Goal: Task Accomplishment & Management: Manage account settings

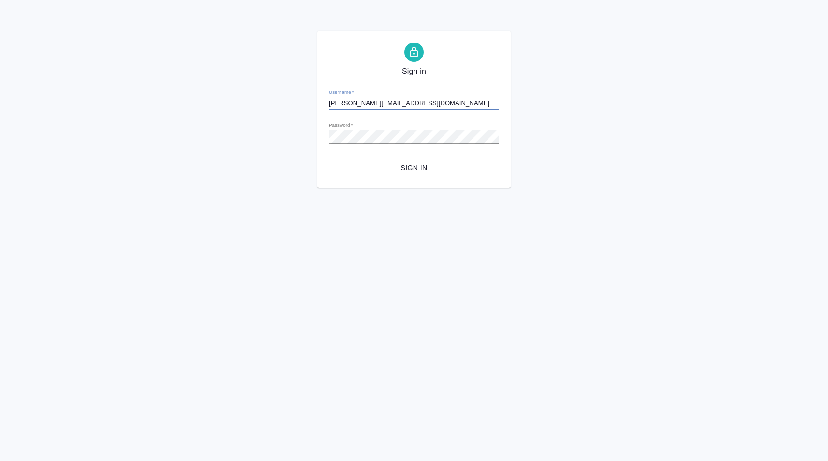
type input "d.karapetyan@awatera.com"
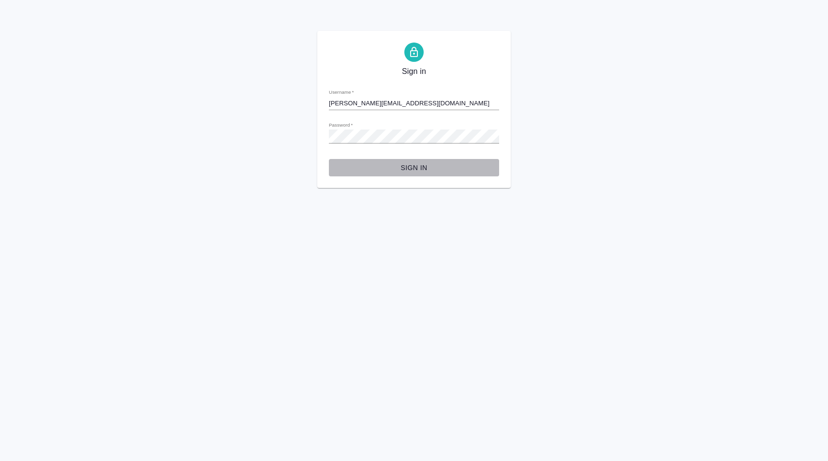
click at [409, 171] on span "Sign in" at bounding box center [414, 168] width 155 height 12
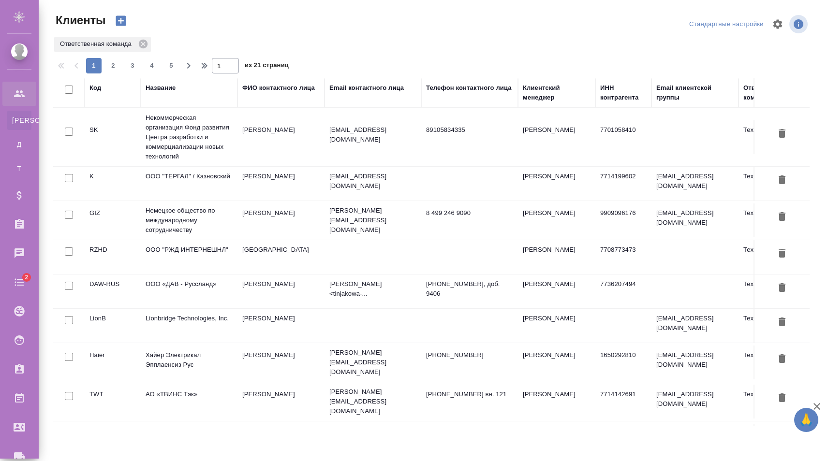
select select "RU"
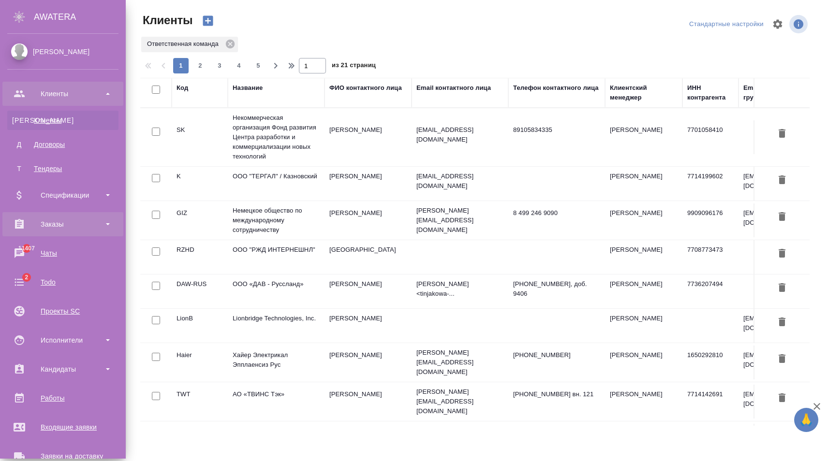
click at [51, 223] on div "Заказы" at bounding box center [62, 224] width 111 height 15
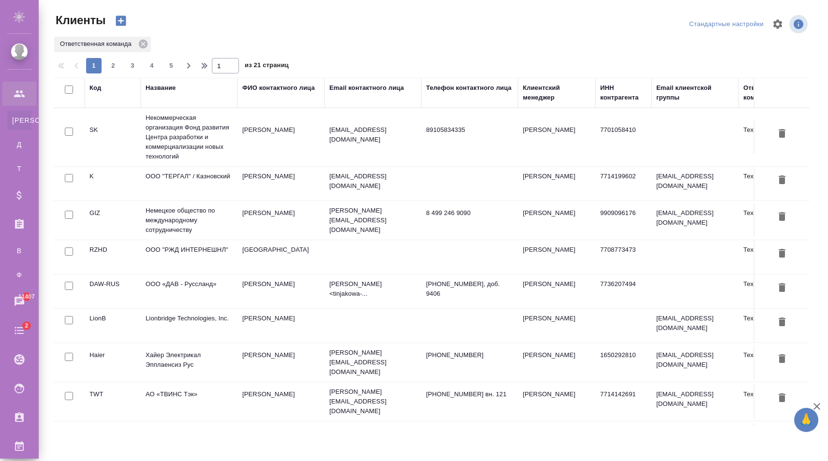
click at [158, 87] on div "Название" at bounding box center [161, 88] width 30 height 10
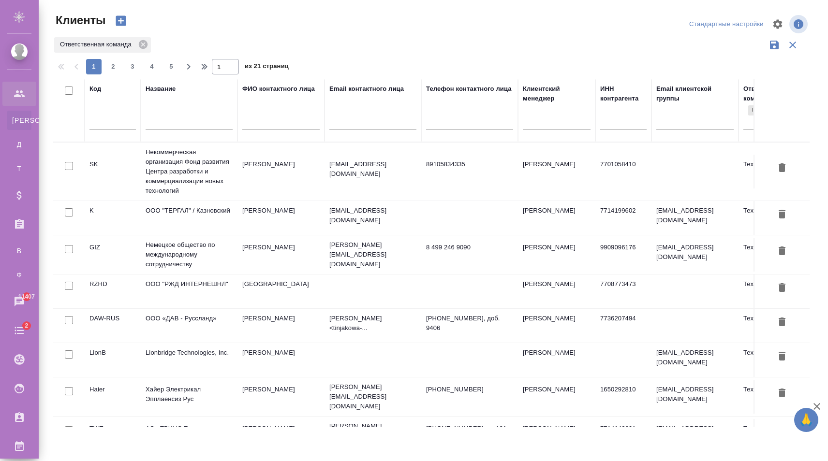
click at [177, 125] on input "text" at bounding box center [189, 124] width 87 height 12
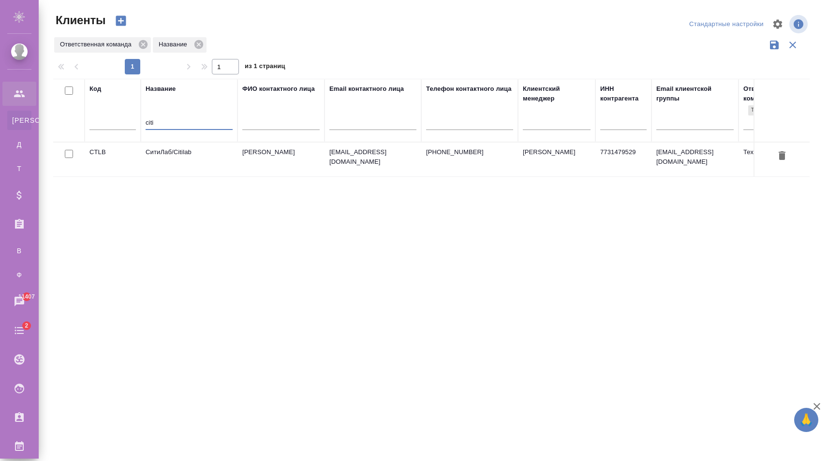
type input "citi"
click at [129, 122] on input "text" at bounding box center [112, 124] width 46 height 12
click at [163, 120] on input "citi" at bounding box center [189, 124] width 87 height 12
click at [88, 121] on th "Код" at bounding box center [113, 110] width 56 height 63
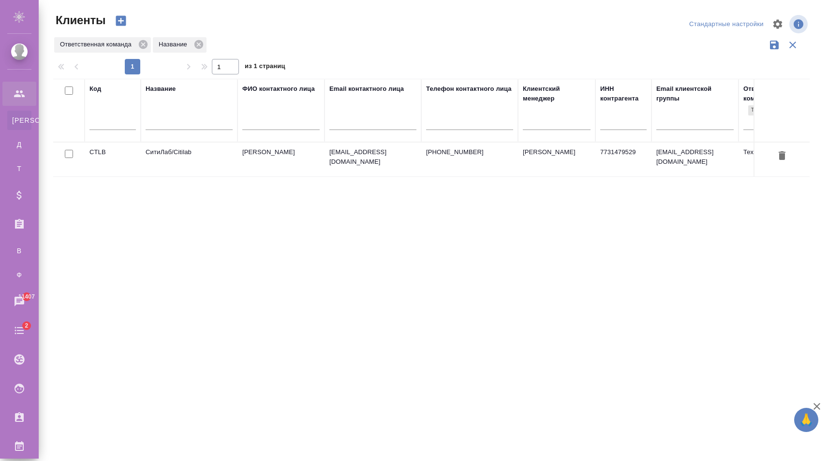
click at [95, 121] on input "text" at bounding box center [112, 124] width 46 height 12
paste input "citi"
paste input "text"
type input "citi"
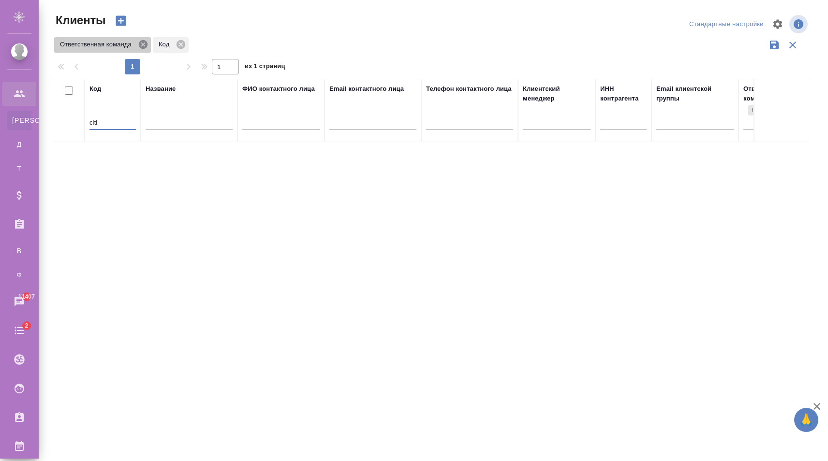
click at [146, 40] on icon at bounding box center [143, 44] width 11 height 11
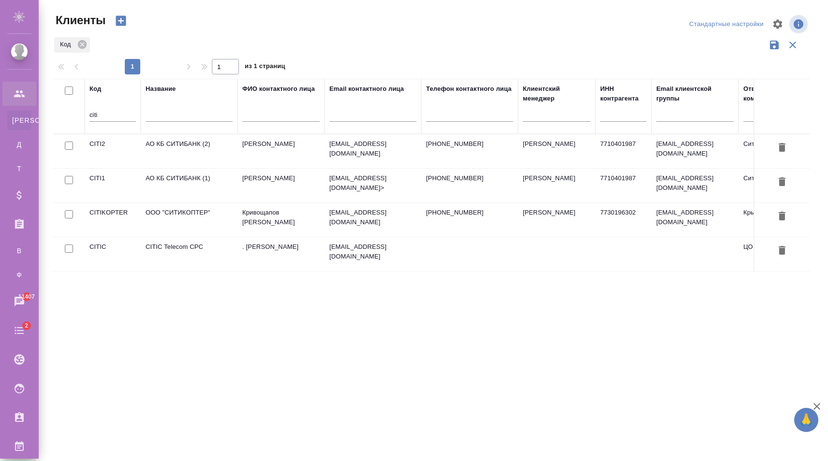
click at [306, 156] on td "Вишняк Максим" at bounding box center [280, 151] width 87 height 34
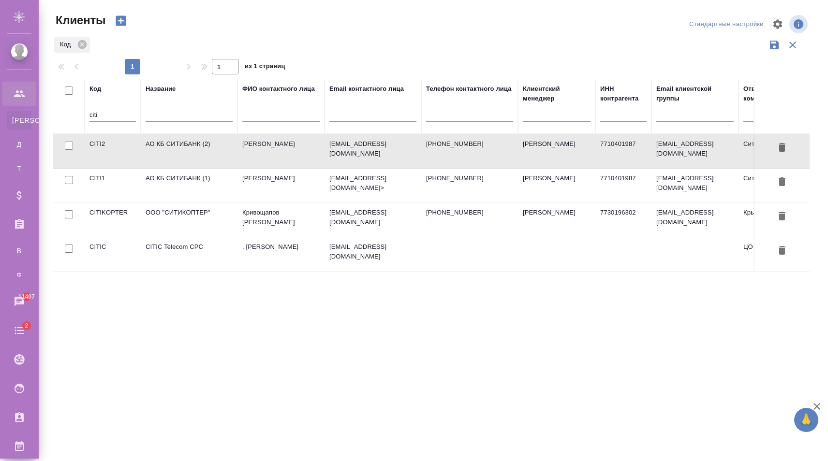
click at [306, 156] on td "Вишняк Максим" at bounding box center [280, 151] width 87 height 34
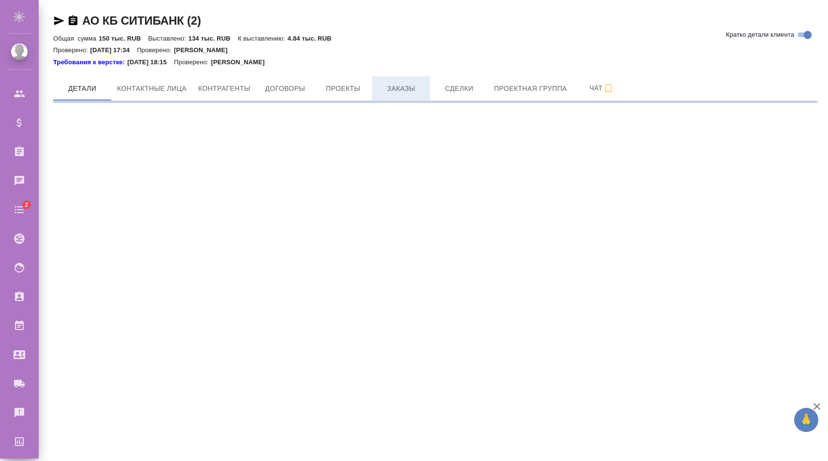
click at [406, 97] on button "Заказы" at bounding box center [401, 88] width 58 height 24
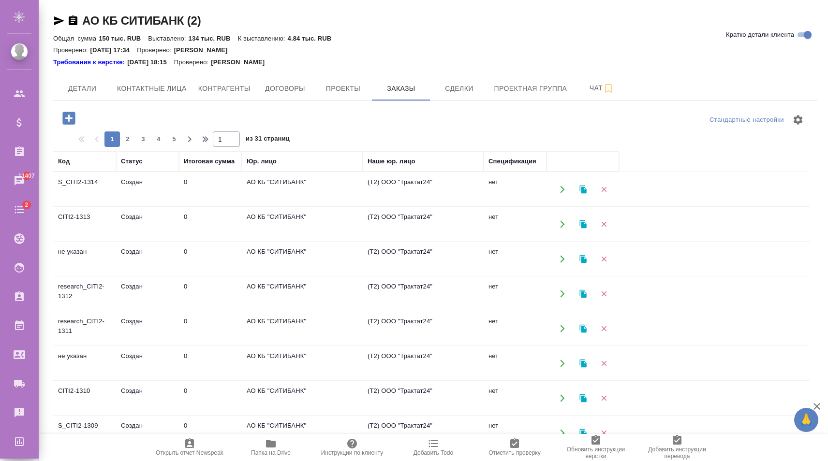
click at [68, 119] on icon "button" at bounding box center [68, 118] width 13 height 13
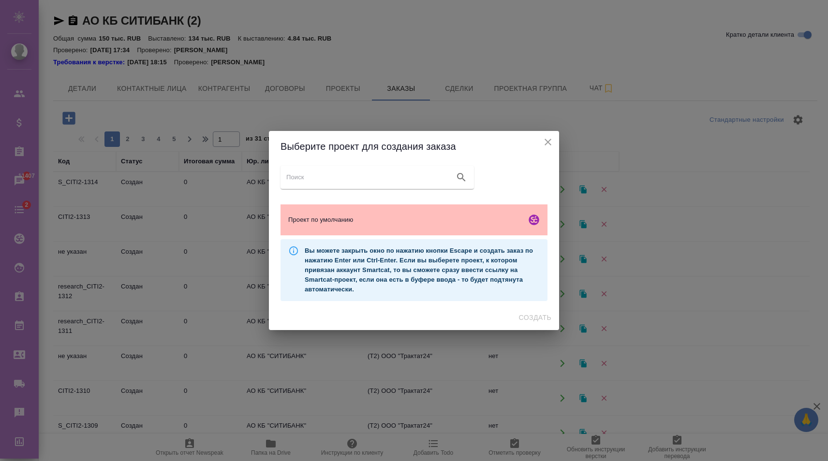
click at [370, 223] on span "Проект по умолчанию" at bounding box center [405, 220] width 234 height 10
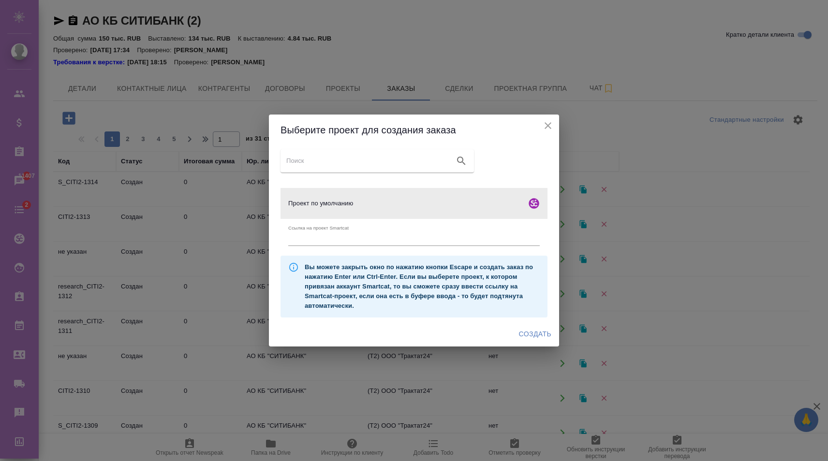
click at [535, 333] on span "Создать" at bounding box center [535, 334] width 32 height 12
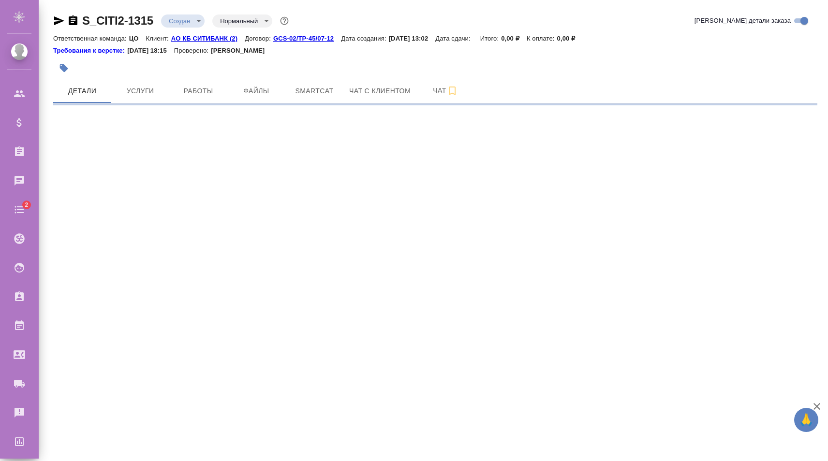
select select "RU"
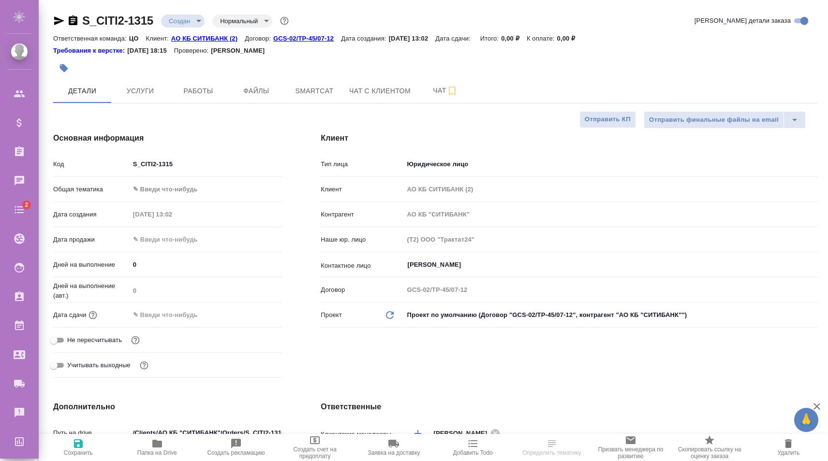
type textarea "x"
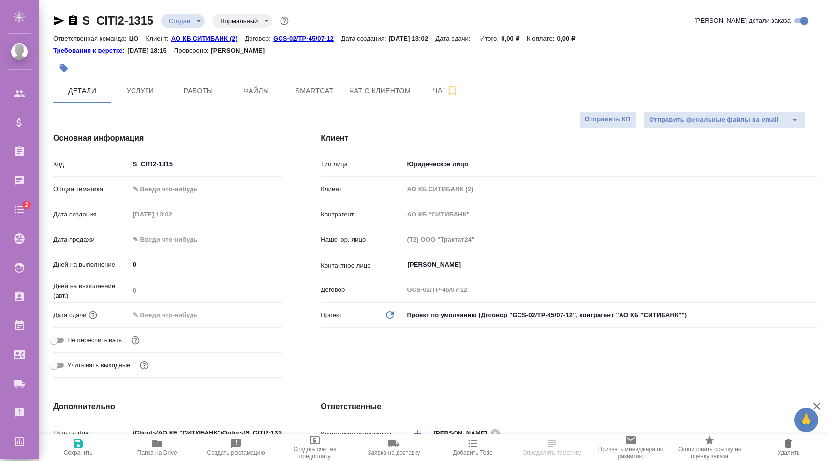
type textarea "x"
click at [148, 94] on span "Услуги" at bounding box center [140, 91] width 46 height 12
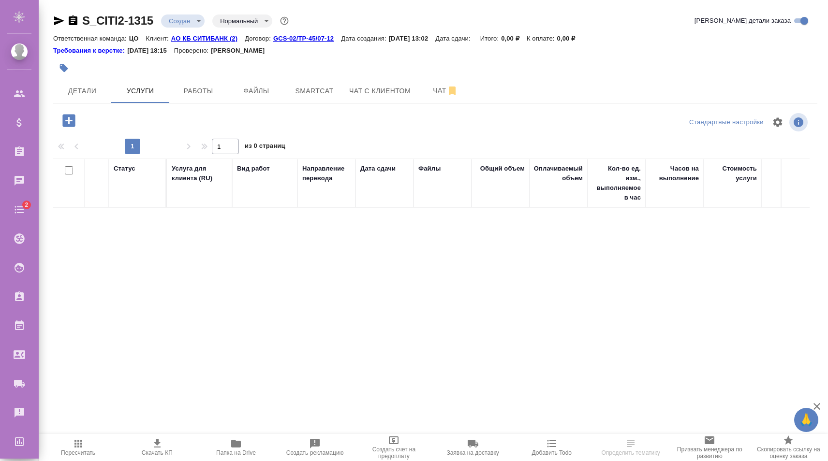
click at [72, 124] on icon "button" at bounding box center [68, 120] width 13 height 13
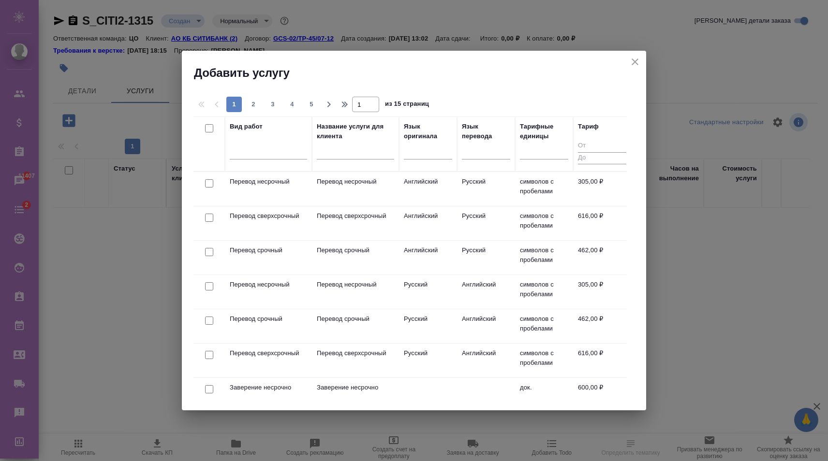
click at [210, 184] on input "checkbox" at bounding box center [209, 183] width 8 height 8
checkbox input "true"
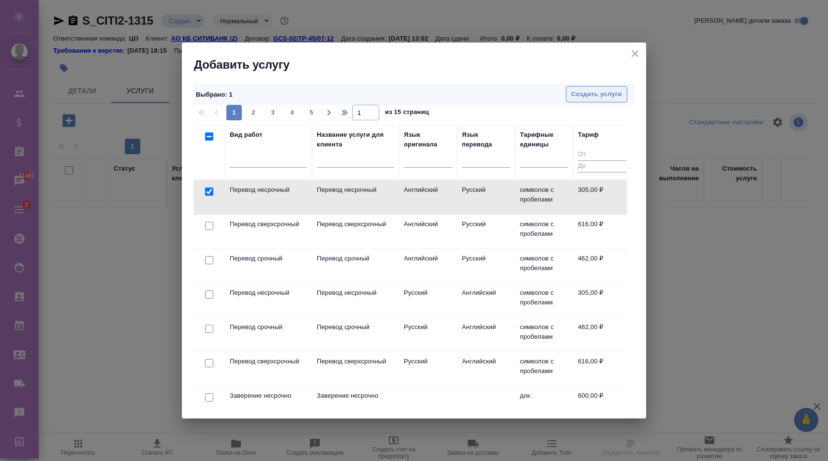
click at [602, 98] on span "Создать услуги" at bounding box center [596, 94] width 51 height 11
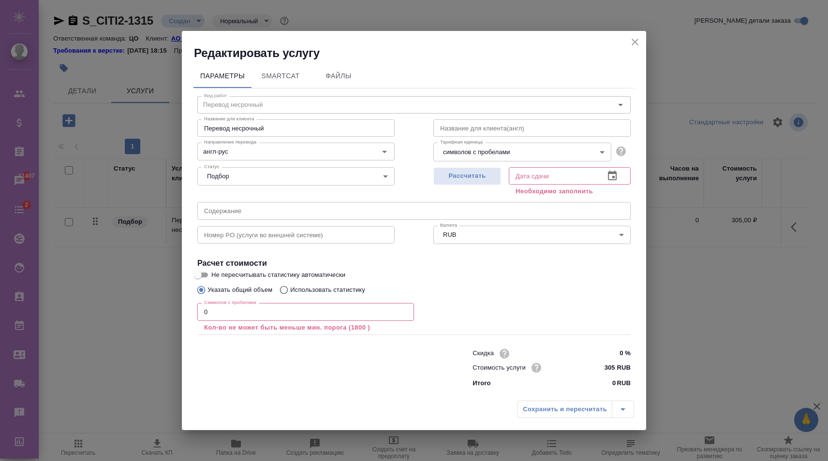
click at [321, 288] on p "Использовать статистику" at bounding box center [327, 290] width 75 height 10
click at [290, 288] on input "Использовать статистику" at bounding box center [282, 290] width 15 height 18
radio input "true"
radio input "false"
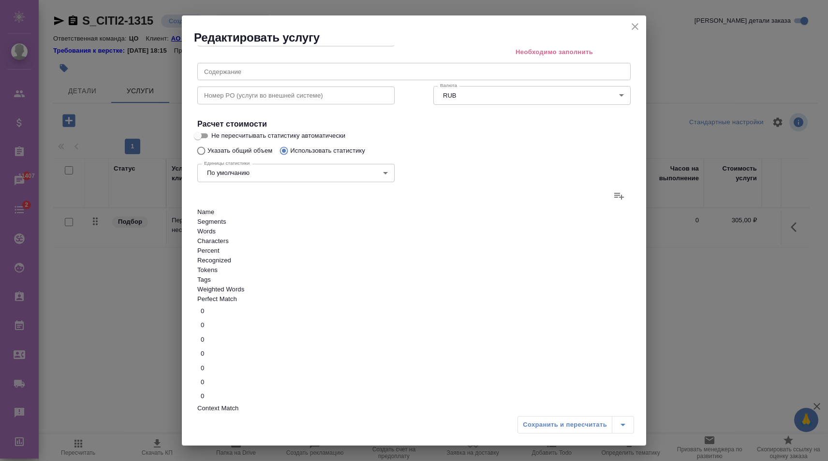
scroll to position [148, 0]
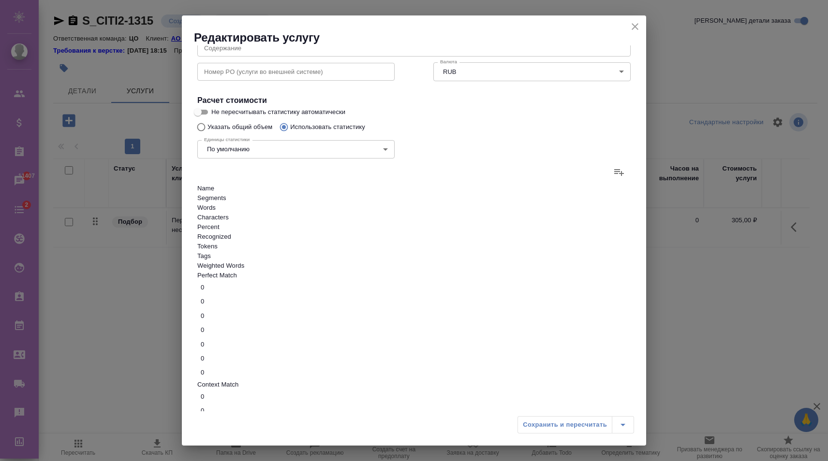
drag, startPoint x: 335, startPoint y: 273, endPoint x: 309, endPoint y: 274, distance: 26.1
type input "10"
drag, startPoint x: 343, startPoint y: 307, endPoint x: 302, endPoint y: 307, distance: 41.1
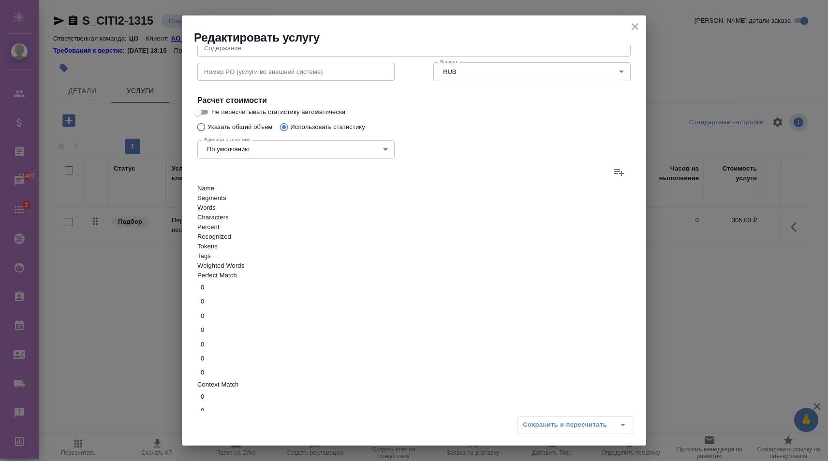
type input "10"
drag, startPoint x: 334, startPoint y: 343, endPoint x: 308, endPoint y: 346, distance: 26.3
type input "10"
drag, startPoint x: 339, startPoint y: 391, endPoint x: 314, endPoint y: 391, distance: 24.2
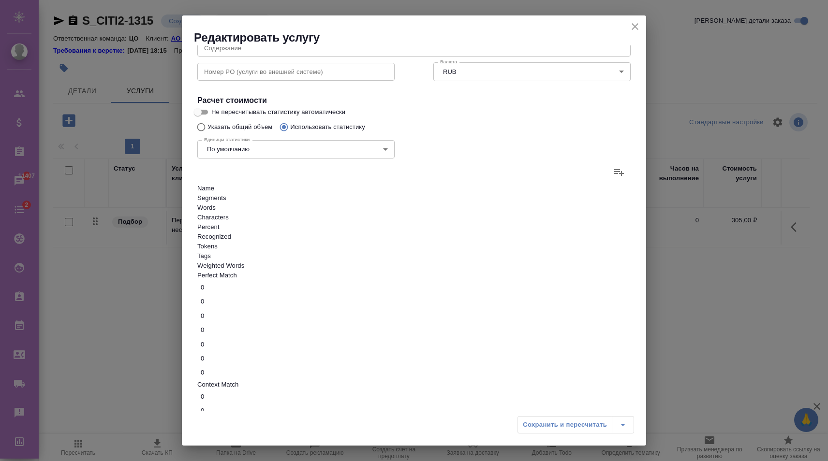
type input "3"
type input "30"
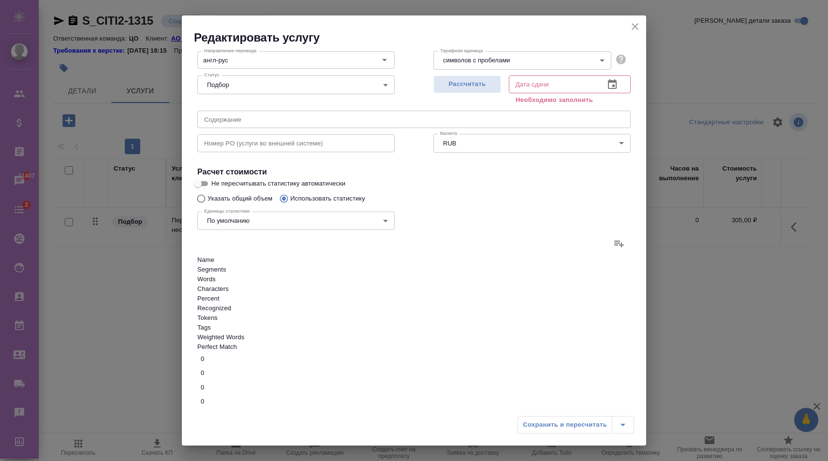
scroll to position [49, 0]
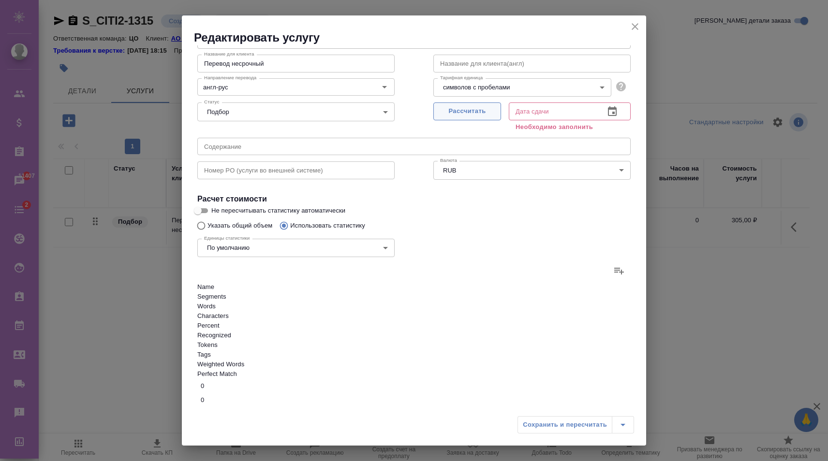
type input "30"
click at [489, 108] on span "Рассчитать" at bounding box center [467, 111] width 57 height 11
type input "12.08.2025 13:03"
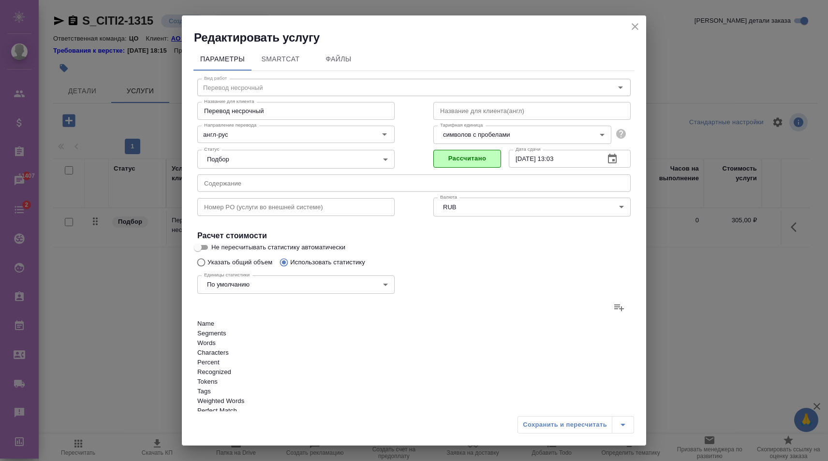
scroll to position [0, 0]
click at [635, 27] on icon "close" at bounding box center [635, 26] width 7 height 7
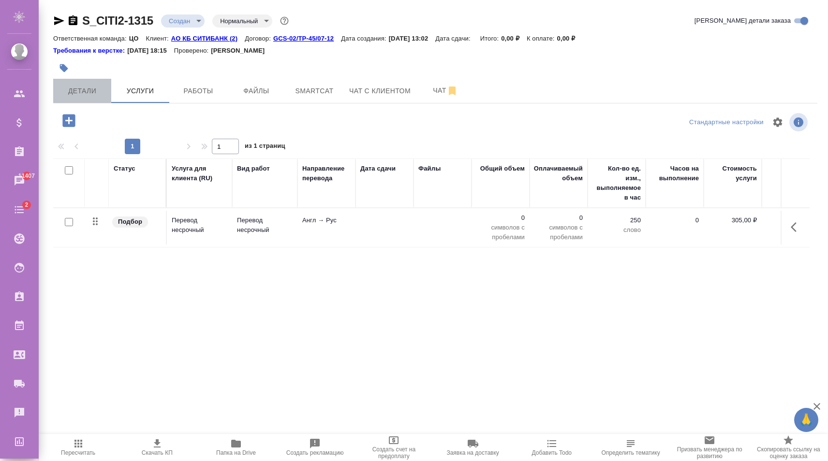
click at [95, 94] on span "Детали" at bounding box center [82, 91] width 46 height 12
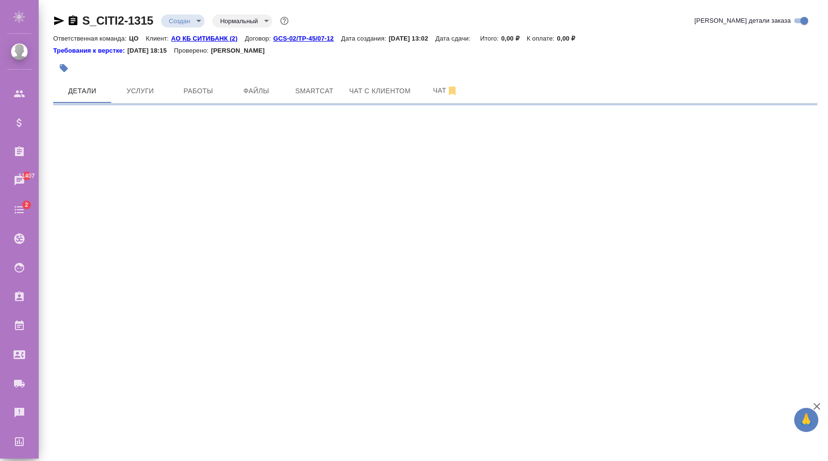
select select "RU"
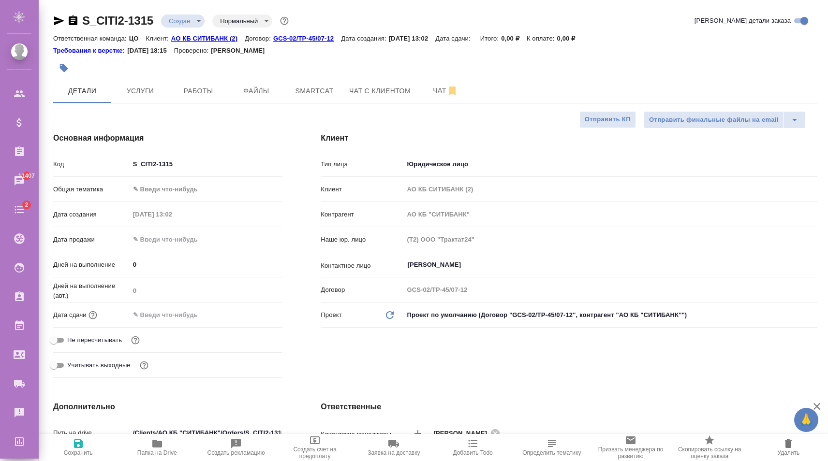
type textarea "x"
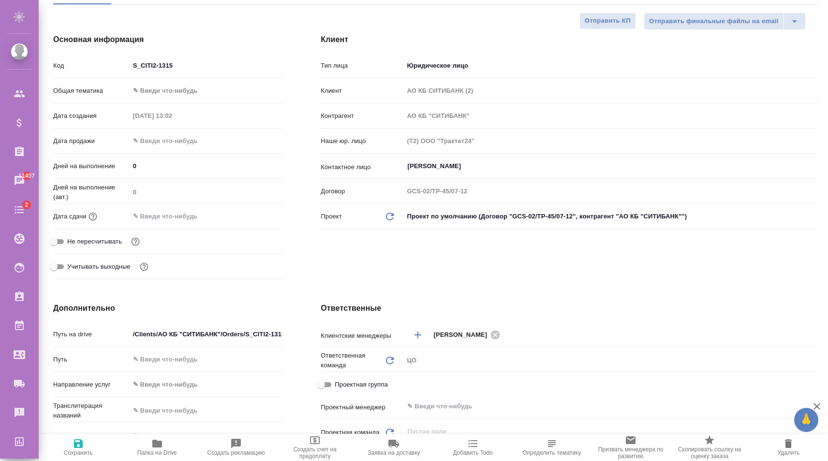
scroll to position [148, 0]
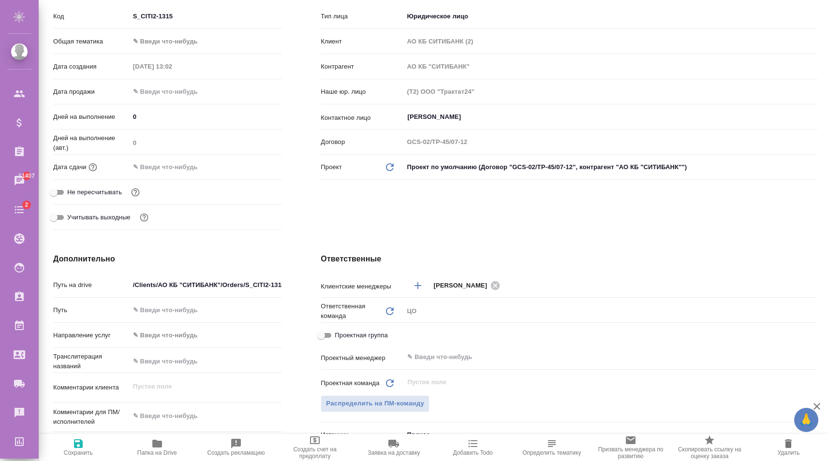
type textarea "x"
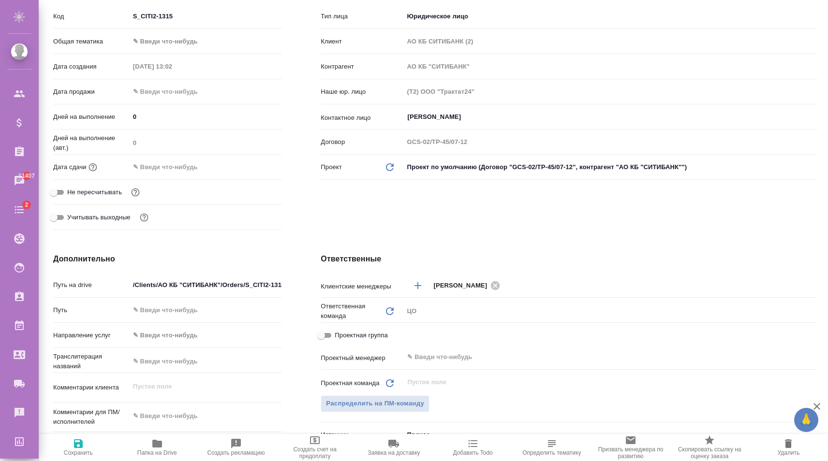
type textarea "x"
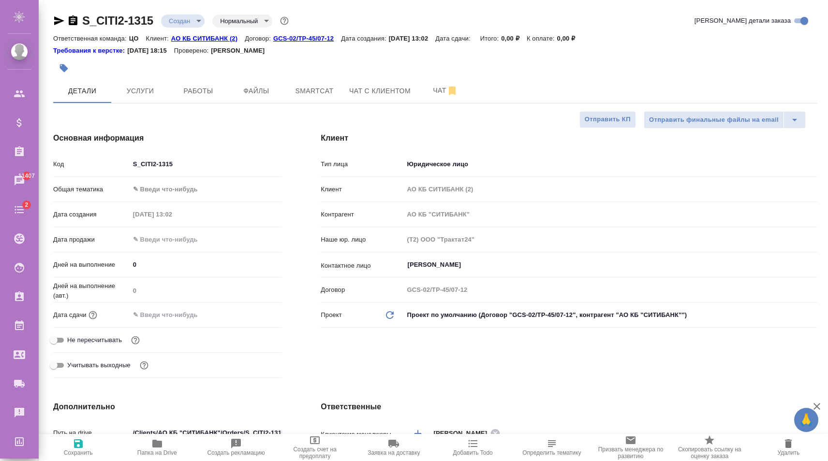
click at [158, 312] on input "text" at bounding box center [172, 315] width 85 height 14
click at [252, 315] on icon "button" at bounding box center [254, 315] width 12 height 12
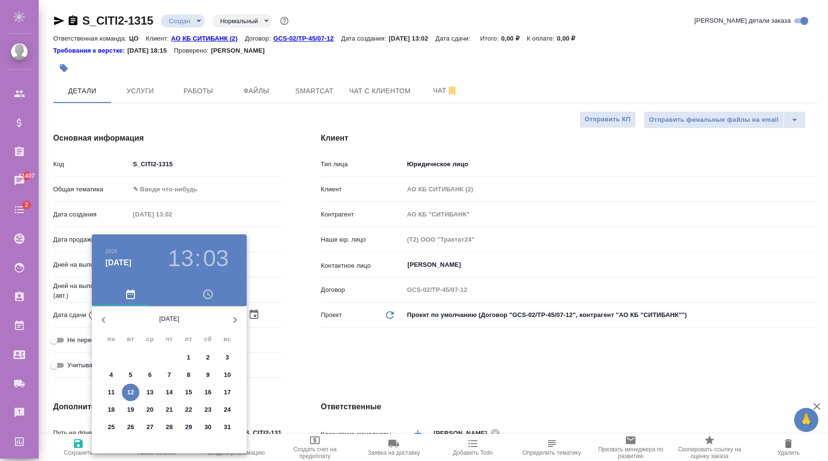
click at [148, 392] on p "13" at bounding box center [150, 393] width 7 height 10
type input "13.08.2025 13:03"
type textarea "x"
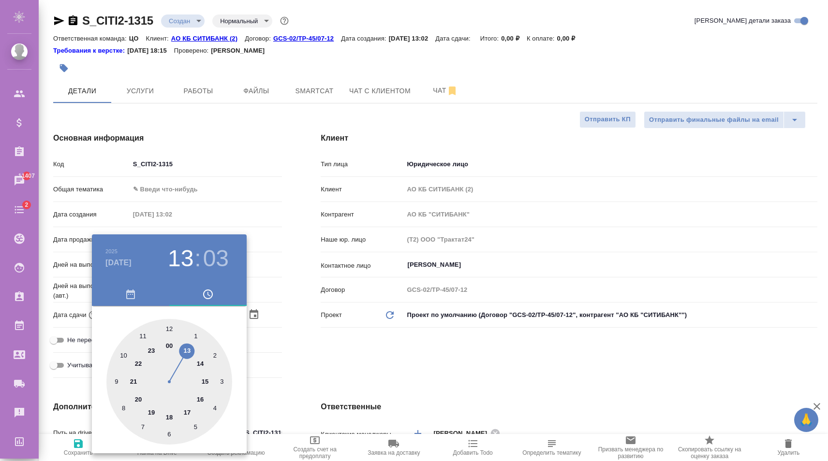
click at [320, 351] on div at bounding box center [414, 230] width 828 height 461
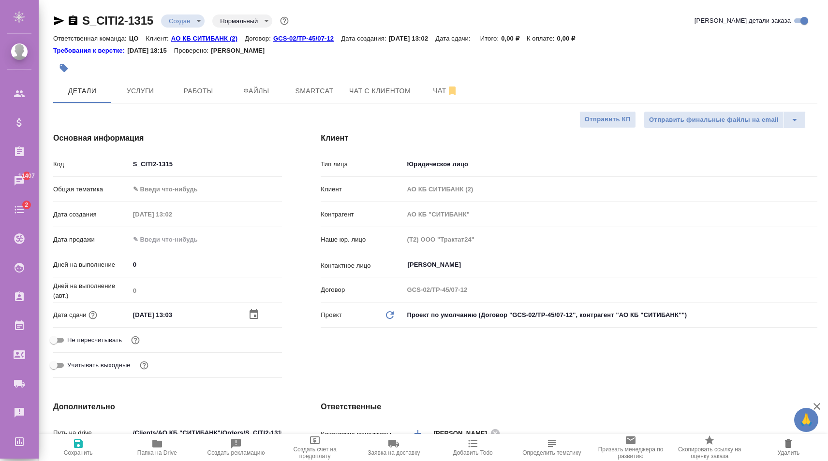
click at [85, 446] on span "Сохранить" at bounding box center [77, 447] width 67 height 18
type textarea "x"
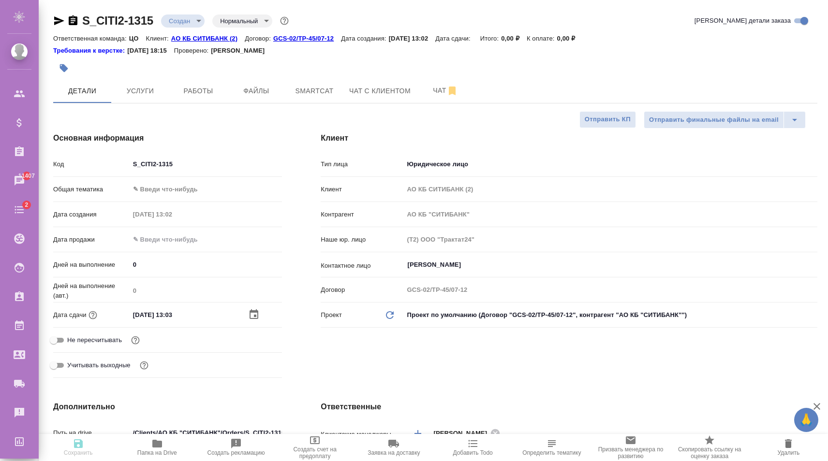
type textarea "x"
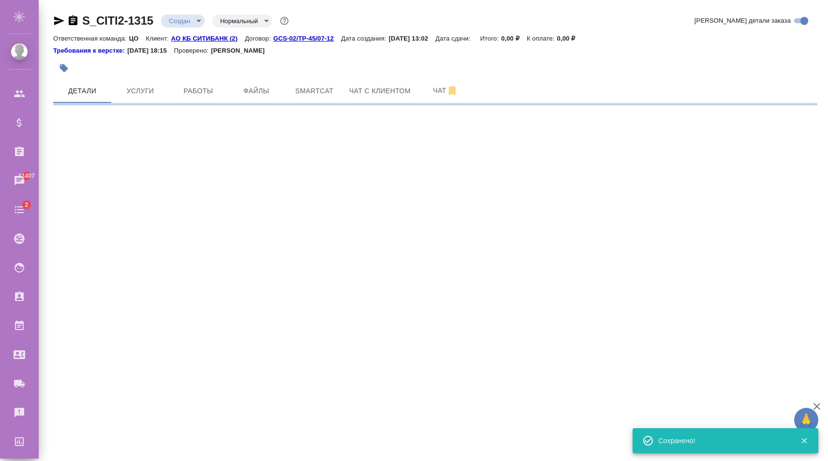
select select "RU"
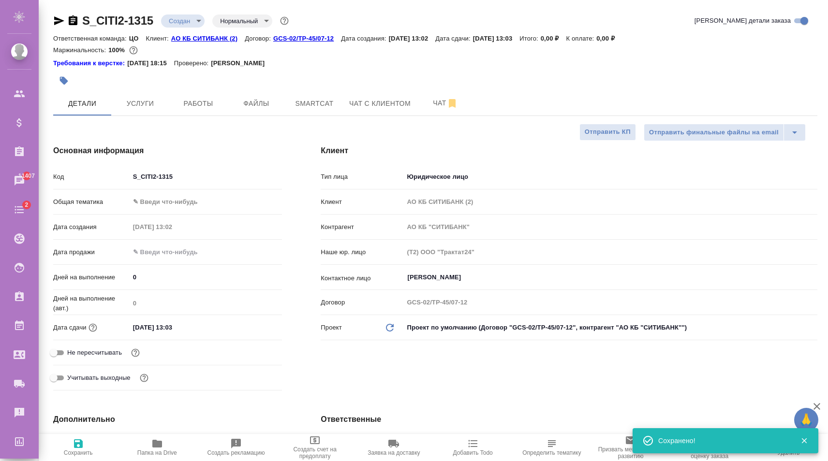
type textarea "x"
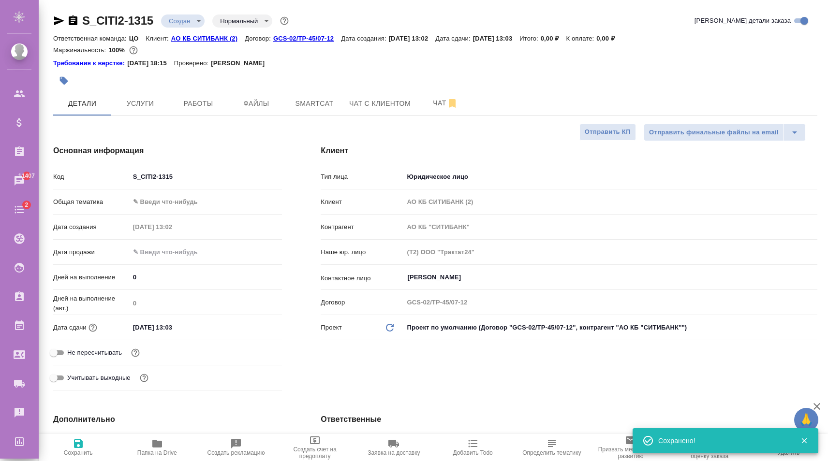
type textarea "x"
click at [150, 109] on span "Услуги" at bounding box center [140, 104] width 46 height 12
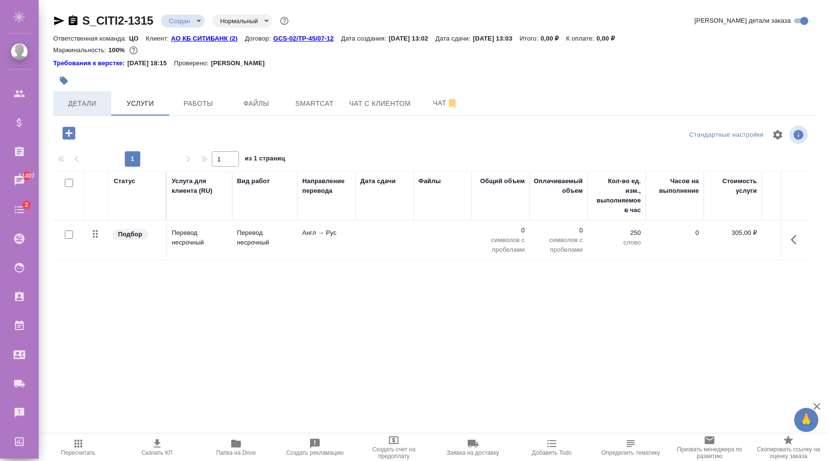
click at [89, 110] on button "Детали" at bounding box center [82, 103] width 58 height 24
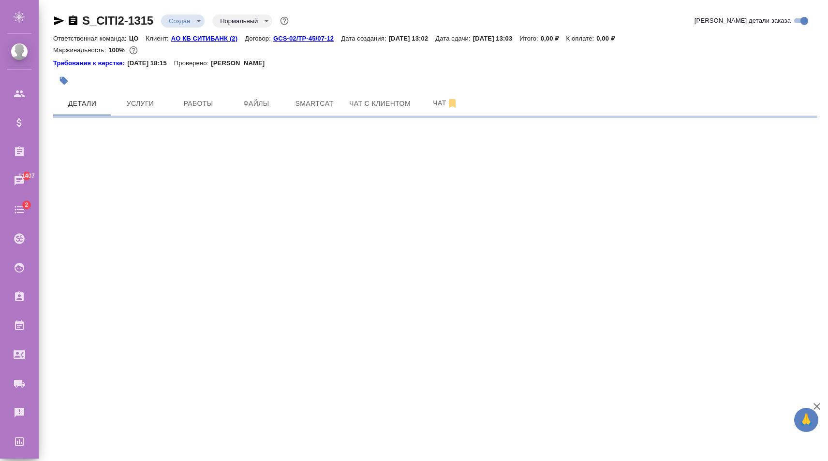
select select "RU"
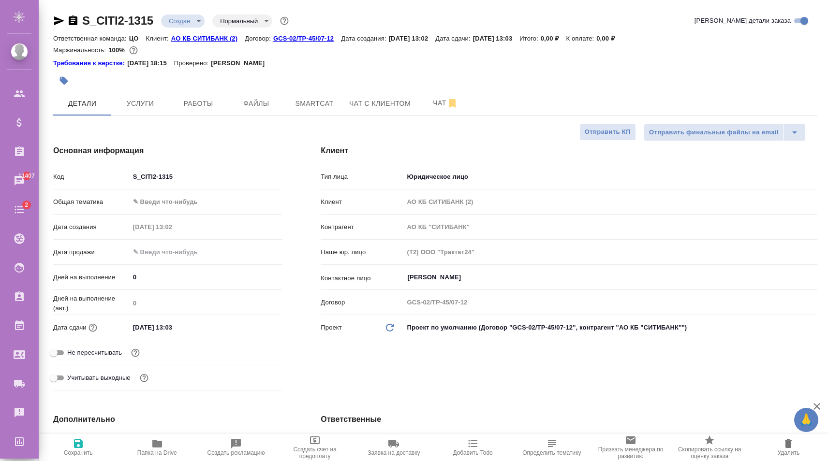
type textarea "x"
click at [257, 325] on div "13.08.2025 13:03" at bounding box center [206, 328] width 153 height 14
click at [198, 325] on input "13.08.2025 13:03" at bounding box center [172, 328] width 85 height 14
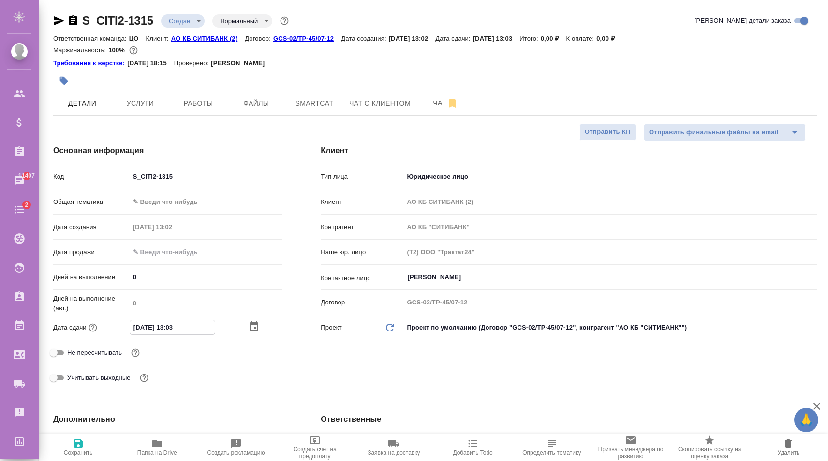
click at [250, 326] on icon "button" at bounding box center [254, 327] width 12 height 12
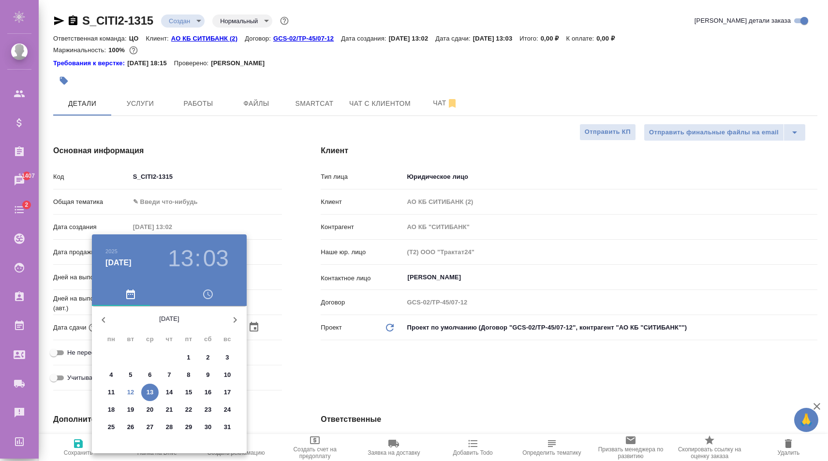
click at [166, 391] on p "14" at bounding box center [169, 393] width 7 height 10
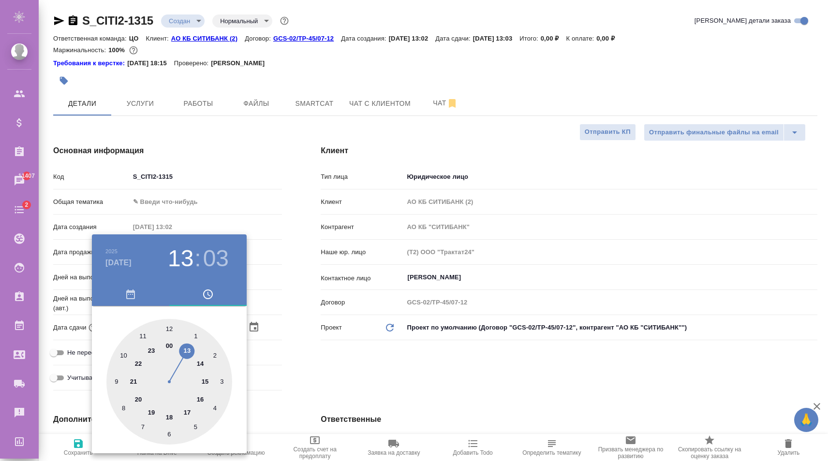
type input "14.08.2025 13:03"
type textarea "x"
click at [303, 363] on div at bounding box center [414, 230] width 828 height 461
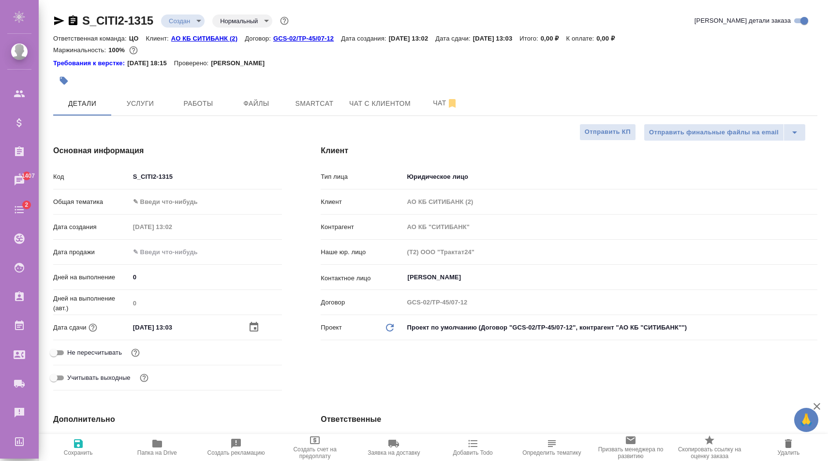
click at [96, 445] on span "Сохранить" at bounding box center [77, 447] width 67 height 18
type textarea "x"
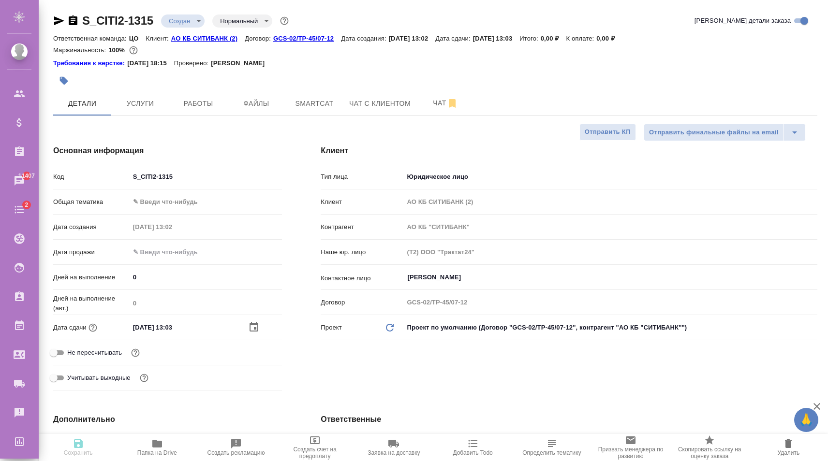
type textarea "x"
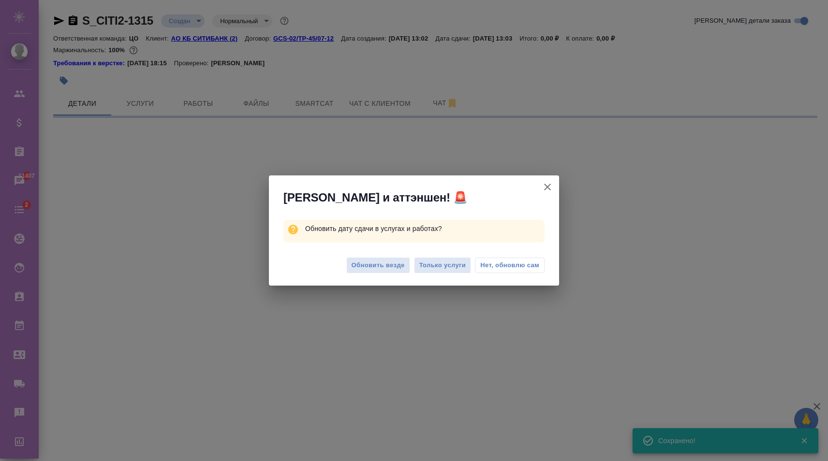
select select "RU"
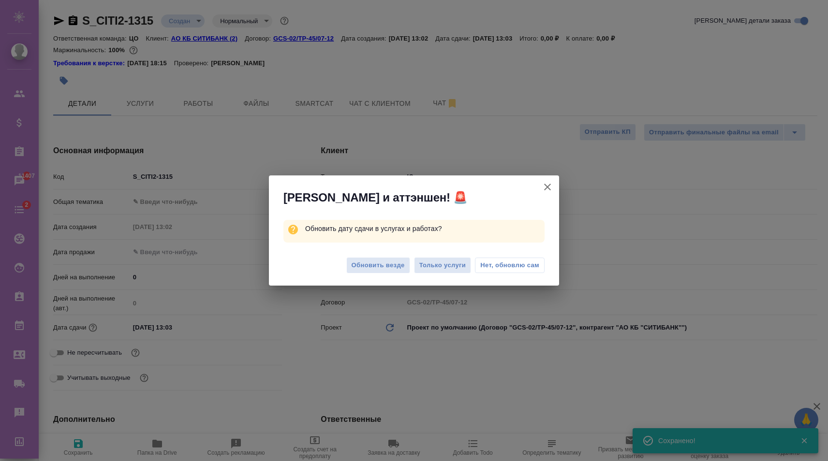
type textarea "x"
click at [393, 262] on span "Обновить везде" at bounding box center [378, 265] width 53 height 11
type textarea "x"
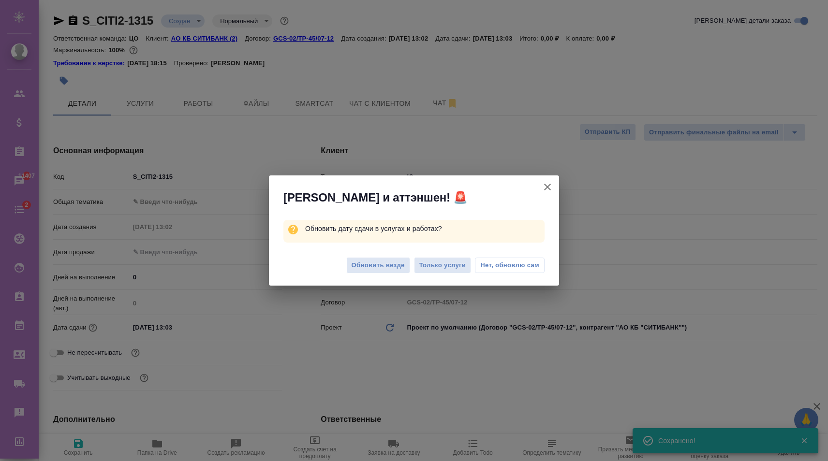
type textarea "x"
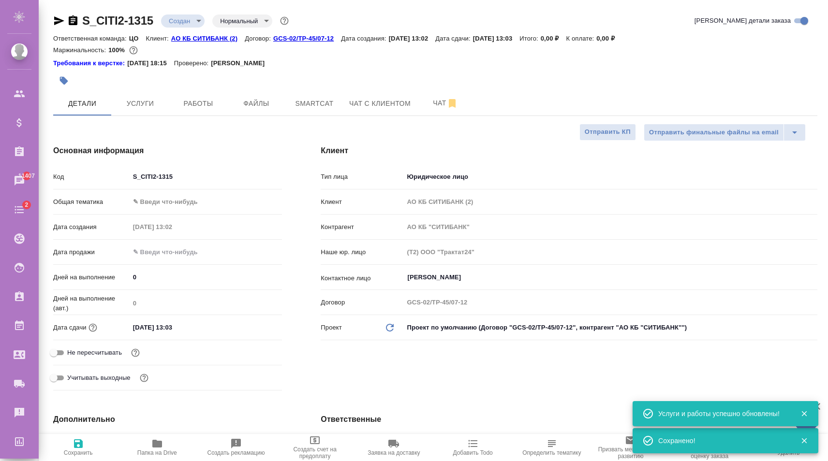
type textarea "x"
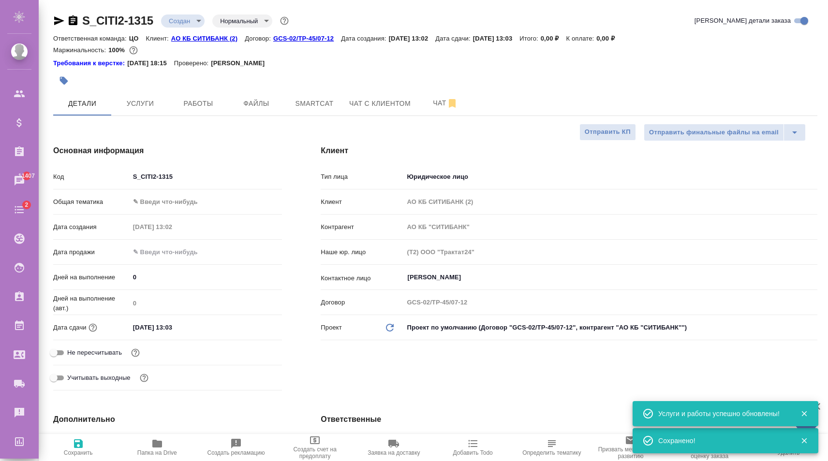
type textarea "x"
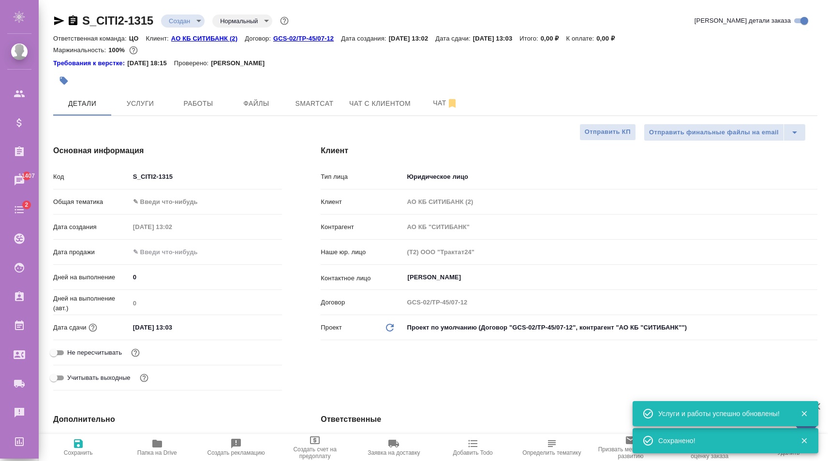
type textarea "x"
click at [165, 105] on button "Услуги" at bounding box center [140, 103] width 58 height 24
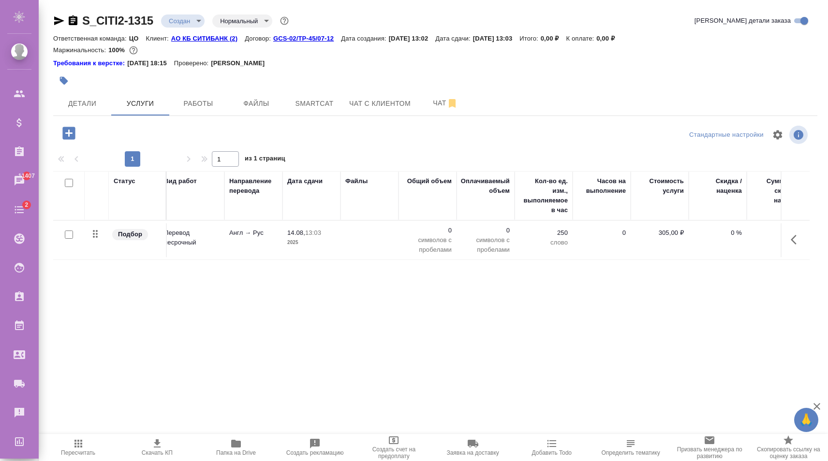
scroll to position [0, 155]
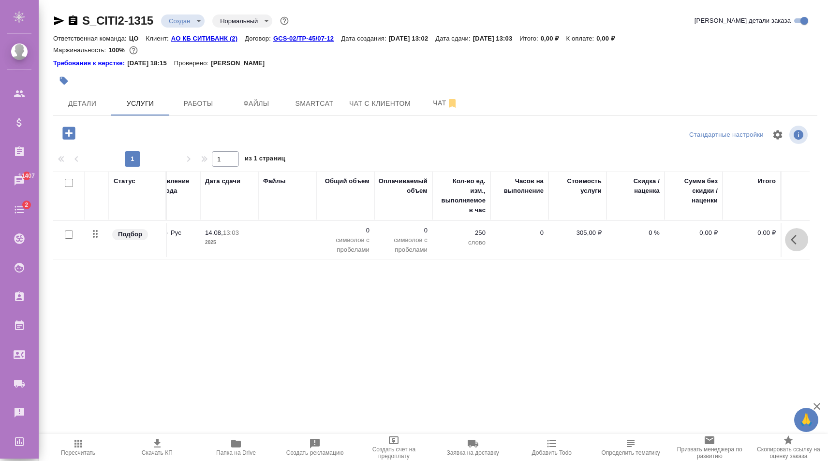
click at [797, 242] on icon "button" at bounding box center [797, 240] width 12 height 12
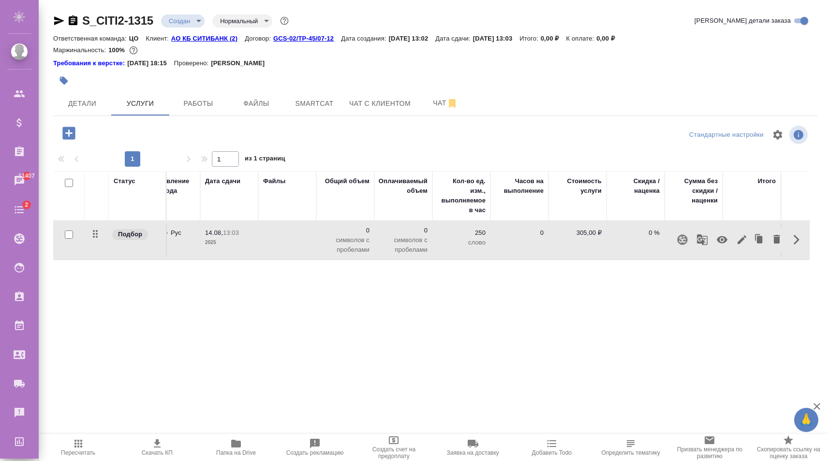
click at [741, 239] on icon "button" at bounding box center [742, 240] width 9 height 9
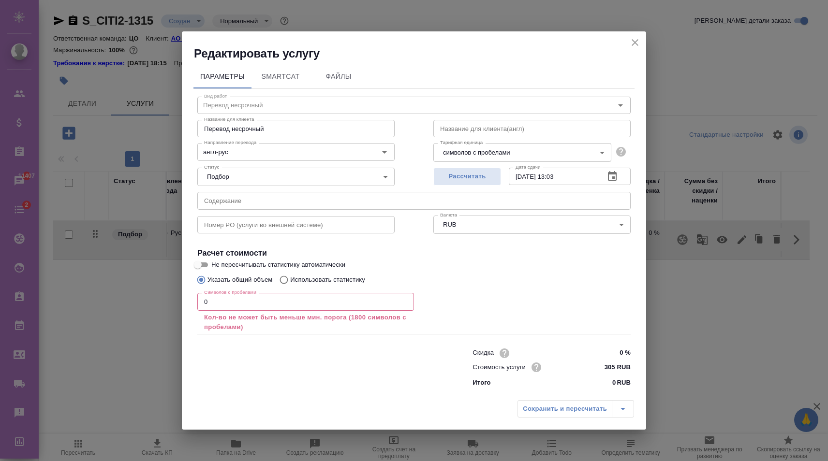
click at [286, 277] on input "Использовать статистику" at bounding box center [282, 280] width 15 height 18
radio input "true"
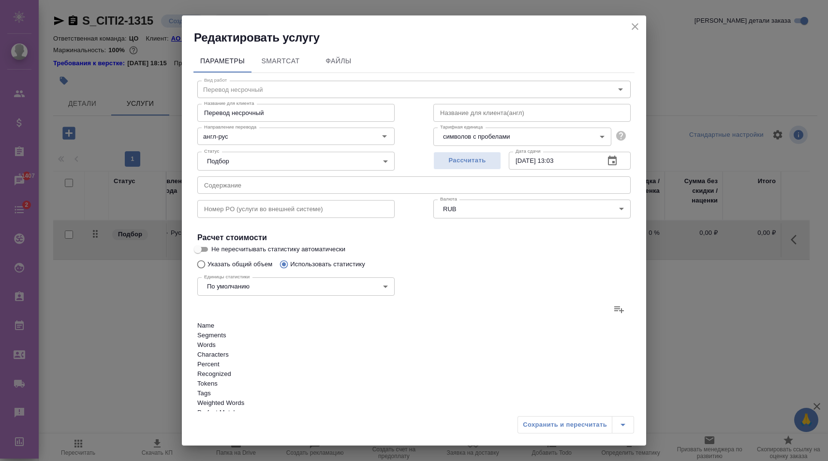
click at [567, 429] on div "Сохранить и пересчитать" at bounding box center [576, 424] width 117 height 17
click at [223, 255] on div "Единицы статистики По умолчанию default Единицы статистики" at bounding box center [296, 285] width 236 height 63
click at [227, 254] on div "Единицы статистики По умолчанию default Единицы статистики" at bounding box center [296, 285] width 236 height 63
click at [207, 255] on input "Указать общий объем" at bounding box center [199, 264] width 15 height 18
radio input "true"
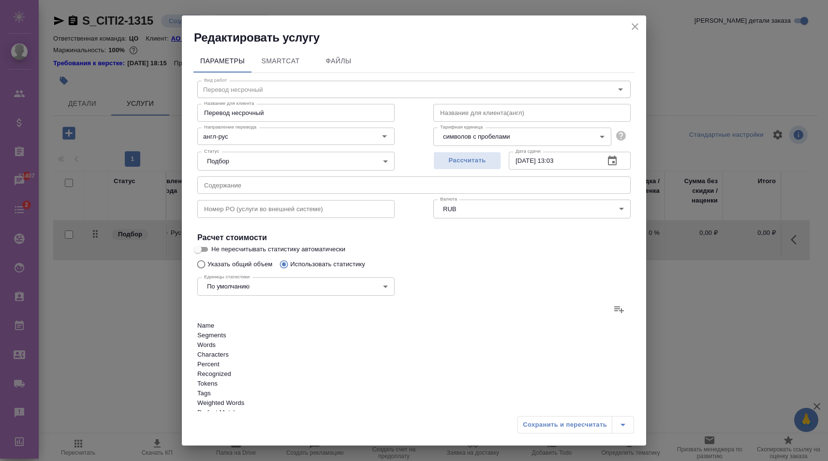
radio input "false"
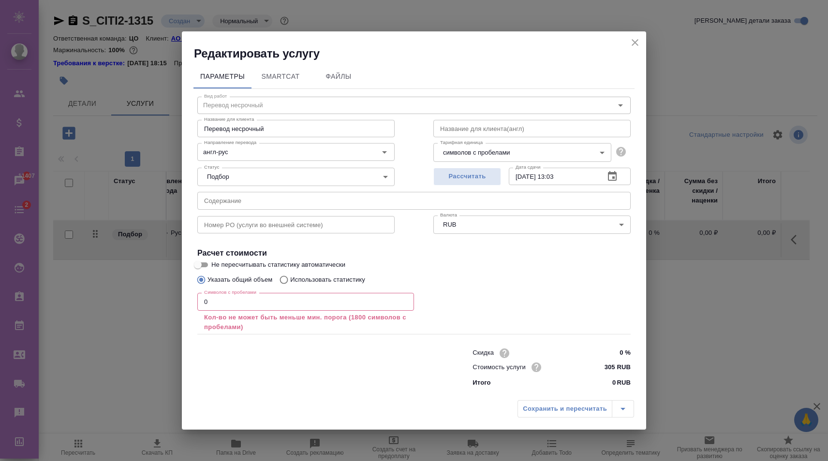
click at [241, 304] on input "0" at bounding box center [305, 301] width 217 height 17
click at [271, 308] on input "30" at bounding box center [305, 301] width 217 height 17
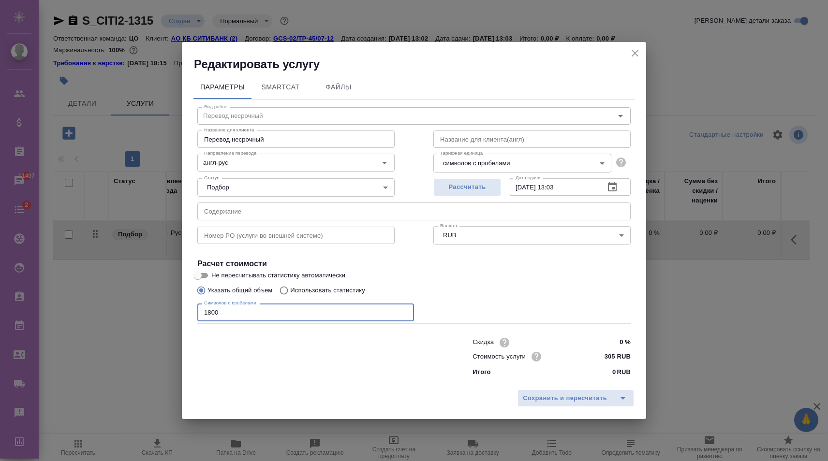
type input "1800"
click at [314, 289] on p "Использовать статистику" at bounding box center [327, 291] width 75 height 10
click at [290, 289] on input "Использовать статистику" at bounding box center [282, 290] width 15 height 18
radio input "true"
radio input "false"
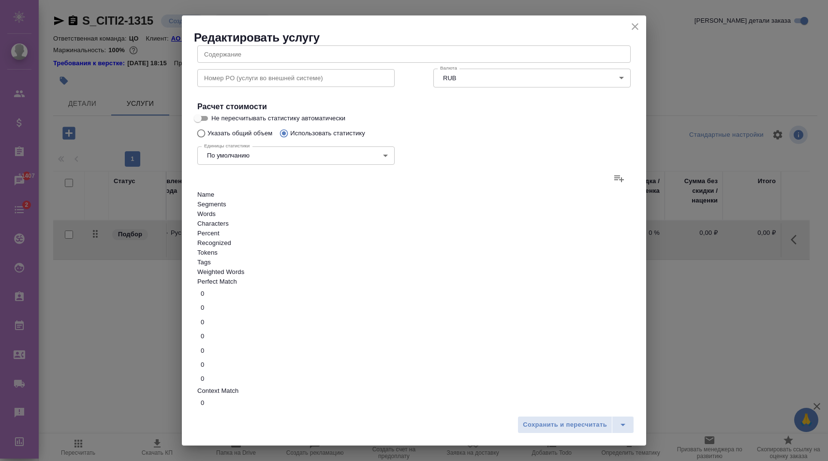
scroll to position [148, 0]
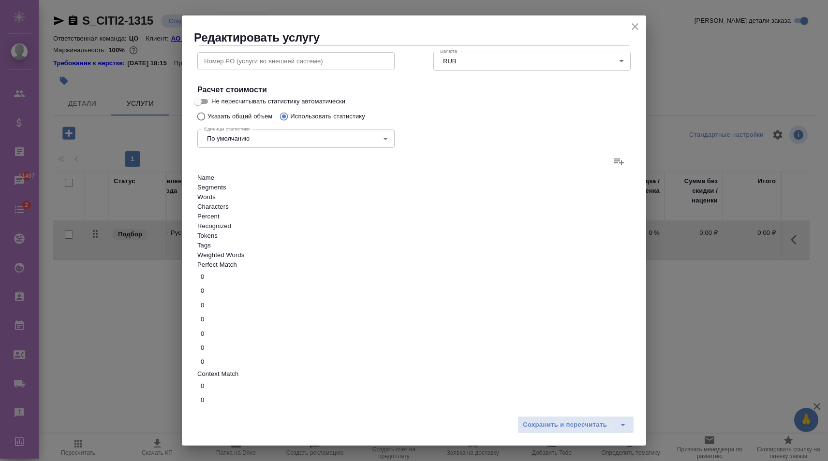
type input "1"
type input "-1"
type input "10"
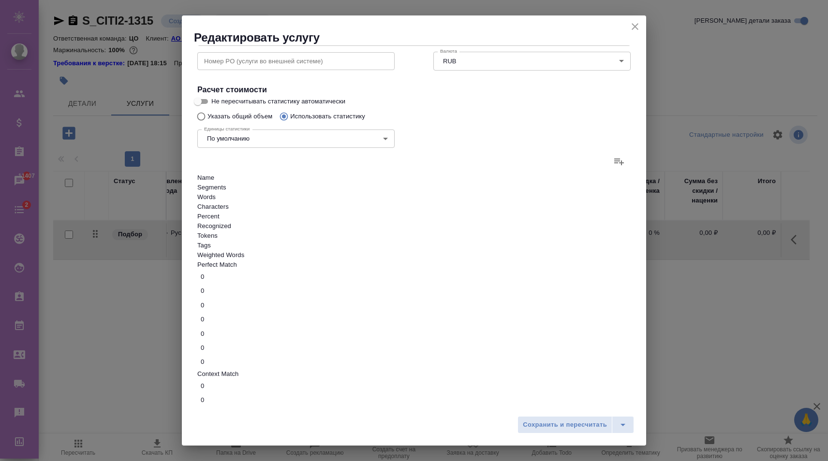
type input "-10"
type input "0"
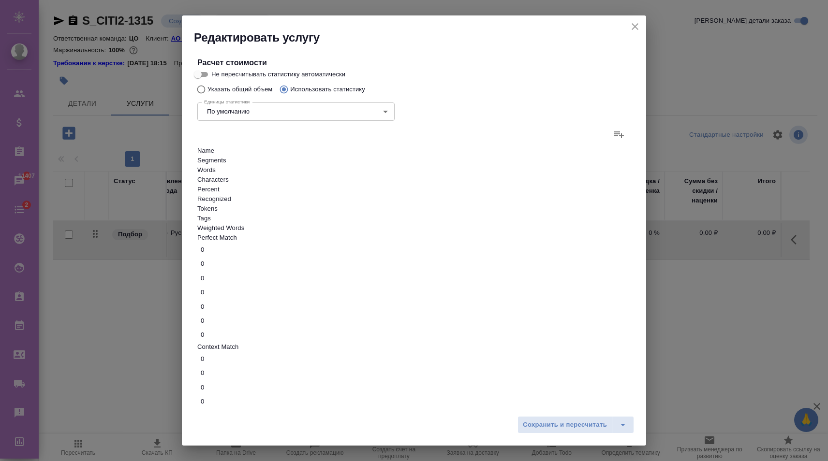
type input "18000"
paste input "1800"
type input "18000"
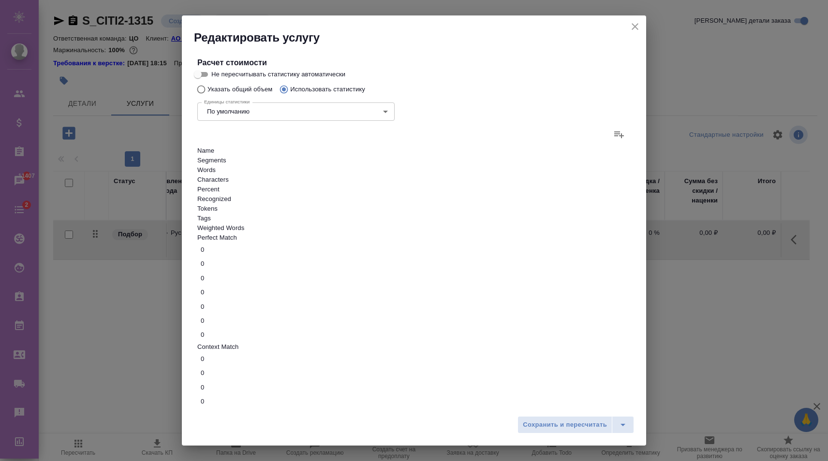
paste input "1800"
type input "18000"
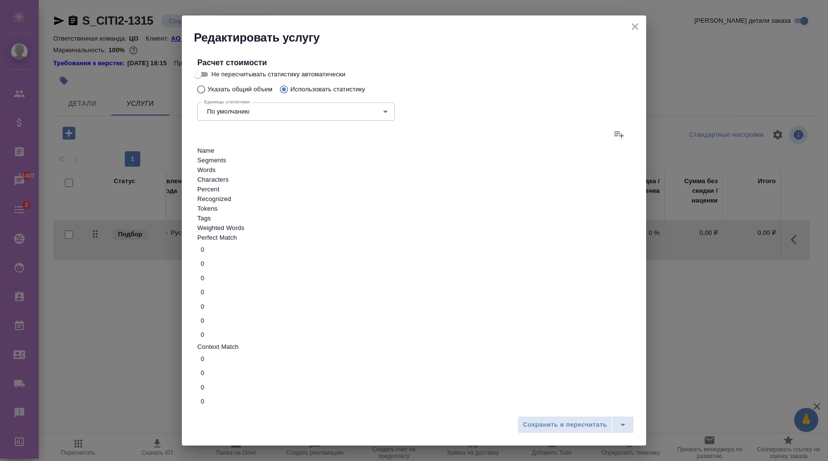
type input "100 RUB"
click at [596, 430] on span "Сохранить и пересчитать" at bounding box center [565, 425] width 84 height 11
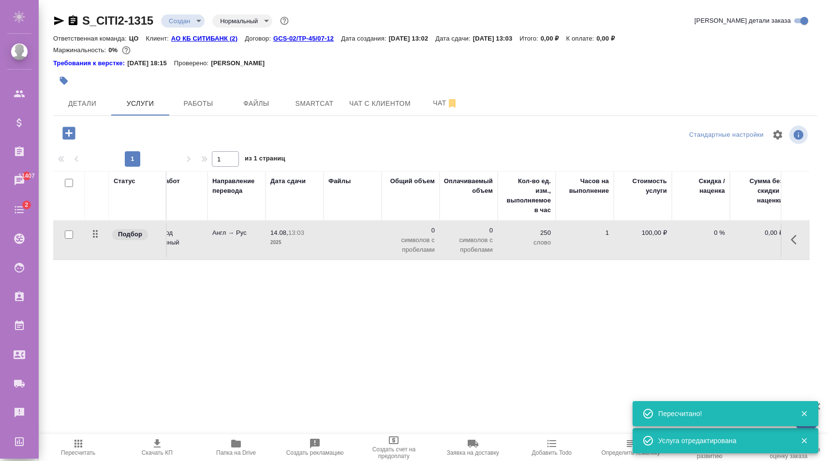
scroll to position [0, 155]
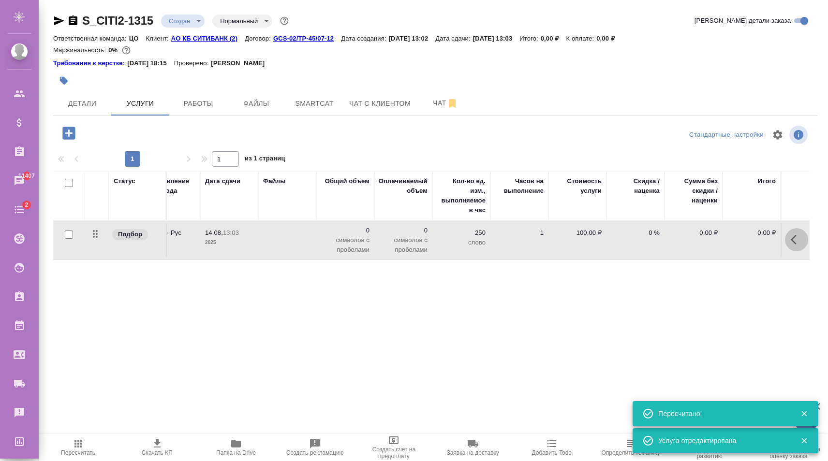
click at [796, 238] on icon "button" at bounding box center [797, 240] width 12 height 12
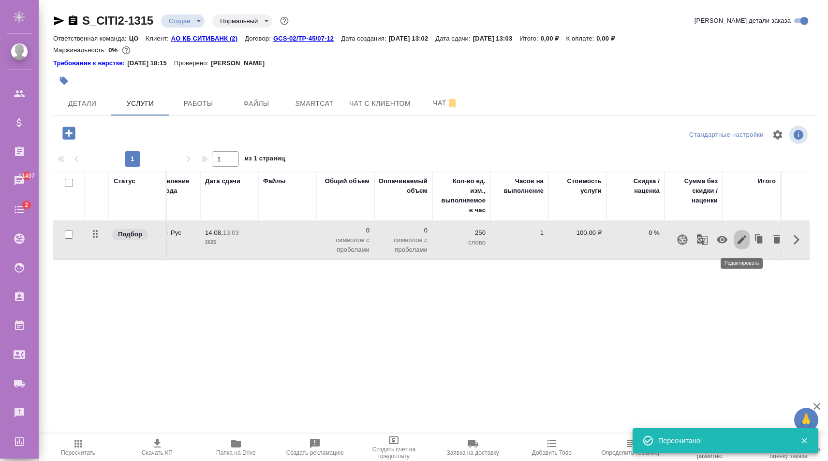
click at [741, 241] on icon "button" at bounding box center [742, 240] width 9 height 9
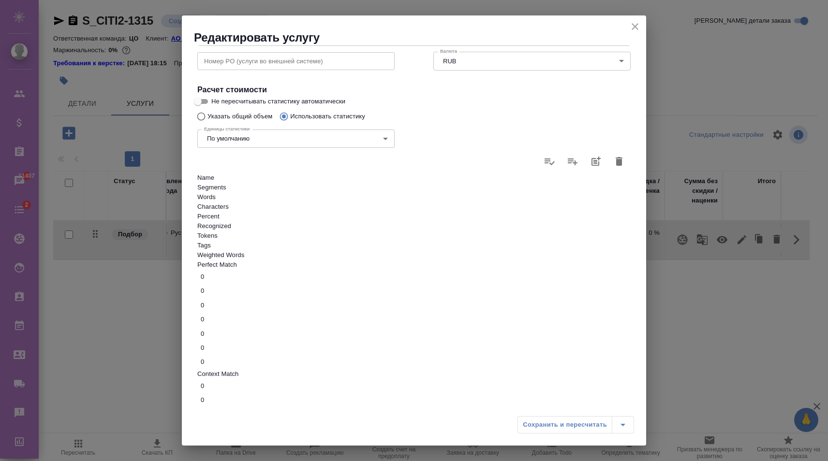
scroll to position [175, 0]
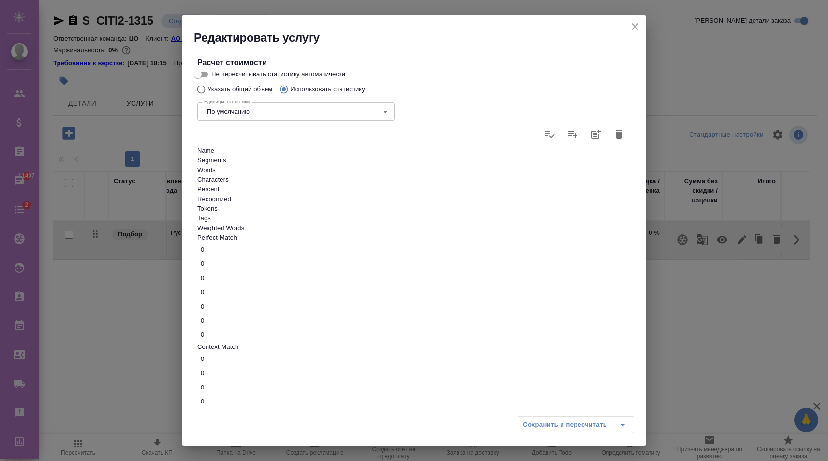
type input "4"
type input "48"
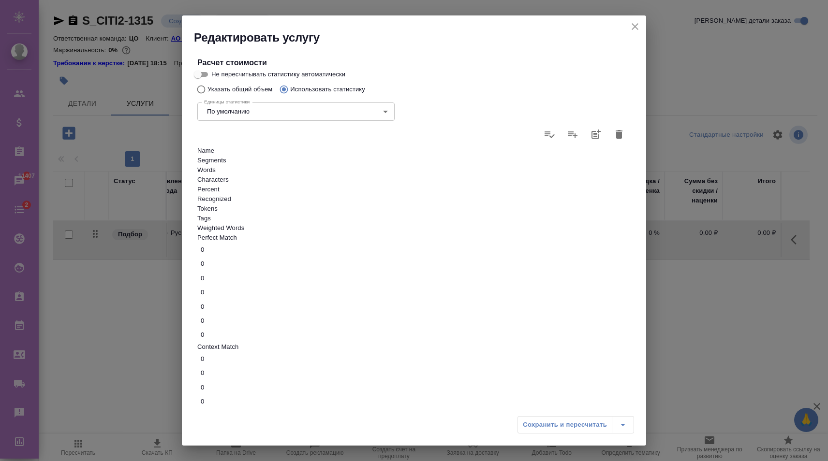
type input "48"
type input "480"
type input "4800"
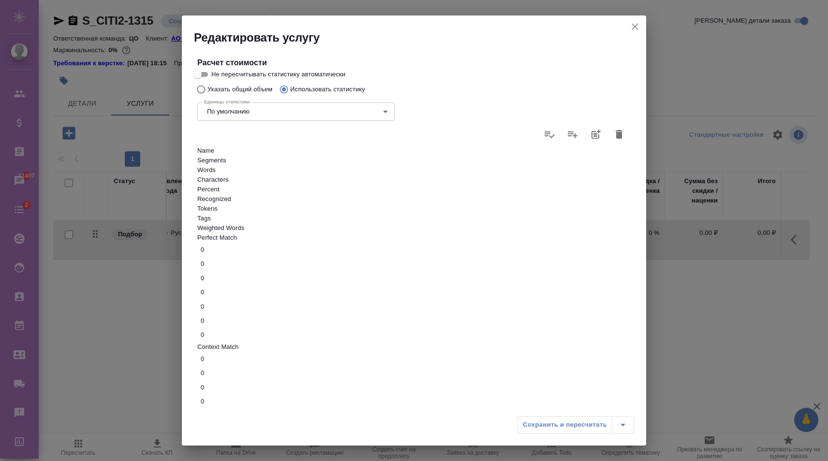
type input "48000"
click at [538, 423] on div "Сохранить и пересчитать" at bounding box center [576, 424] width 117 height 17
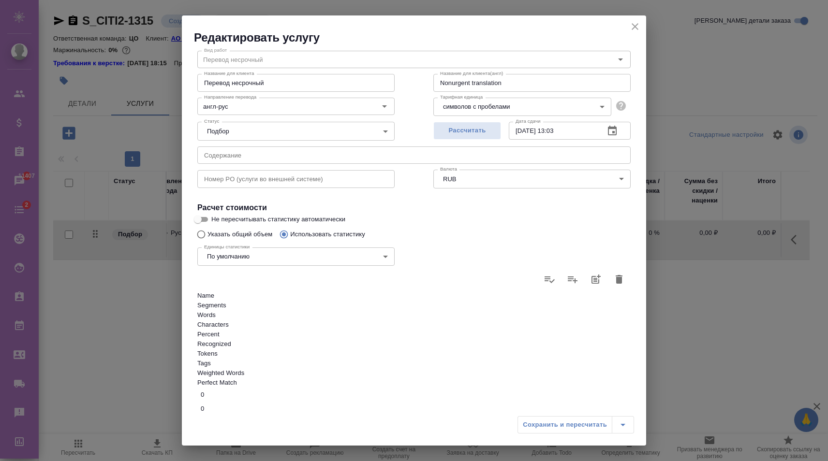
scroll to position [0, 0]
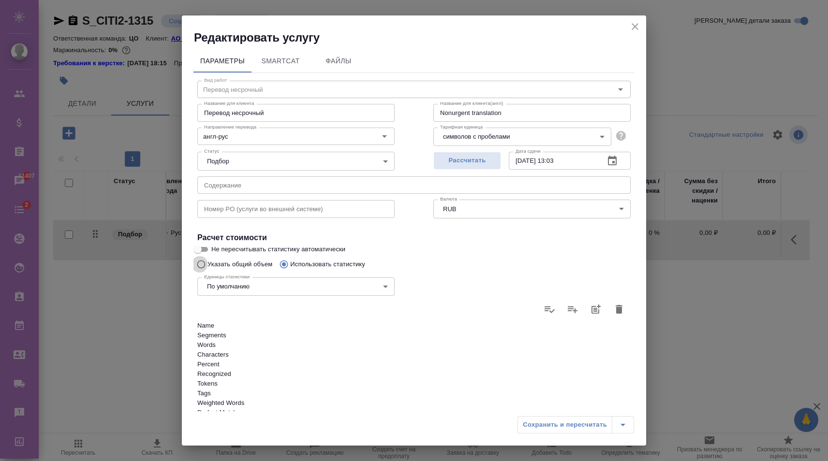
click at [204, 255] on input "Указать общий объем" at bounding box center [199, 264] width 15 height 18
radio input "true"
radio input "false"
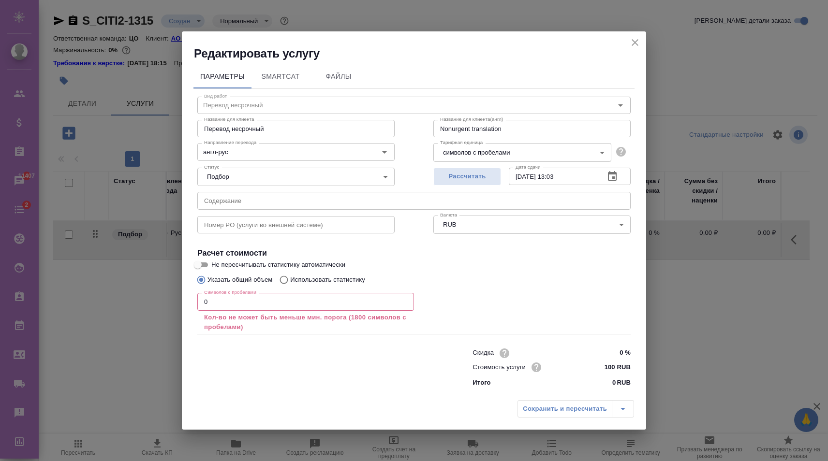
click at [276, 306] on input "0" at bounding box center [305, 301] width 217 height 17
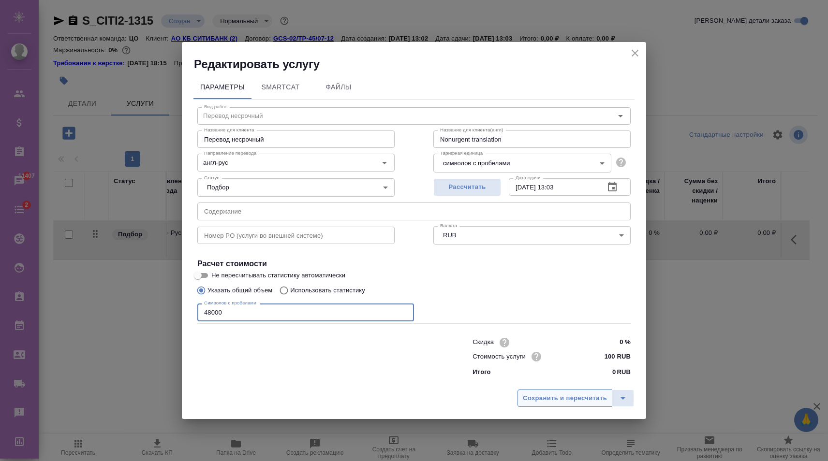
type input "48000"
click at [542, 393] on span "Сохранить и пересчитать" at bounding box center [565, 398] width 84 height 11
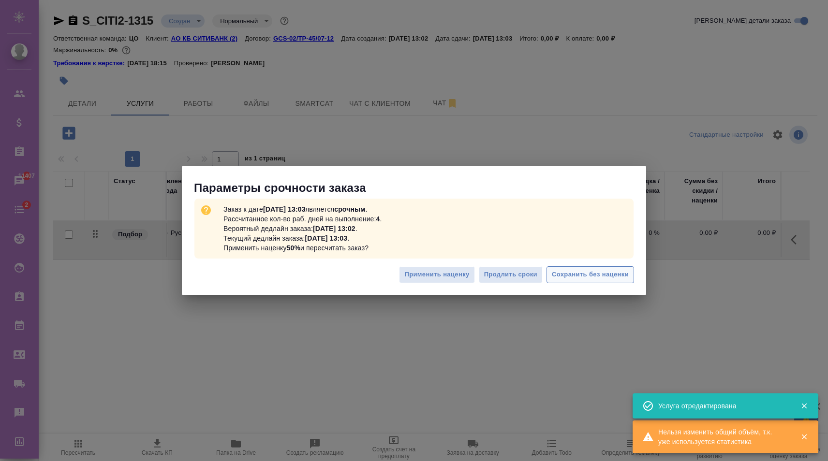
click at [613, 276] on span "Сохранить без наценки" at bounding box center [590, 274] width 77 height 11
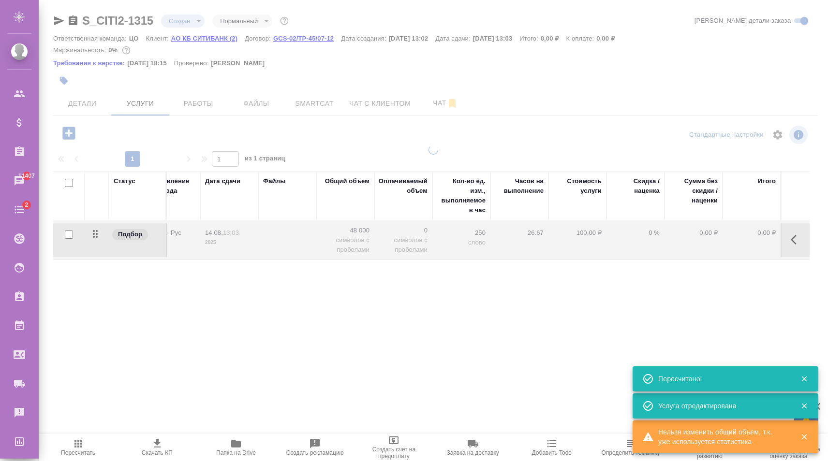
type input "urgent"
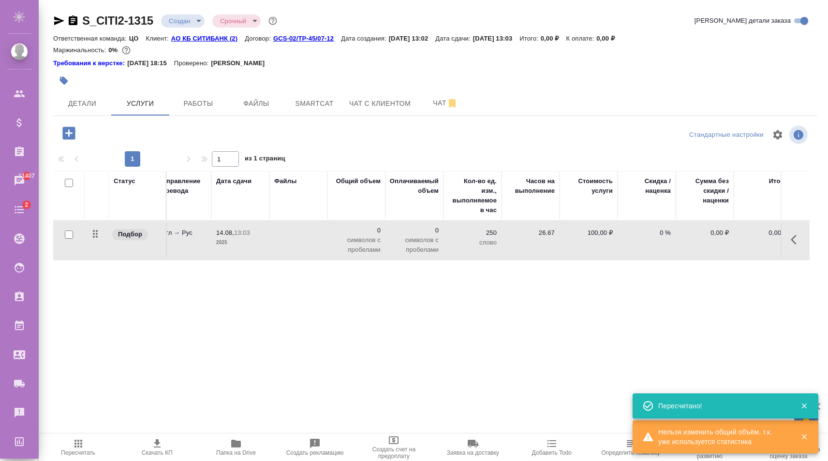
scroll to position [0, 155]
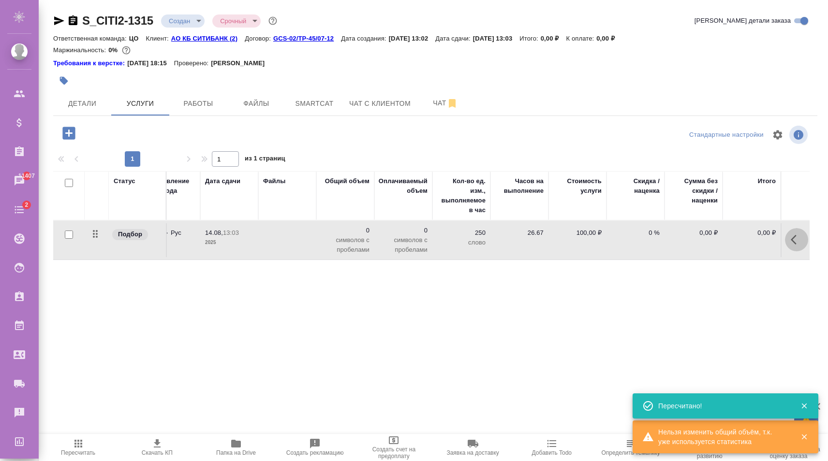
click at [798, 244] on icon "button" at bounding box center [797, 240] width 12 height 12
click at [385, 313] on div "Статус Услуга для клиента (RU) Вид работ Направление перевода Дата сдачи Файлы …" at bounding box center [431, 275] width 756 height 208
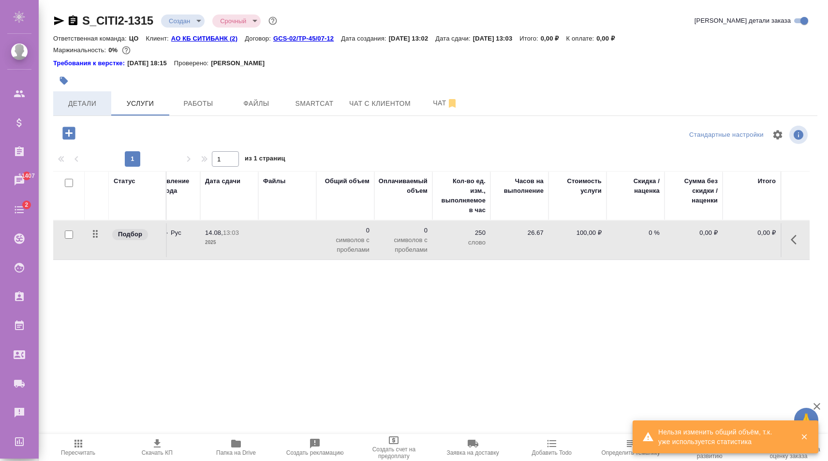
click at [92, 112] on button "Детали" at bounding box center [82, 103] width 58 height 24
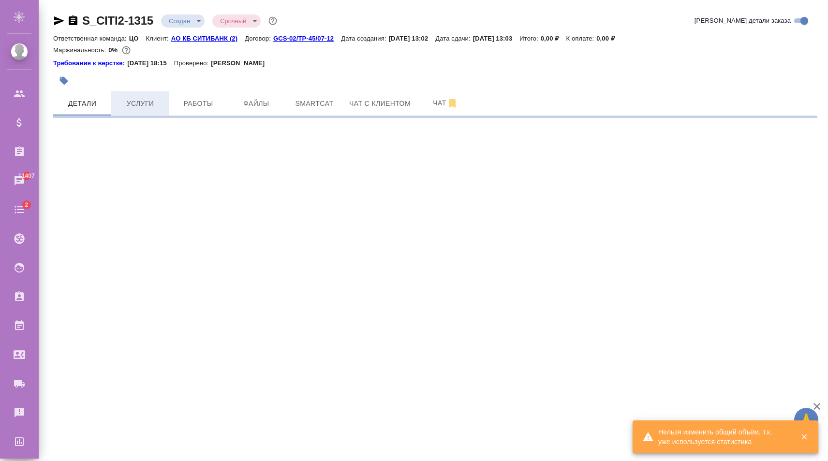
click at [136, 106] on span "Услуги" at bounding box center [140, 104] width 46 height 12
select select "RU"
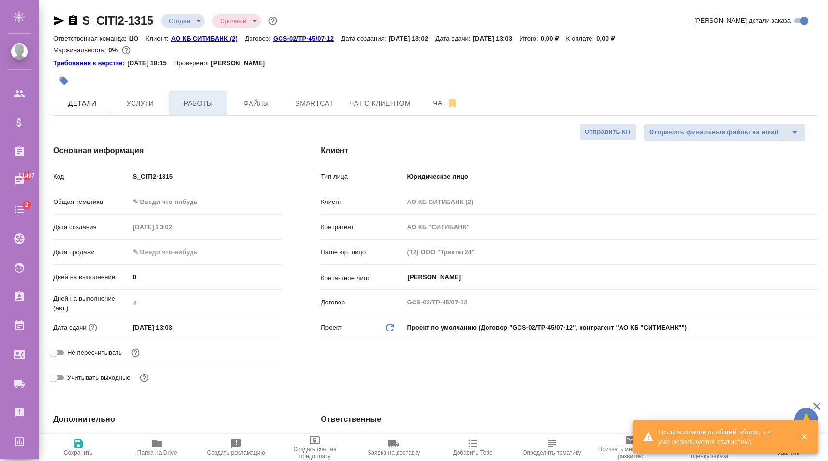
type textarea "x"
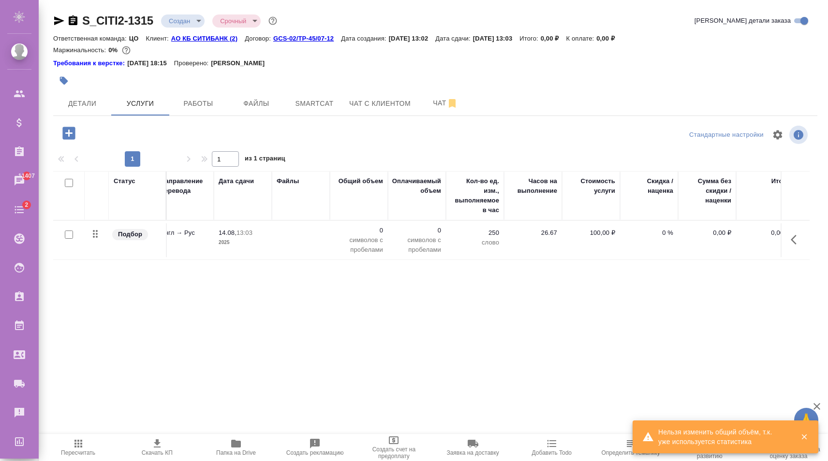
scroll to position [0, 155]
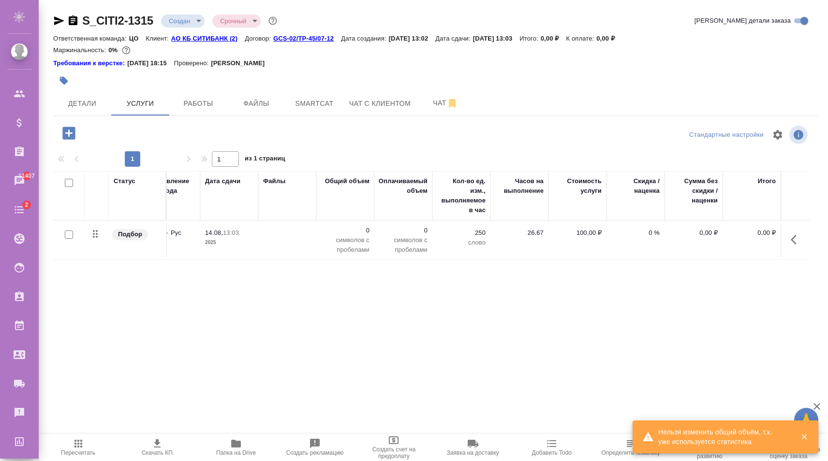
click at [797, 237] on icon "button" at bounding box center [797, 240] width 12 height 12
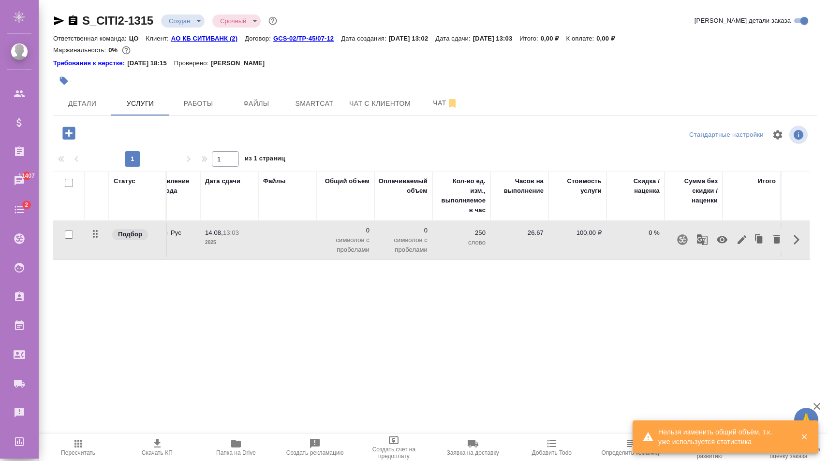
click at [741, 242] on icon "button" at bounding box center [742, 240] width 12 height 12
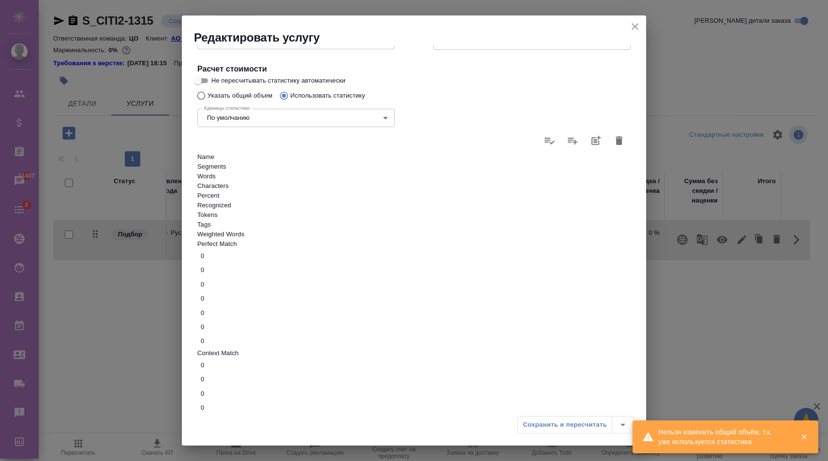
scroll to position [175, 0]
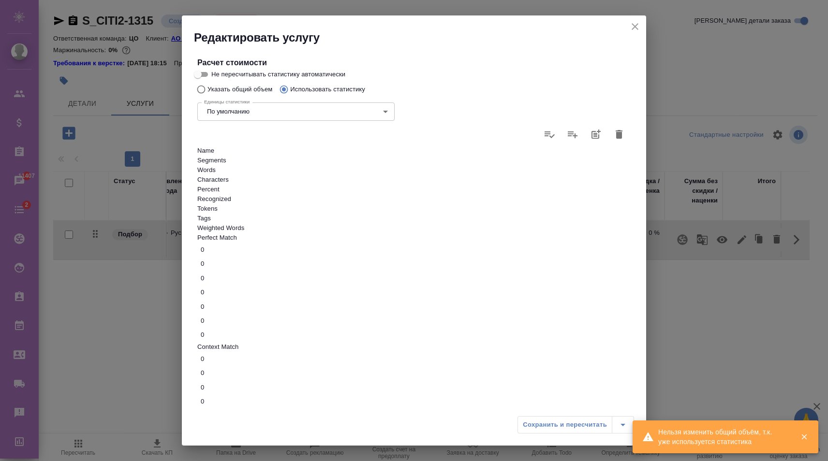
click at [535, 385] on div at bounding box center [414, 230] width 828 height 461
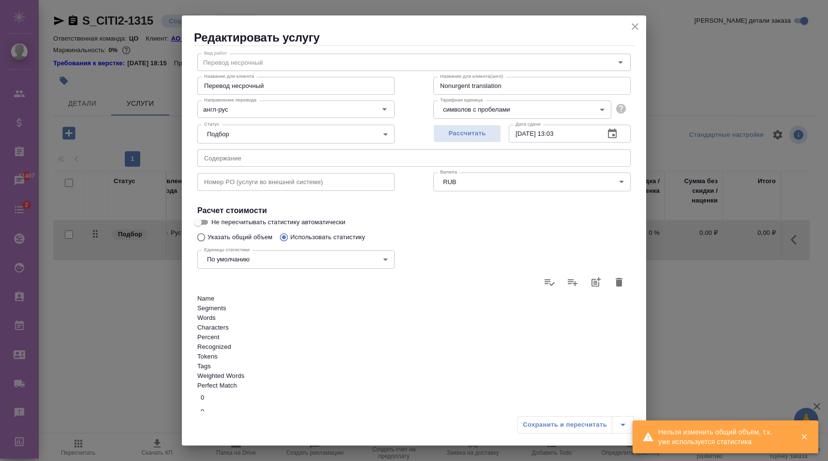
scroll to position [0, 0]
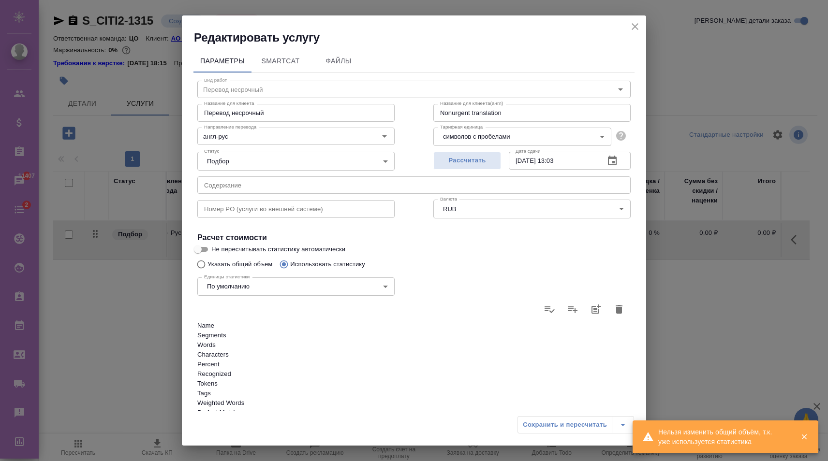
click at [478, 137] on body "🙏 .cls-1 fill:#fff; AWATERA Karapetyan David Клиенты Спецификации Заказы 11407 …" at bounding box center [414, 230] width 828 height 461
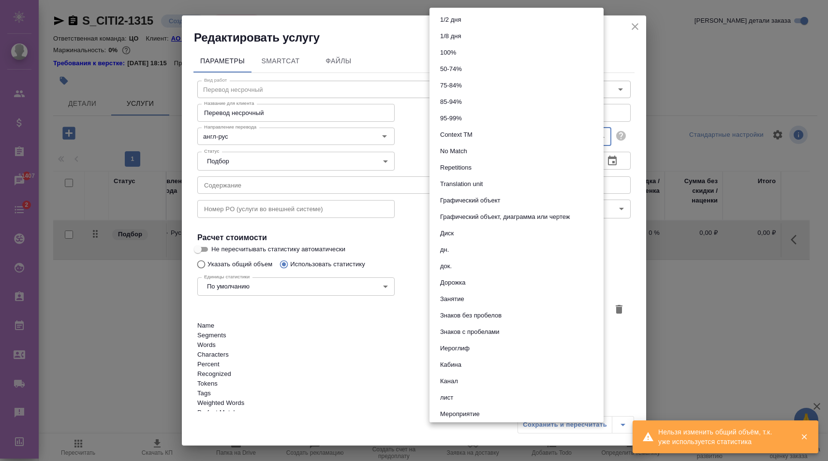
scroll to position [364, 0]
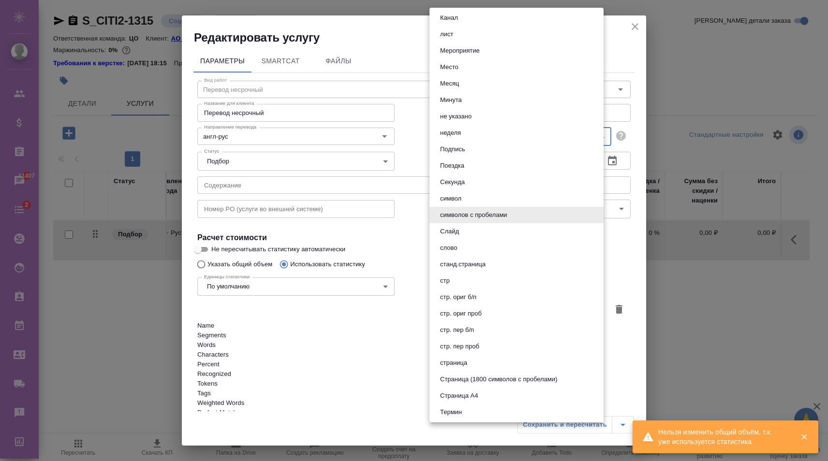
click at [454, 244] on button "слово" at bounding box center [448, 248] width 23 height 11
type input "5a8b1489cc6b4906c91bfd90"
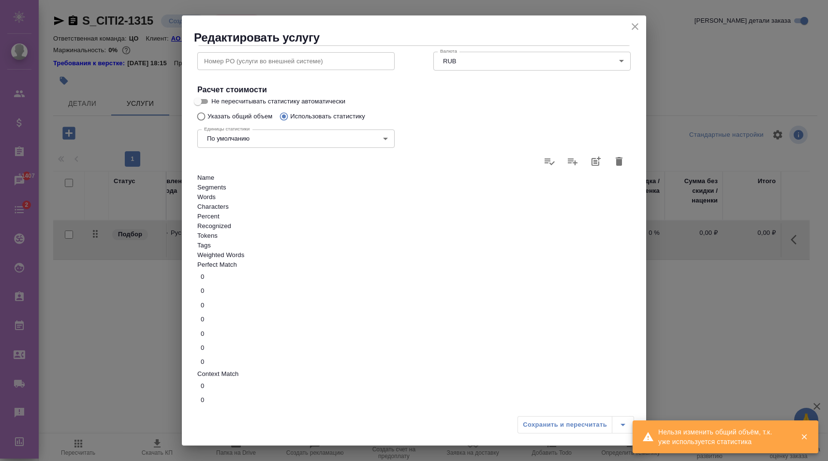
scroll to position [175, 0]
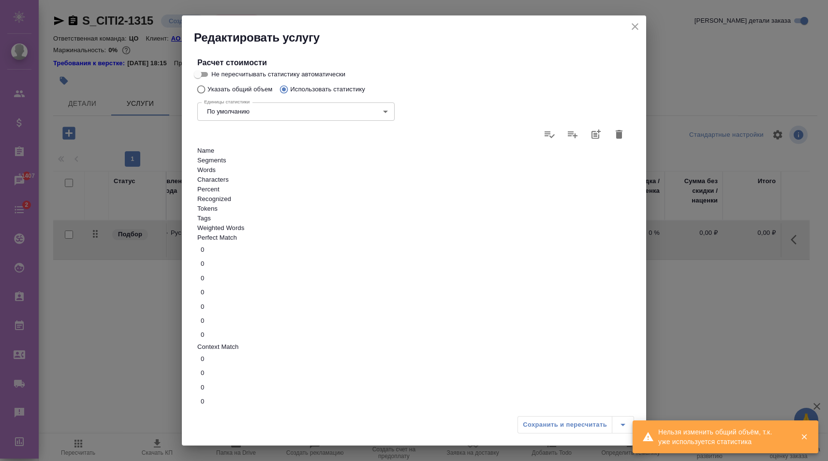
click at [569, 433] on div "Сохранить и пересчитать" at bounding box center [576, 424] width 117 height 17
click at [574, 425] on div "Сохранить и пересчитать" at bounding box center [576, 424] width 117 height 17
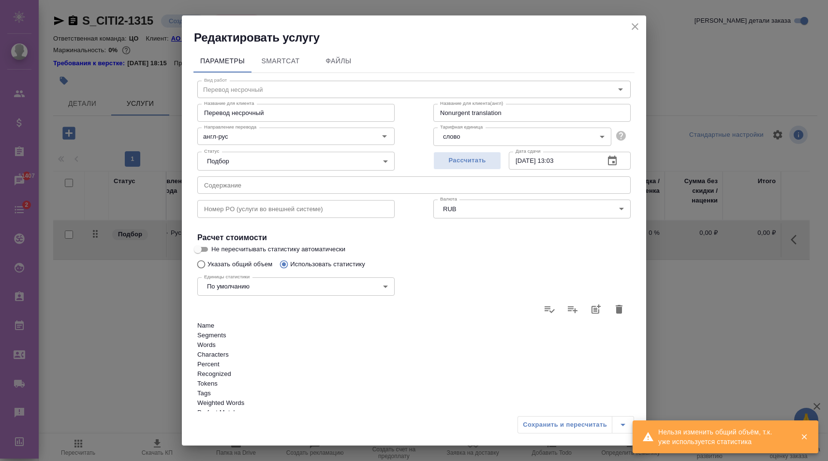
click at [222, 254] on div "Единицы статистики По умолчанию default Единицы статистики" at bounding box center [296, 285] width 236 height 63
click at [195, 255] on input "Указать общий объем" at bounding box center [199, 264] width 15 height 18
radio input "true"
radio input "false"
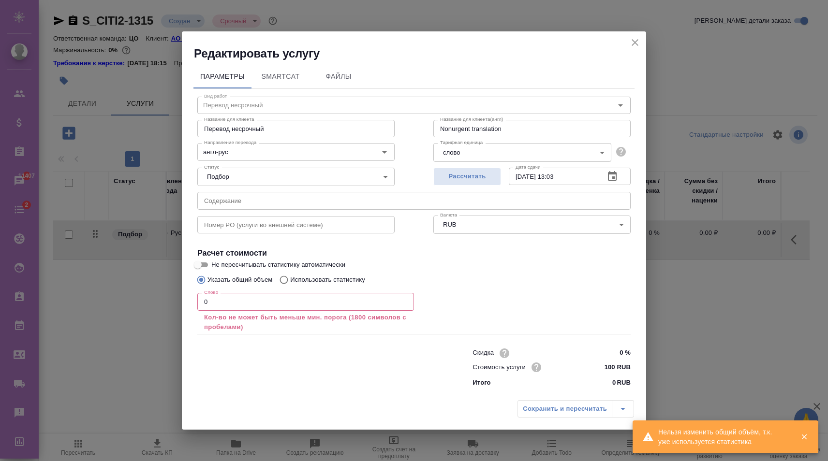
click at [281, 292] on div "Слово 0 Слово Кол-во не может быть меньше мин. порога (1800 символов с пробелам…" at bounding box center [305, 311] width 217 height 44
click at [279, 299] on input "0" at bounding box center [305, 301] width 217 height 17
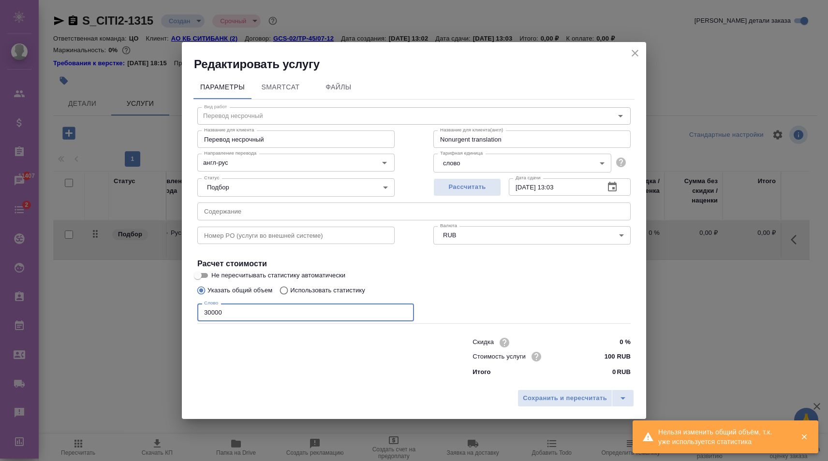
type input "30000"
click at [312, 291] on p "Использовать статистику" at bounding box center [327, 291] width 75 height 10
click at [290, 291] on input "Использовать статистику" at bounding box center [282, 290] width 15 height 18
radio input "true"
radio input "false"
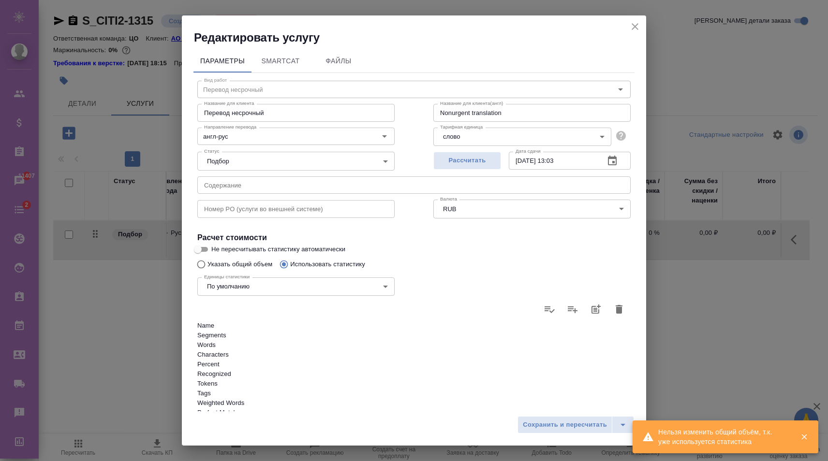
scroll to position [175, 0]
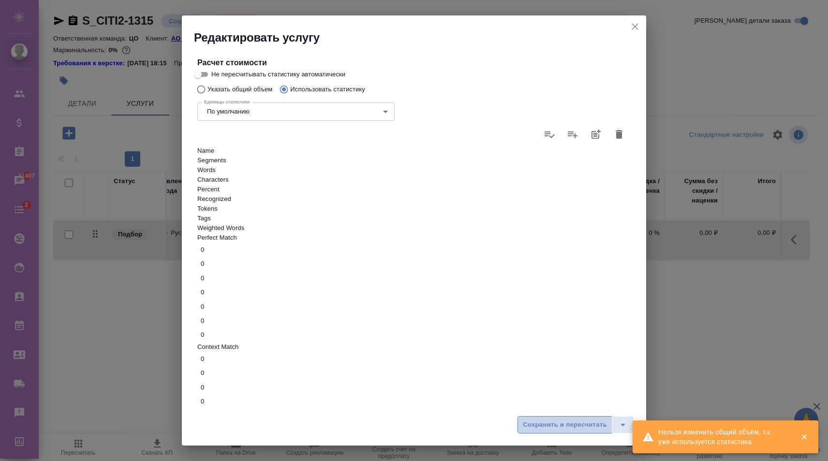
click at [545, 427] on span "Сохранить и пересчитать" at bounding box center [565, 425] width 84 height 11
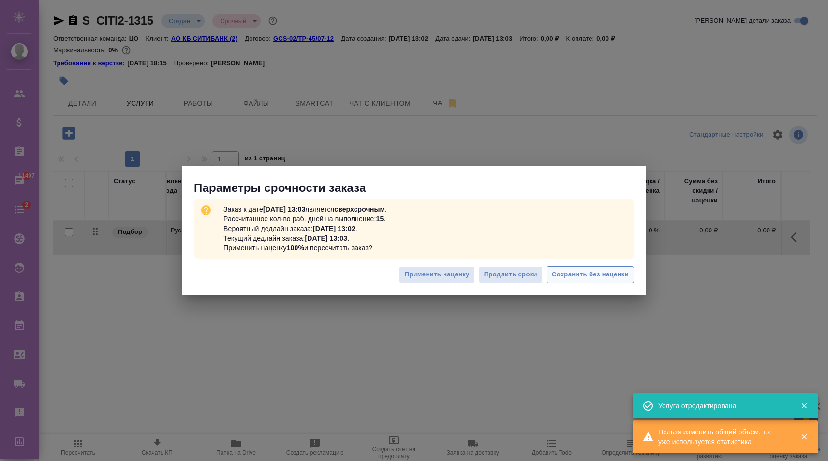
click at [575, 277] on span "Сохранить без наценки" at bounding box center [590, 274] width 77 height 11
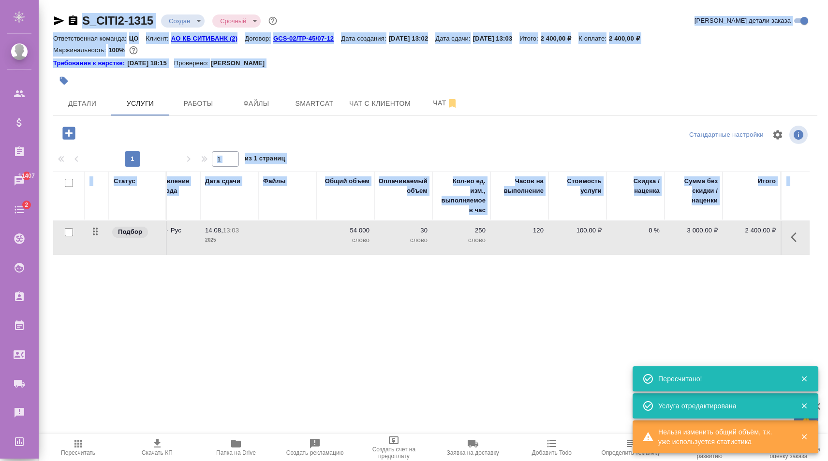
drag, startPoint x: 605, startPoint y: 380, endPoint x: 599, endPoint y: 378, distance: 6.0
click at [599, 378] on div "S_CITI2-1315 Создан new Срочный urgent Кратко детали заказа Ответственная коман…" at bounding box center [435, 202] width 775 height 404
click at [806, 238] on button "button" at bounding box center [796, 237] width 23 height 23
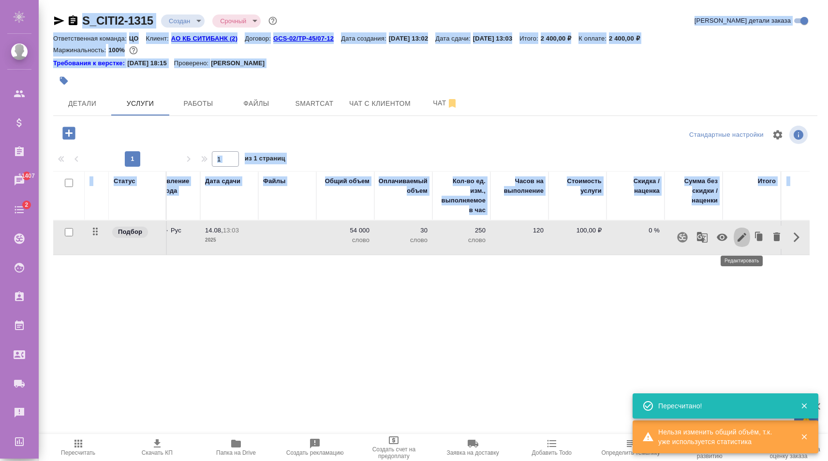
click at [744, 237] on icon "button" at bounding box center [742, 237] width 9 height 9
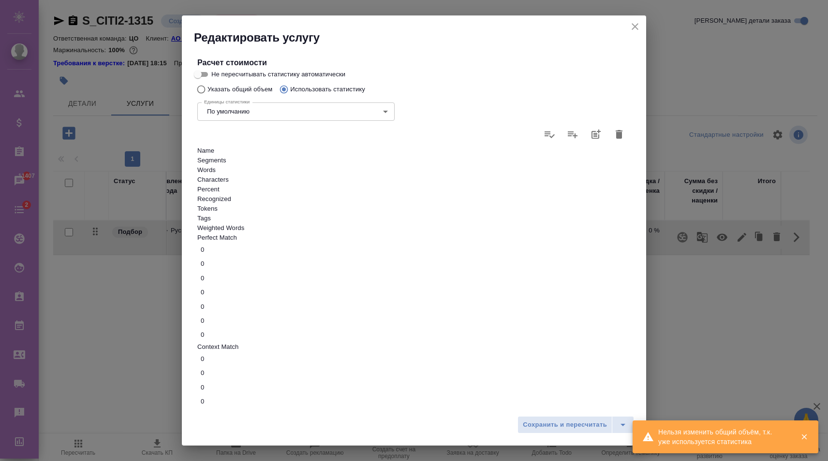
click at [641, 27] on button "close" at bounding box center [635, 26] width 15 height 15
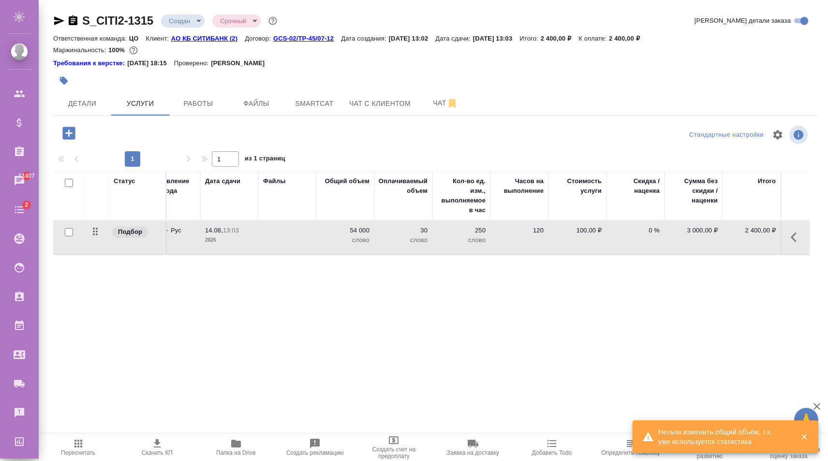
click at [159, 445] on icon "button" at bounding box center [157, 444] width 12 height 12
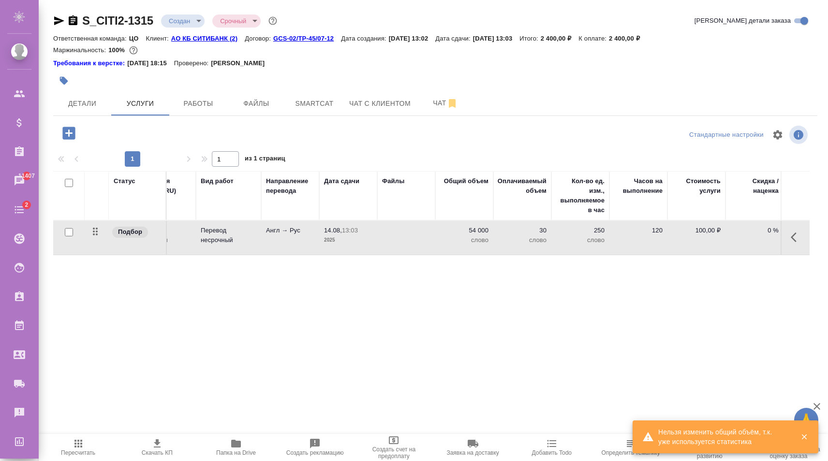
scroll to position [0, 0]
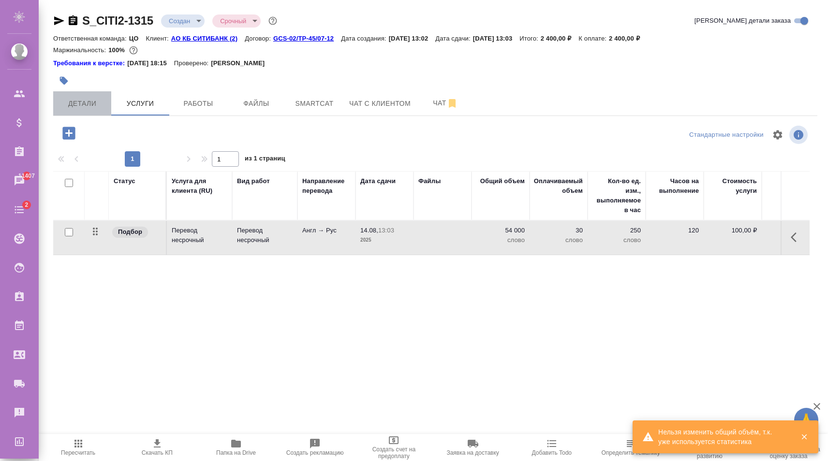
click at [88, 107] on span "Детали" at bounding box center [82, 104] width 46 height 12
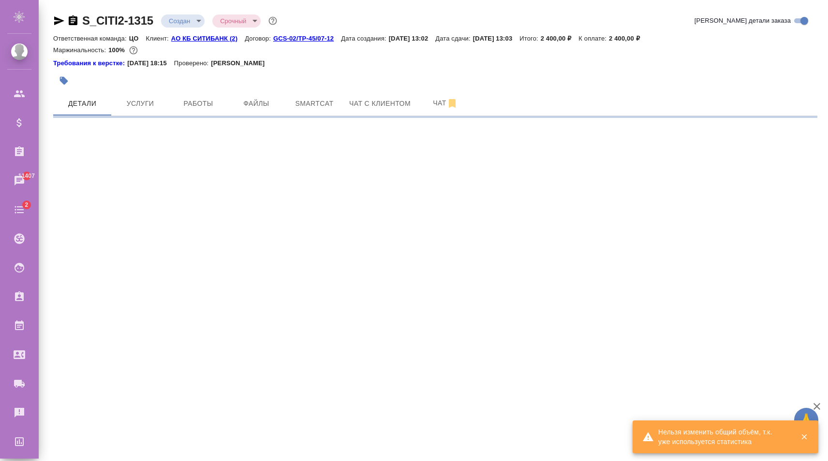
select select "RU"
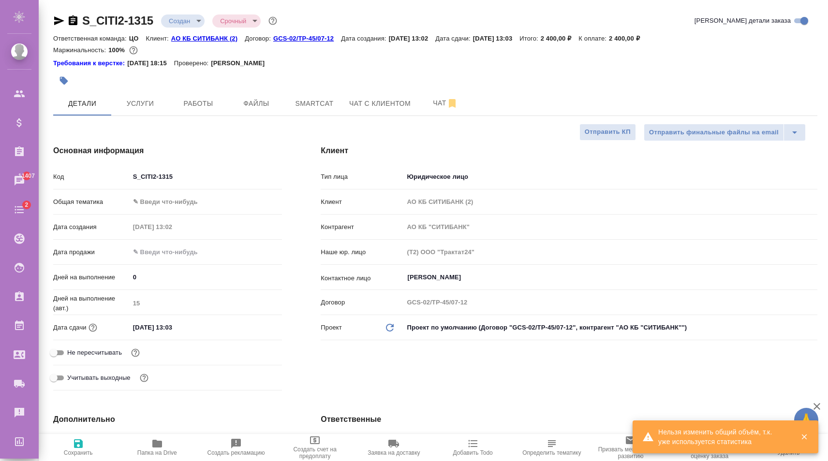
type textarea "x"
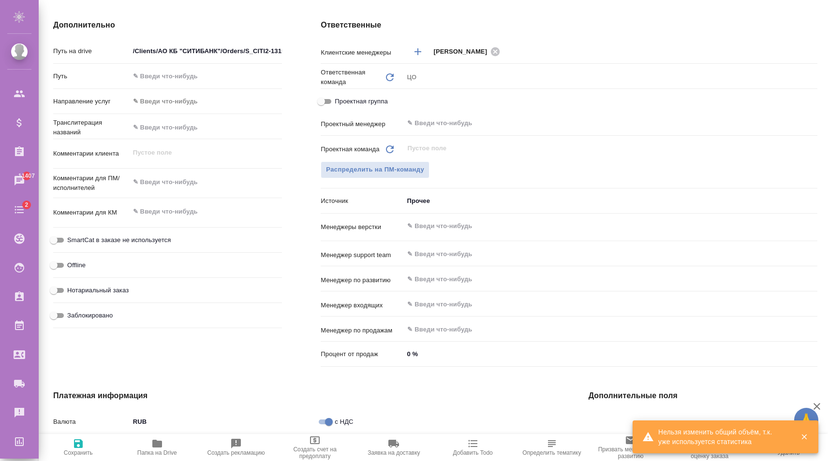
scroll to position [523, 0]
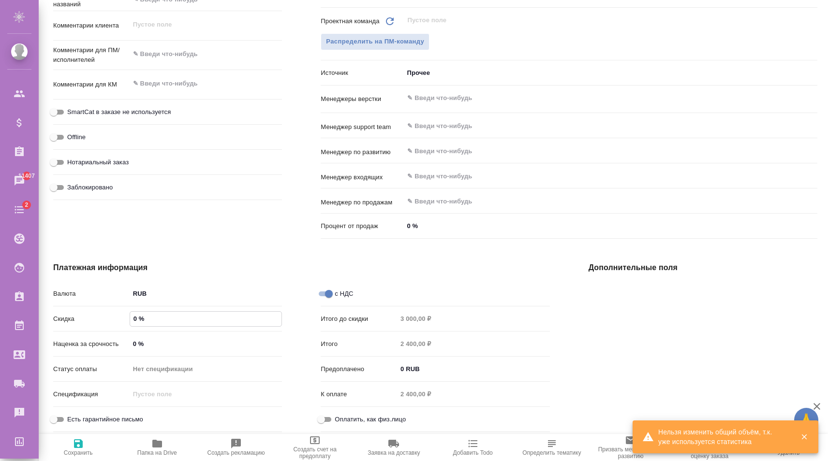
click at [190, 317] on input "0 %" at bounding box center [206, 319] width 152 height 14
click at [196, 316] on input "0 %" at bounding box center [206, 319] width 152 height 14
type textarea "x"
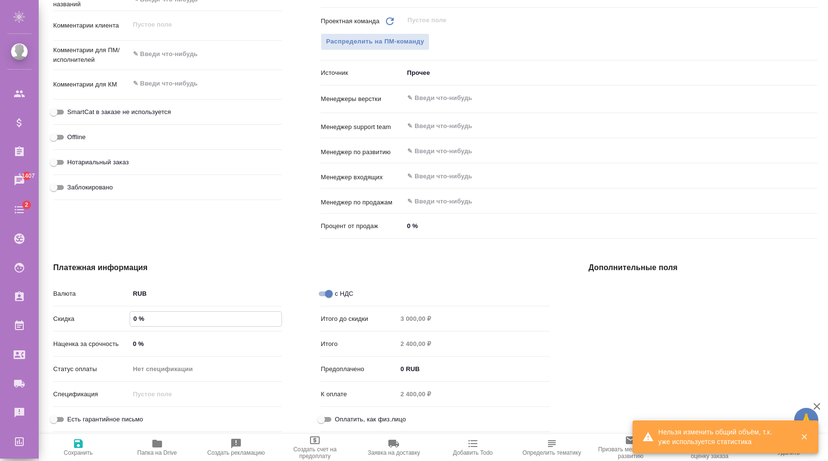
type textarea "x"
type input "10 %"
click at [83, 450] on span "Сохранить и пересчитать" at bounding box center [77, 453] width 67 height 14
type textarea "x"
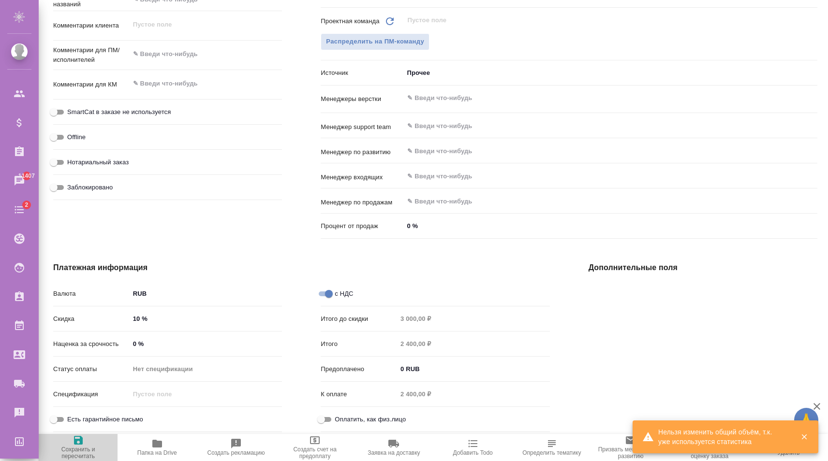
type textarea "x"
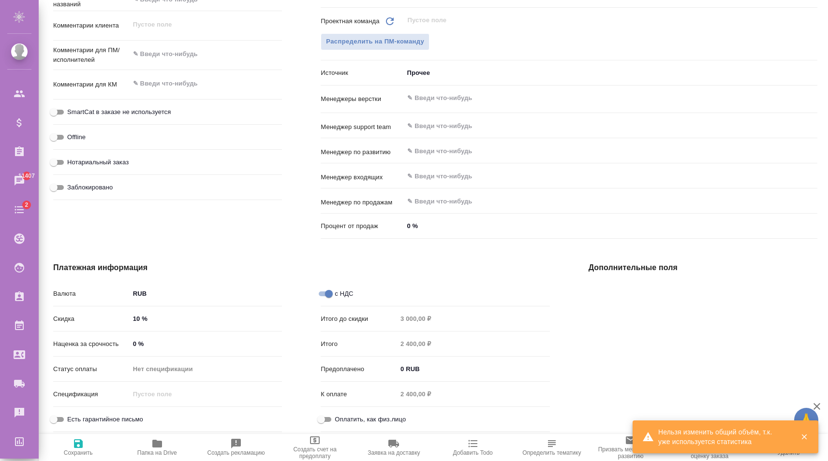
type textarea "x"
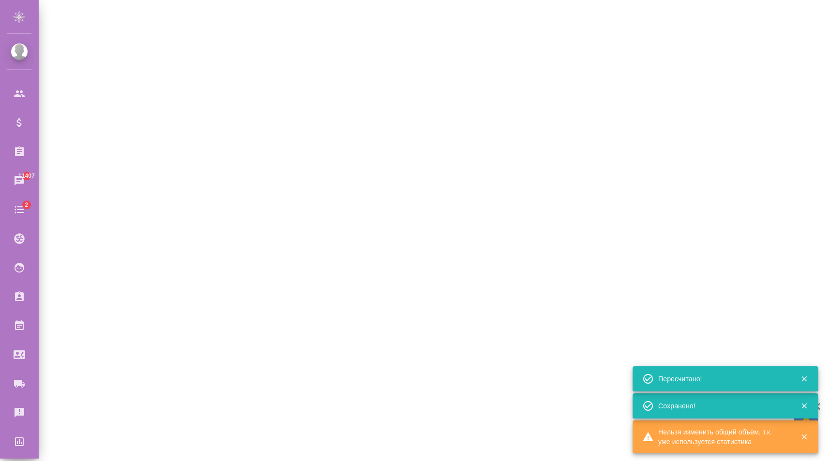
select select "RU"
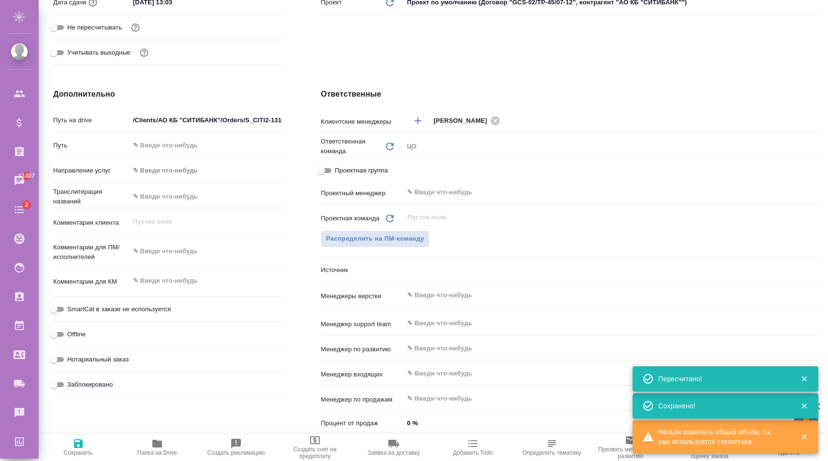
type textarea "x"
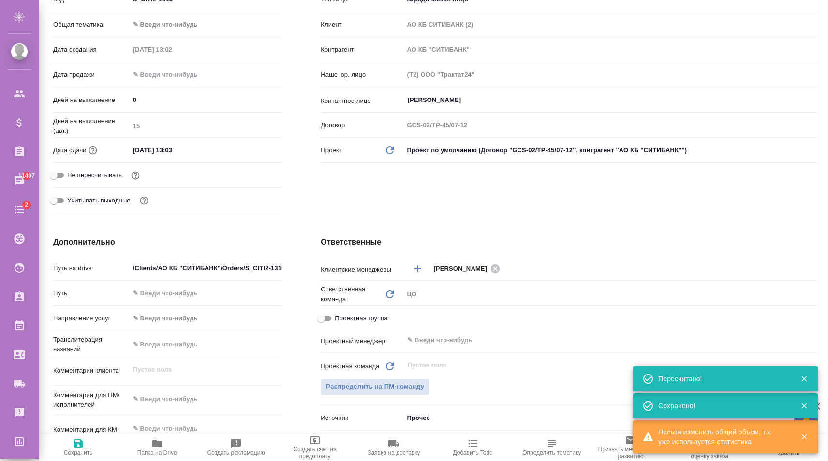
scroll to position [0, 0]
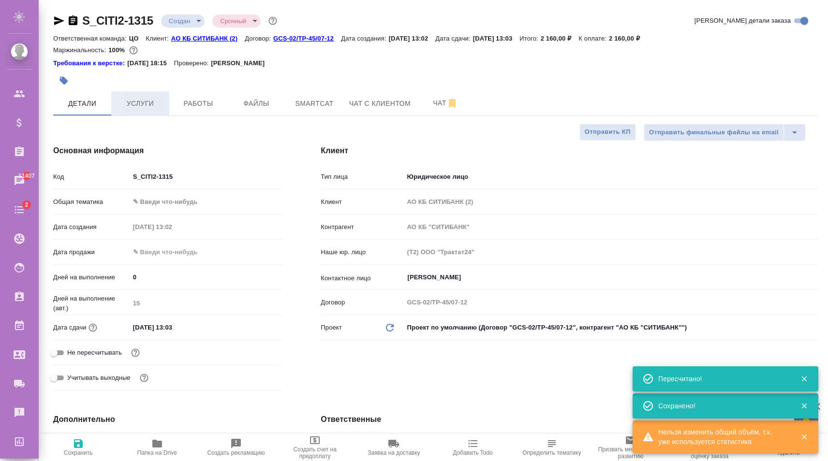
click at [150, 104] on span "Услуги" at bounding box center [140, 104] width 46 height 12
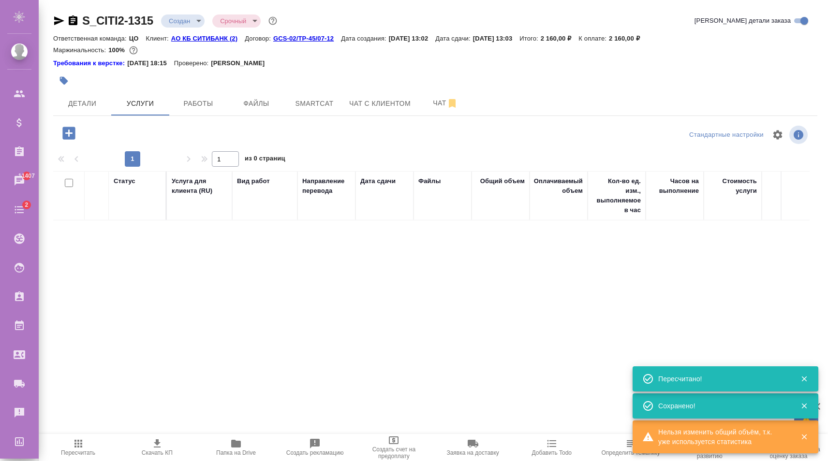
scroll to position [0, 155]
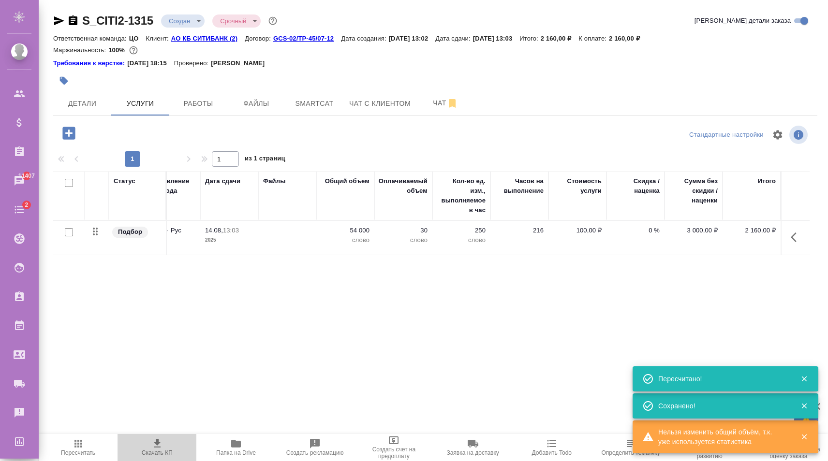
click at [157, 447] on icon "button" at bounding box center [157, 444] width 7 height 8
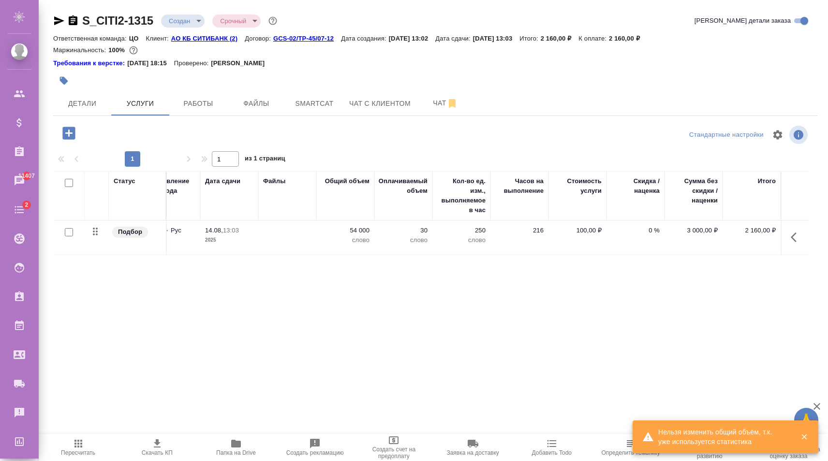
click at [710, 31] on div "S_CITI2-1315 Создан new Срочный urgent Кратко детали заказа" at bounding box center [435, 22] width 764 height 19
click at [790, 243] on button "button" at bounding box center [796, 237] width 23 height 23
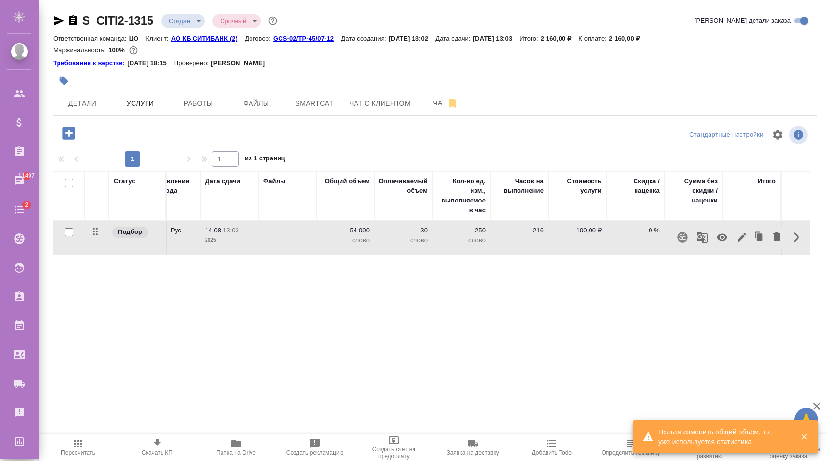
click at [741, 238] on icon "button" at bounding box center [742, 237] width 9 height 9
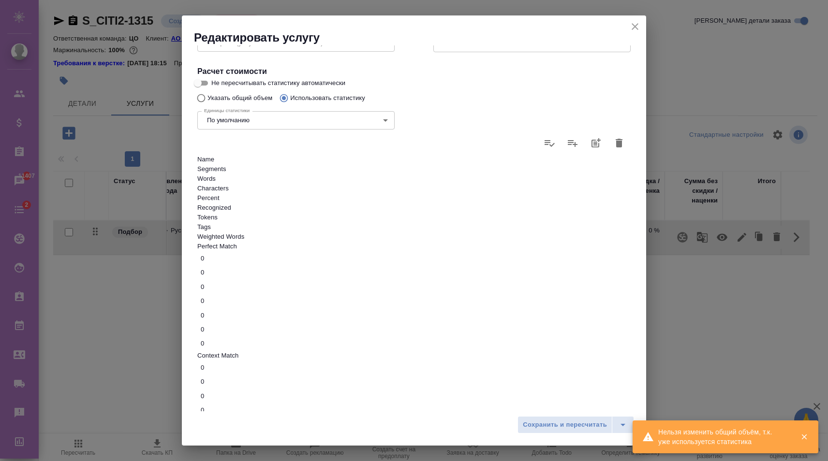
scroll to position [175, 0]
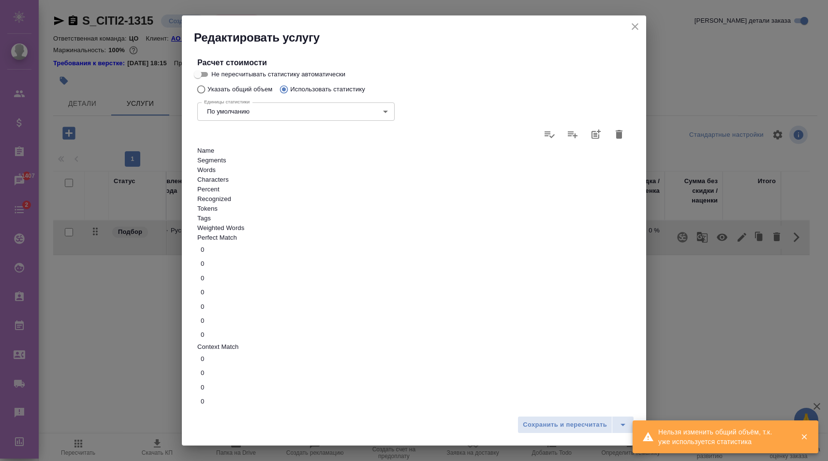
type input "5"
type input "54"
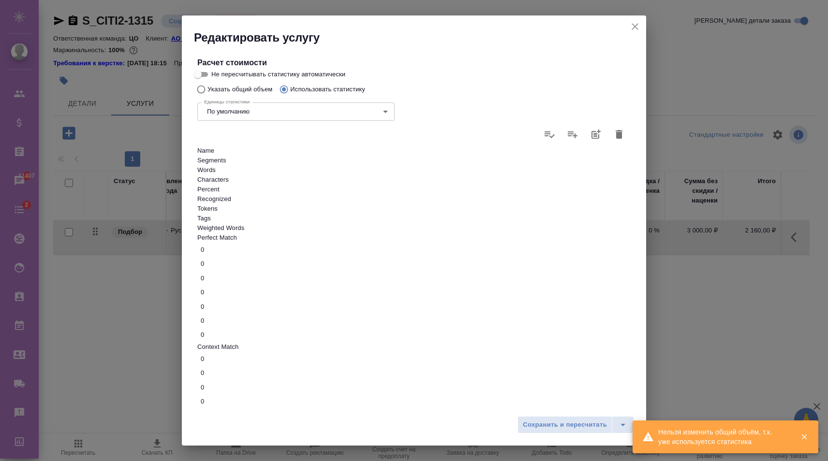
type input "54"
type input "541"
type input "54"
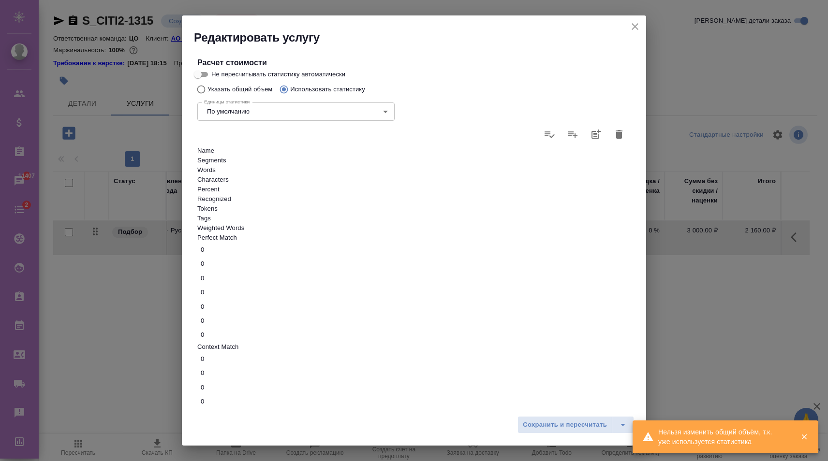
type input "540"
type input "5400"
type input "54000"
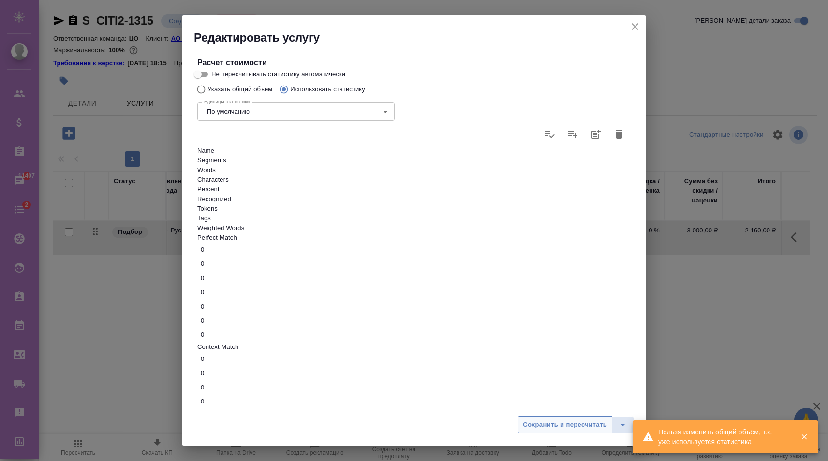
type input "54000"
click at [556, 425] on span "Сохранить и пересчитать" at bounding box center [565, 425] width 84 height 11
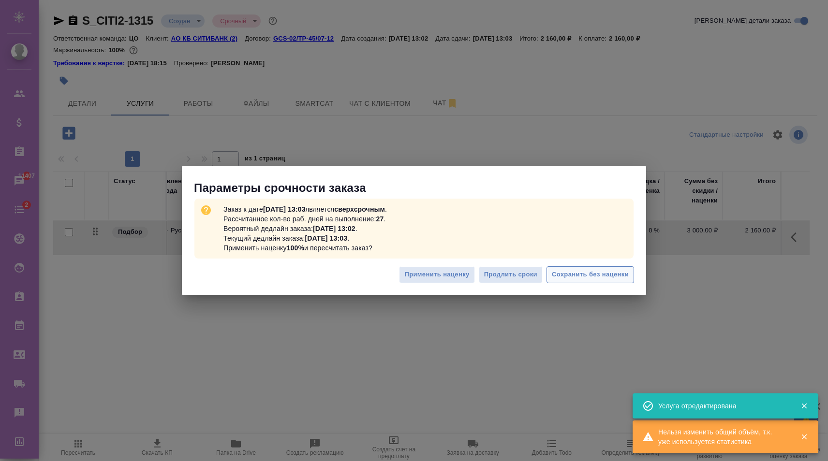
click at [590, 278] on span "Сохранить без наценки" at bounding box center [590, 274] width 77 height 11
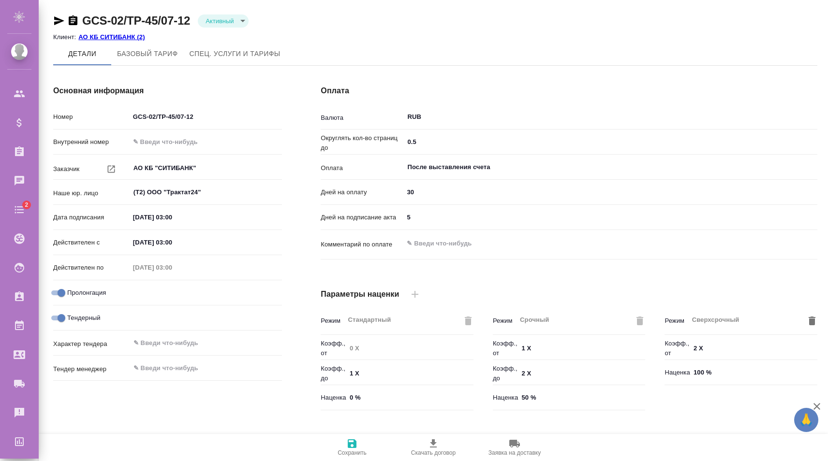
type input "ТП Ситибанк"
type input "Стандартный шаблон - [PHONE_NUMBER] - ВЫБЕРИ МЕНЯ!"
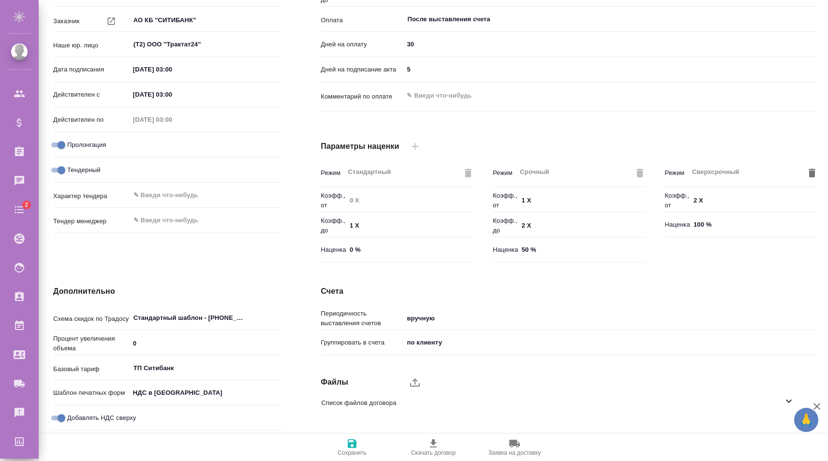
scroll to position [185, 0]
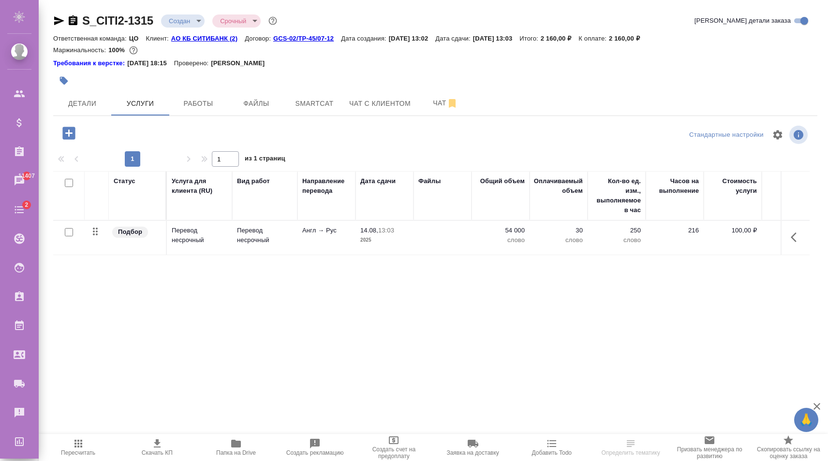
click at [194, 37] on p "АО КБ СИТИБАНК (2)" at bounding box center [208, 38] width 74 height 7
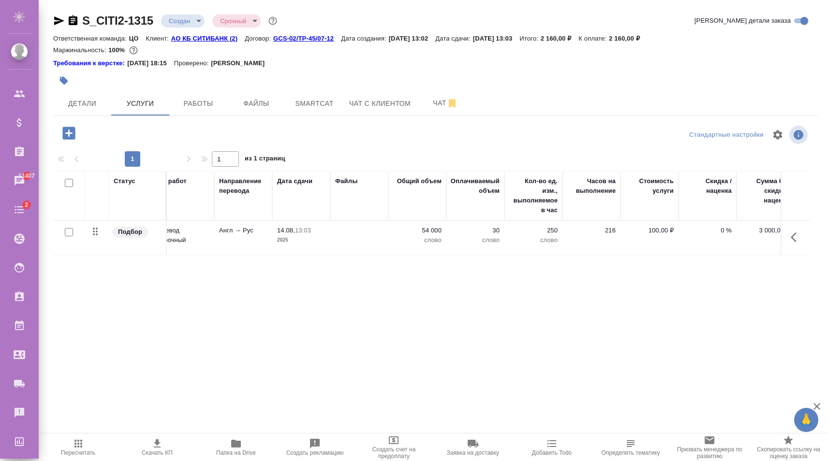
scroll to position [0, 155]
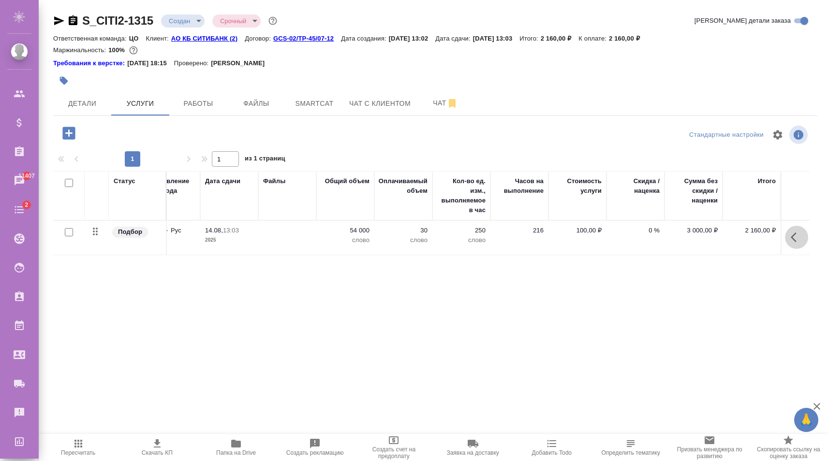
click at [796, 238] on icon "button" at bounding box center [797, 238] width 12 height 12
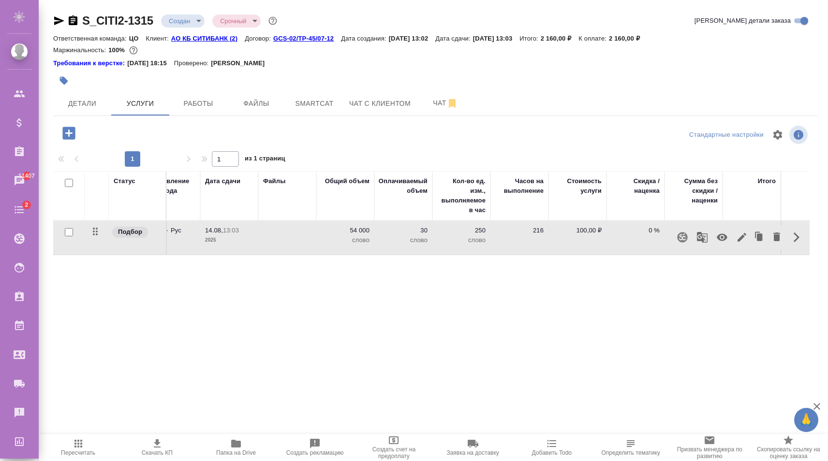
click at [743, 243] on icon "button" at bounding box center [742, 238] width 12 height 12
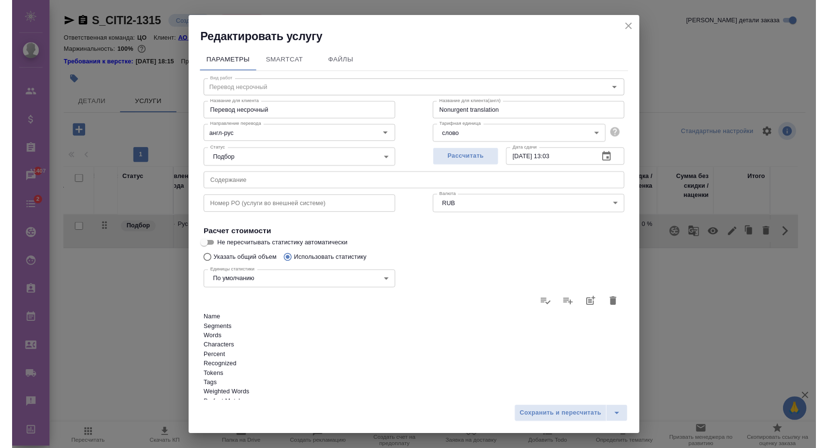
scroll to position [175, 0]
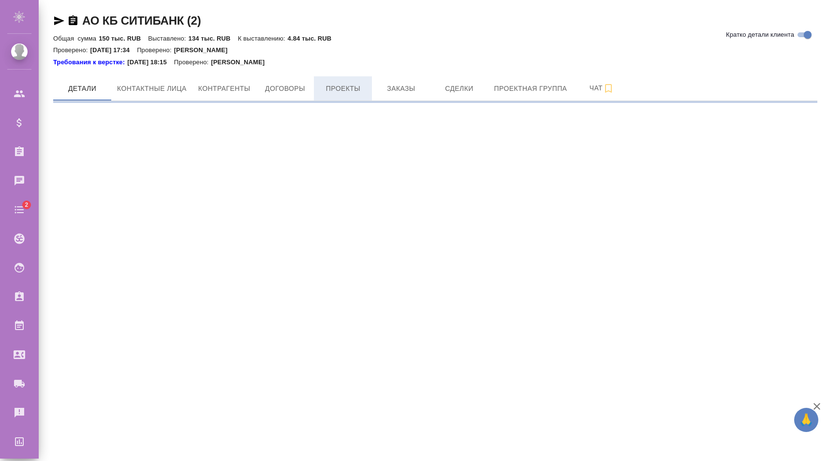
click at [353, 90] on span "Проекты" at bounding box center [343, 89] width 46 height 12
click at [403, 90] on span "Заказы" at bounding box center [401, 89] width 46 height 12
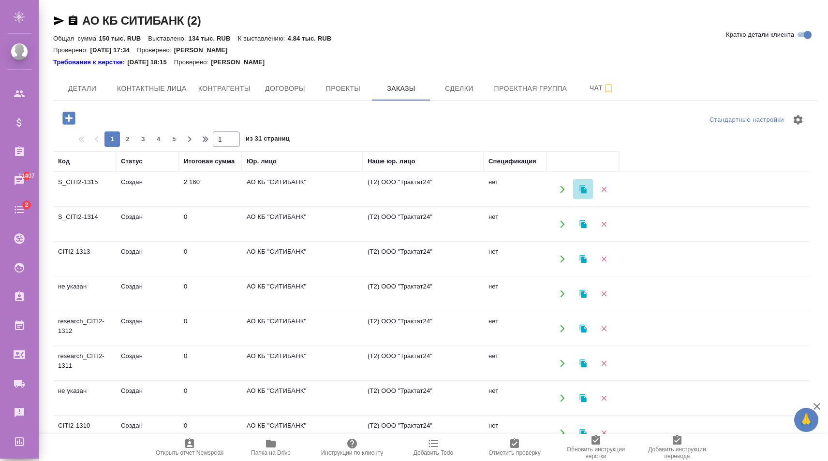
click at [580, 188] on icon "button" at bounding box center [582, 189] width 7 height 8
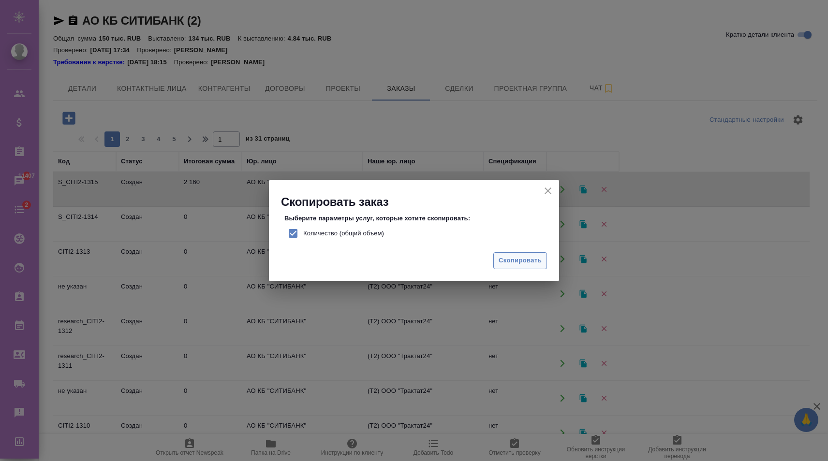
click at [518, 255] on button "Скопировать" at bounding box center [520, 260] width 54 height 17
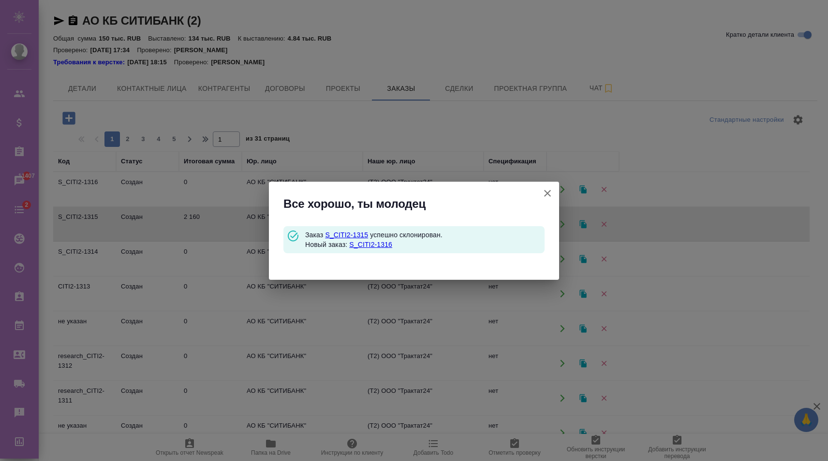
click at [379, 245] on link "S_CITI2-1316" at bounding box center [370, 245] width 43 height 8
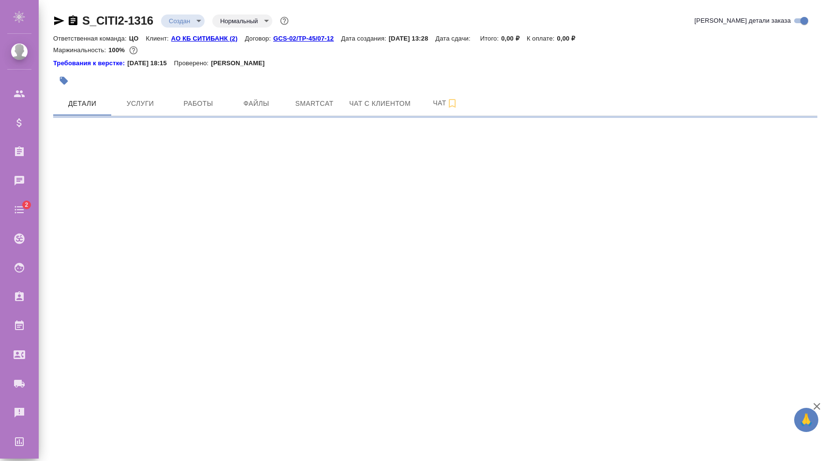
select select "RU"
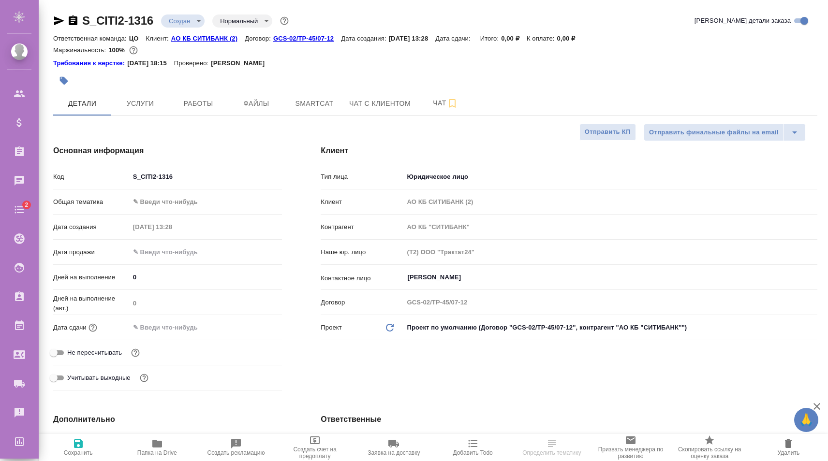
type textarea "x"
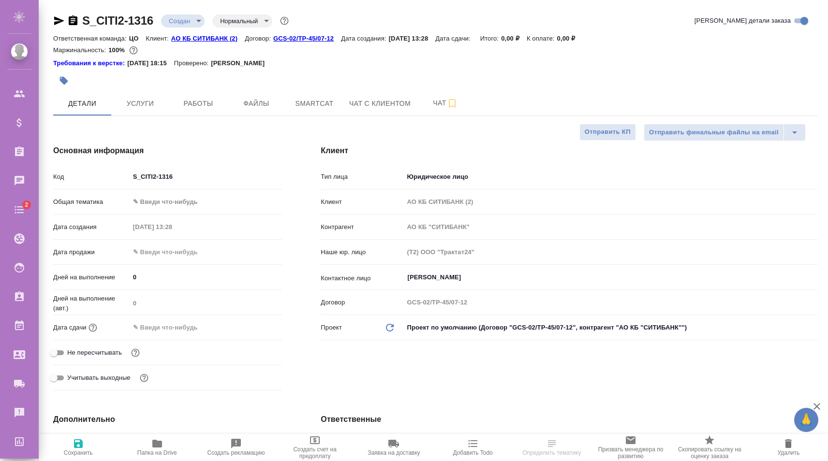
type textarea "x"
click at [149, 109] on span "Услуги" at bounding box center [140, 104] width 46 height 12
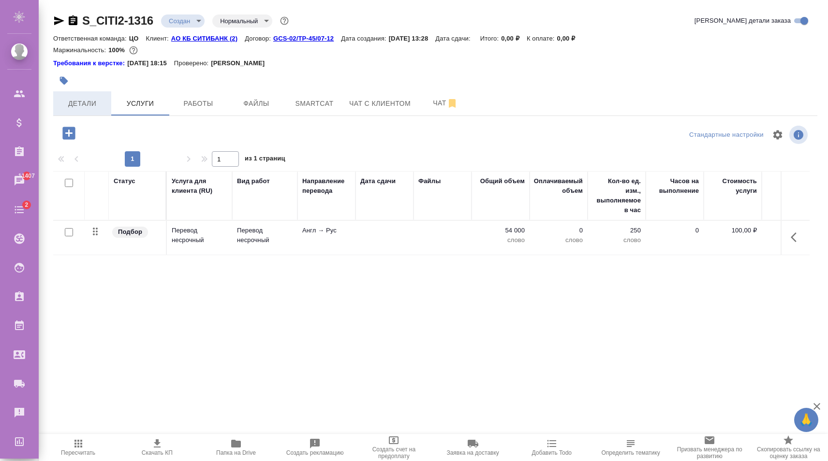
click at [93, 108] on span "Детали" at bounding box center [82, 104] width 46 height 12
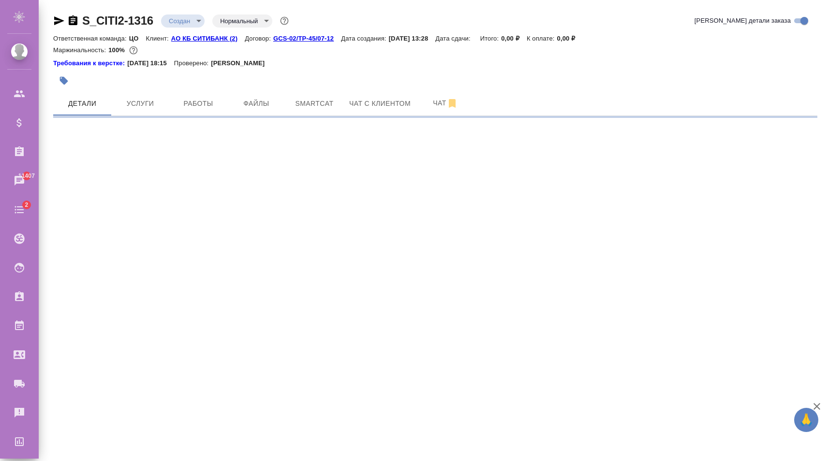
select select "RU"
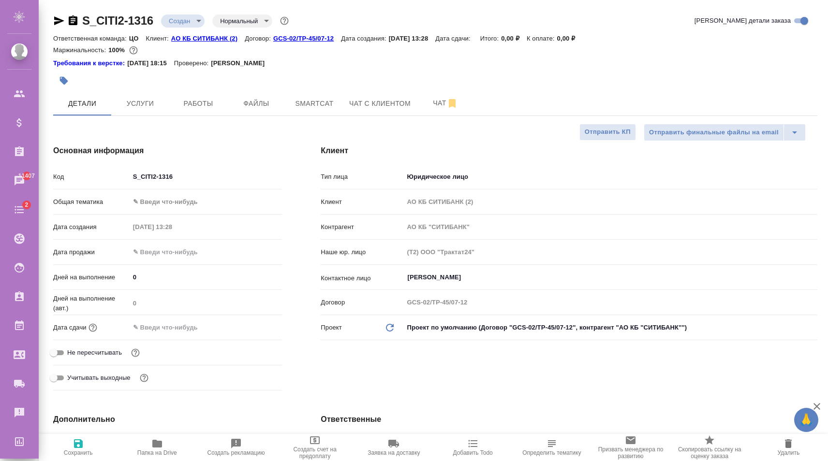
type textarea "x"
click at [193, 329] on input "text" at bounding box center [172, 328] width 85 height 14
click at [173, 254] on input "text" at bounding box center [172, 252] width 85 height 14
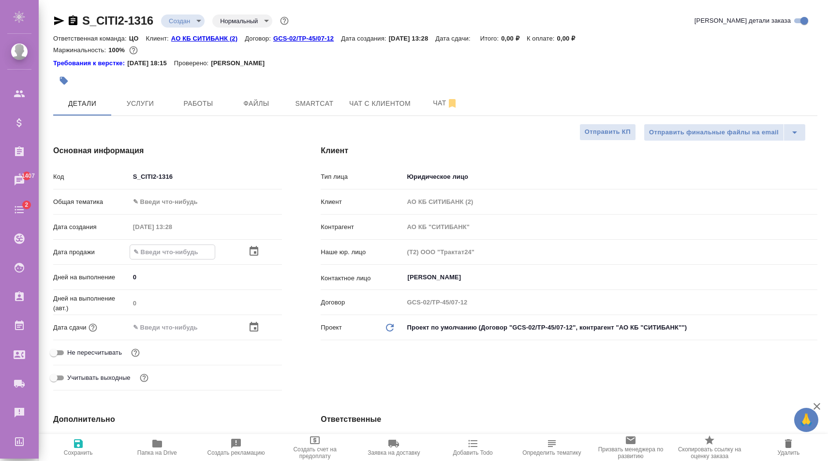
click at [166, 325] on input "text" at bounding box center [172, 328] width 85 height 14
click at [173, 326] on input "text" at bounding box center [172, 328] width 85 height 14
click at [254, 324] on icon "button" at bounding box center [254, 327] width 9 height 10
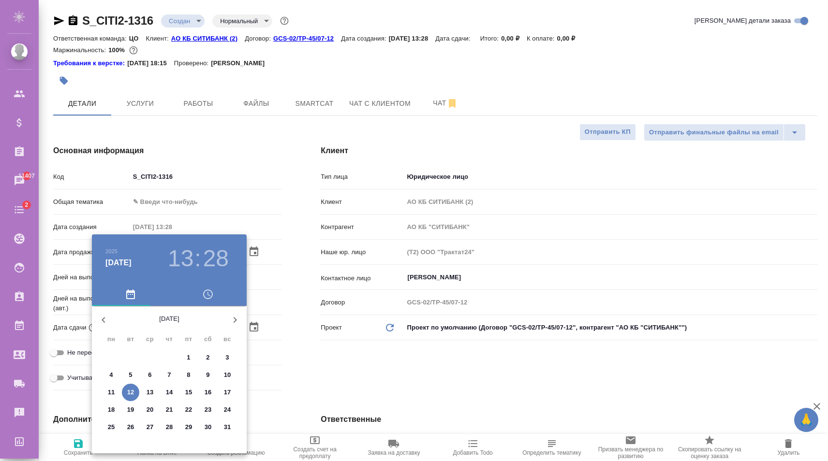
click at [173, 389] on span "14" at bounding box center [169, 393] width 17 height 10
type input "14.08.2025 13:28"
type textarea "x"
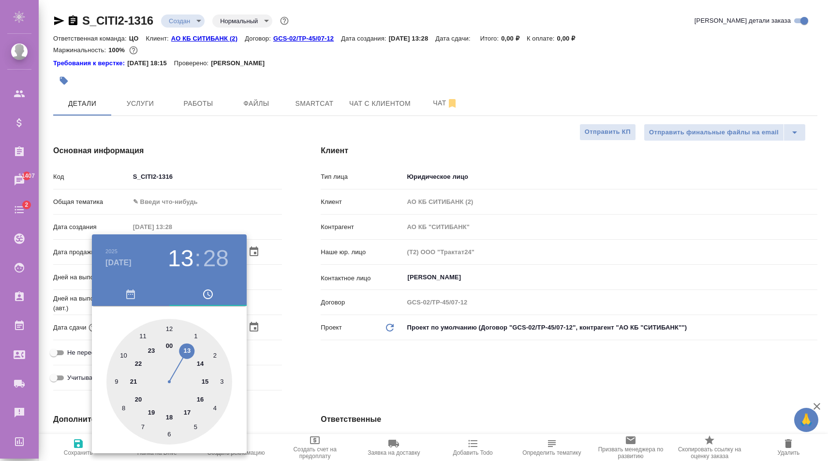
click at [303, 399] on div at bounding box center [414, 230] width 828 height 461
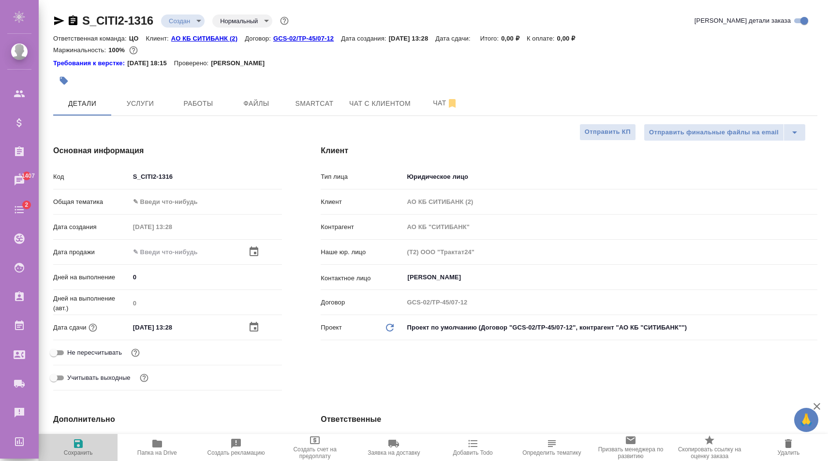
click at [98, 438] on button "Сохранить" at bounding box center [78, 447] width 79 height 27
type textarea "x"
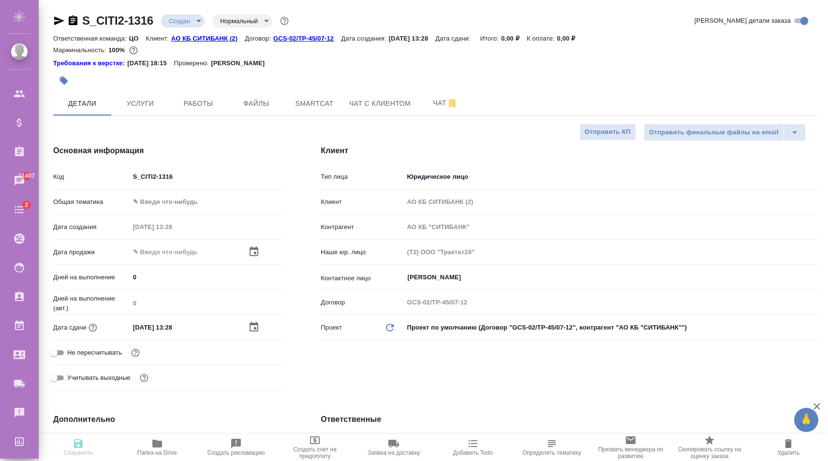
type textarea "x"
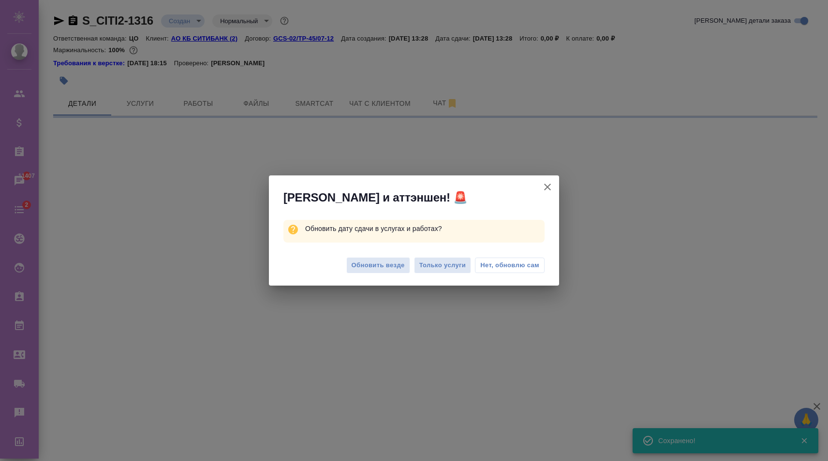
select select "RU"
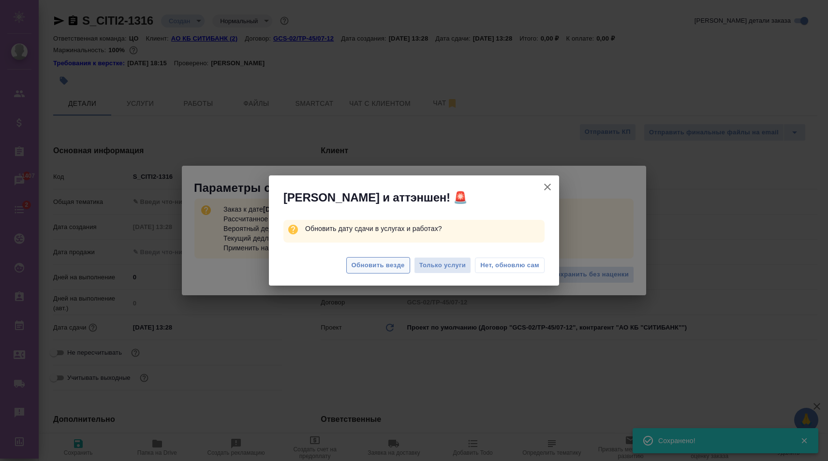
type textarea "x"
click at [398, 269] on span "Обновить везде" at bounding box center [378, 265] width 53 height 11
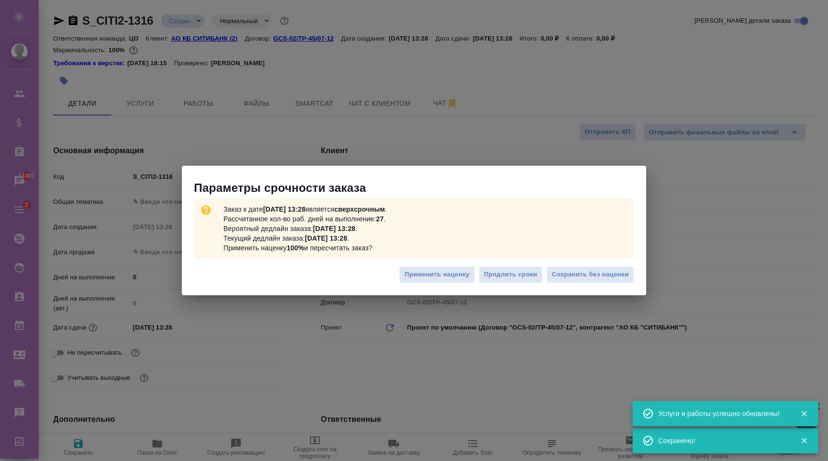
type textarea "x"
click at [583, 271] on span "Сохранить без наценки" at bounding box center [590, 274] width 77 height 11
type textarea "x"
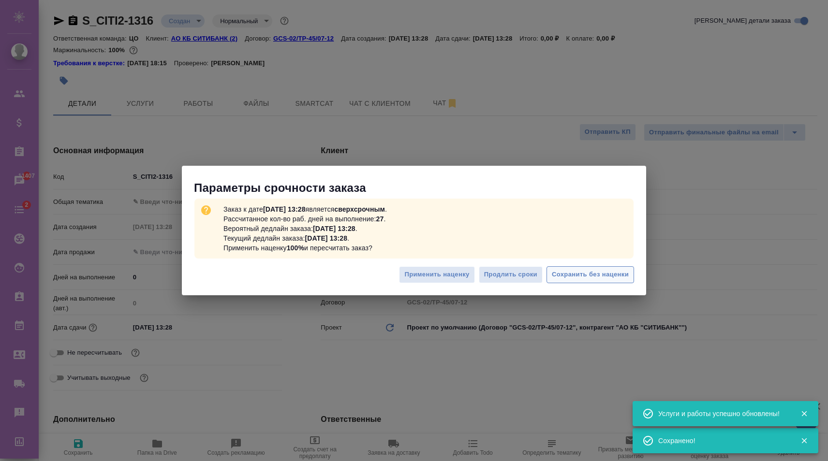
type textarea "x"
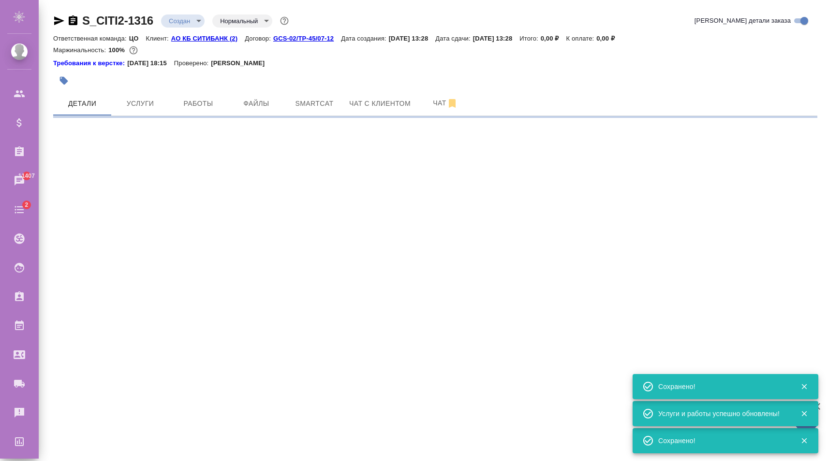
type input "urgent"
select select "RU"
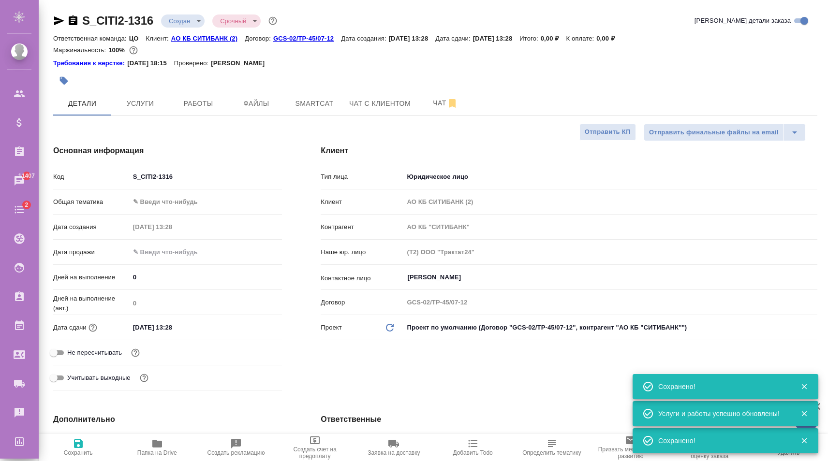
type textarea "x"
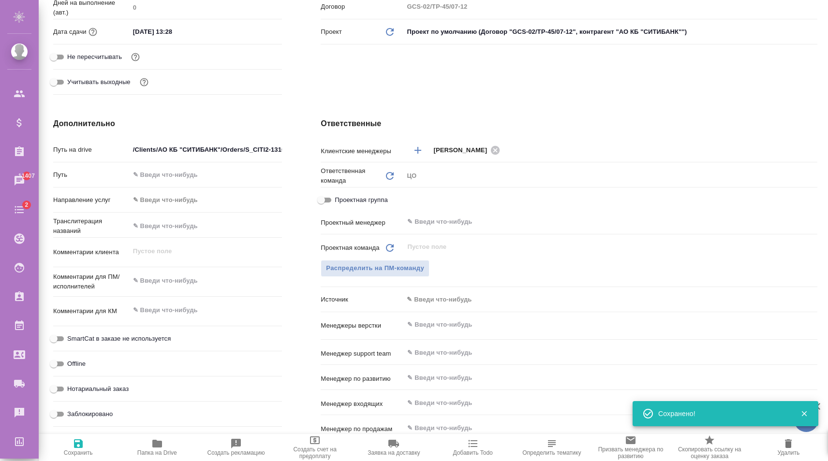
scroll to position [523, 0]
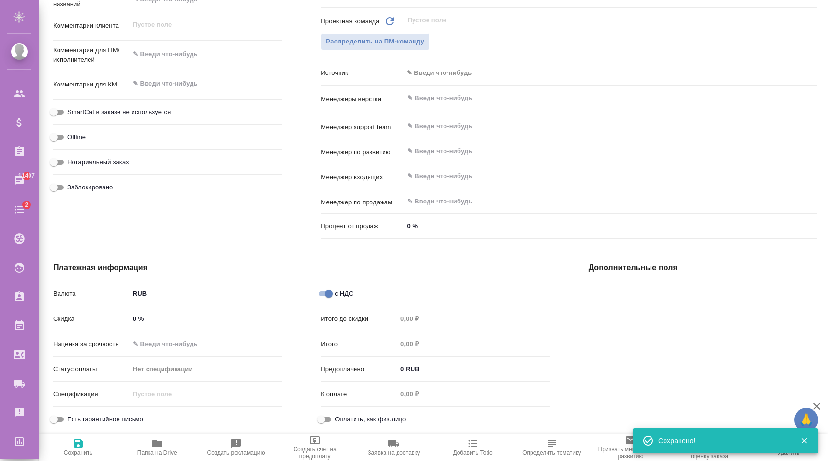
click at [131, 324] on input "0 %" at bounding box center [206, 319] width 153 height 14
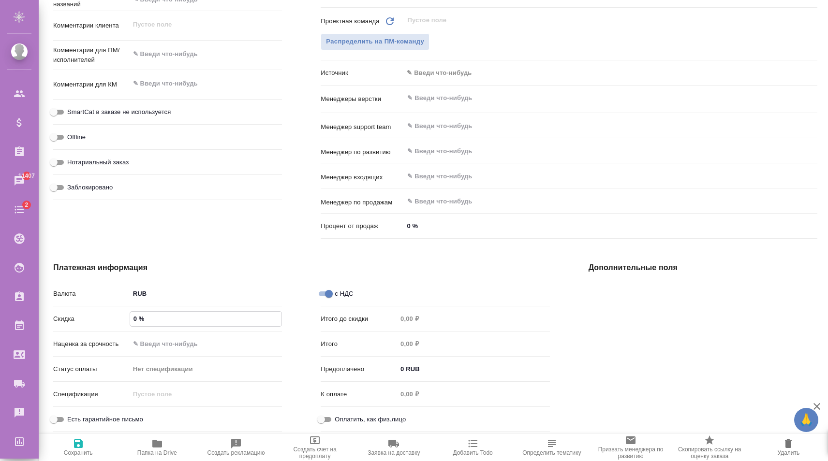
type input "10 %"
type textarea "x"
type input "10 %"
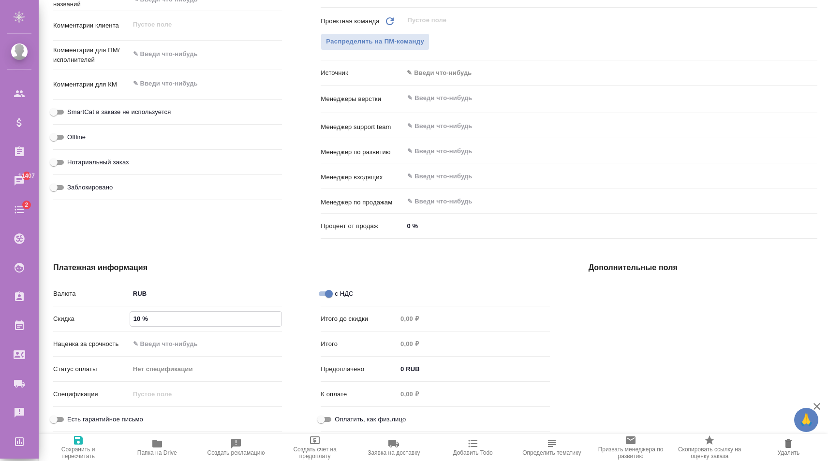
click at [66, 444] on span "Сохранить и пересчитать" at bounding box center [77, 447] width 67 height 25
type textarea "x"
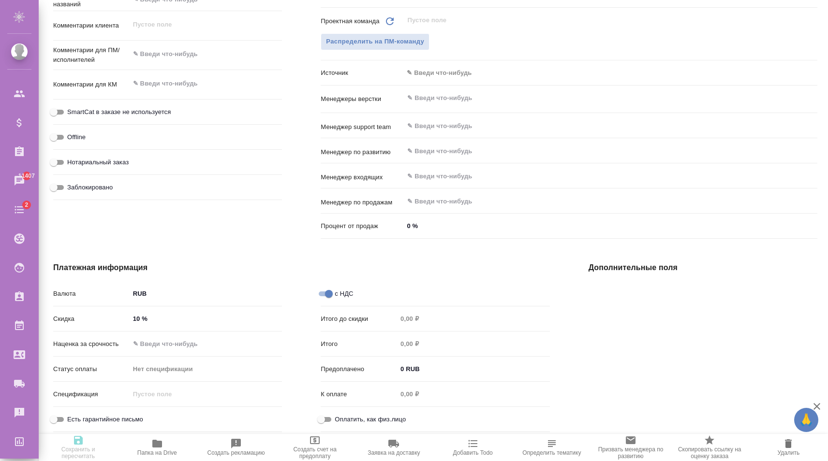
type textarea "x"
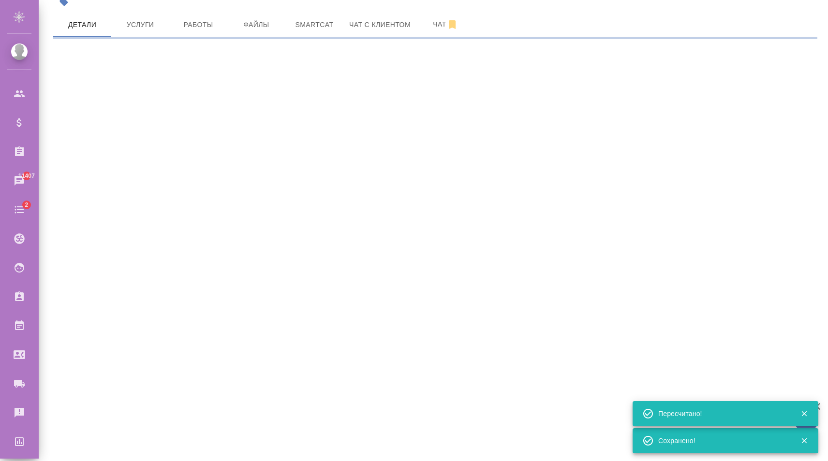
select select "RU"
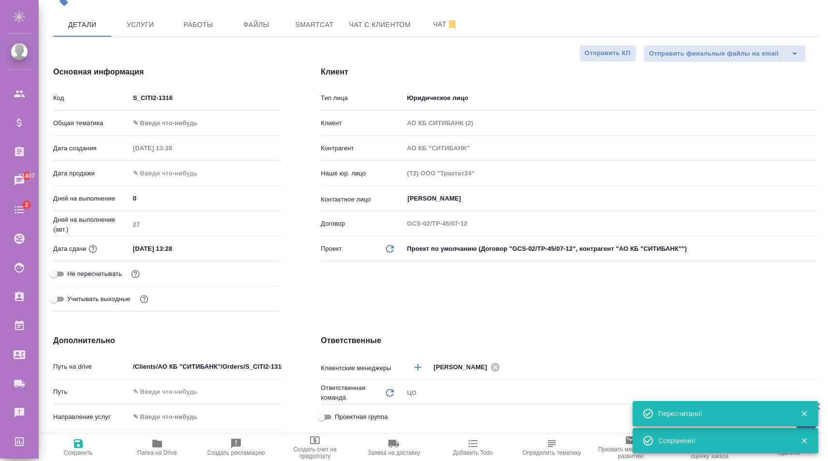
scroll to position [128, 0]
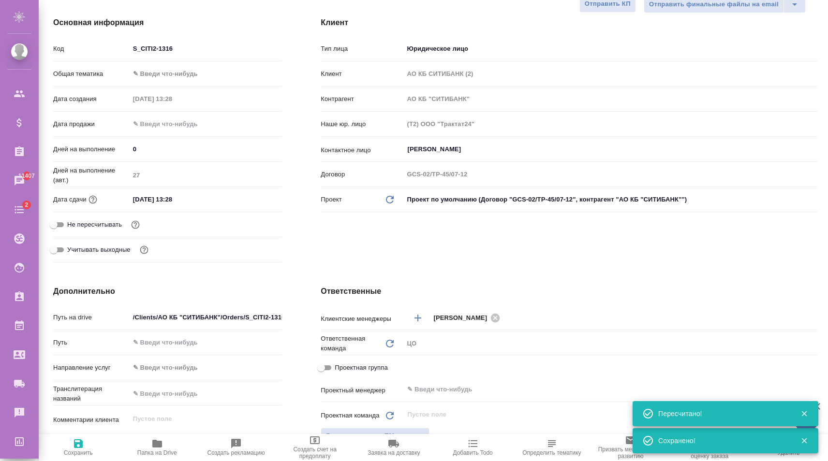
type textarea "x"
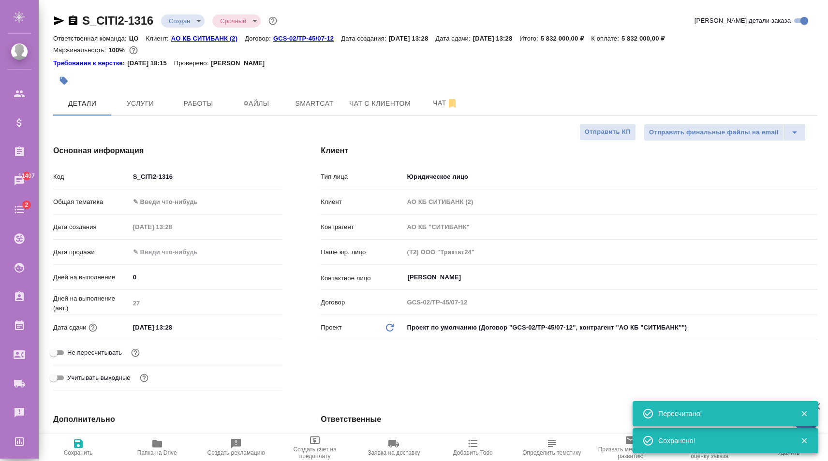
scroll to position [0, 0]
drag, startPoint x: 152, startPoint y: 113, endPoint x: 156, endPoint y: 117, distance: 6.2
click at [152, 112] on button "Услуги" at bounding box center [140, 103] width 58 height 24
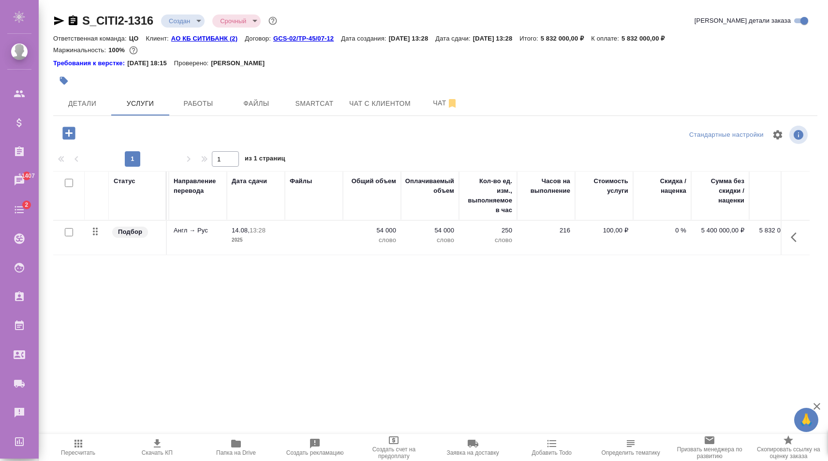
scroll to position [0, 155]
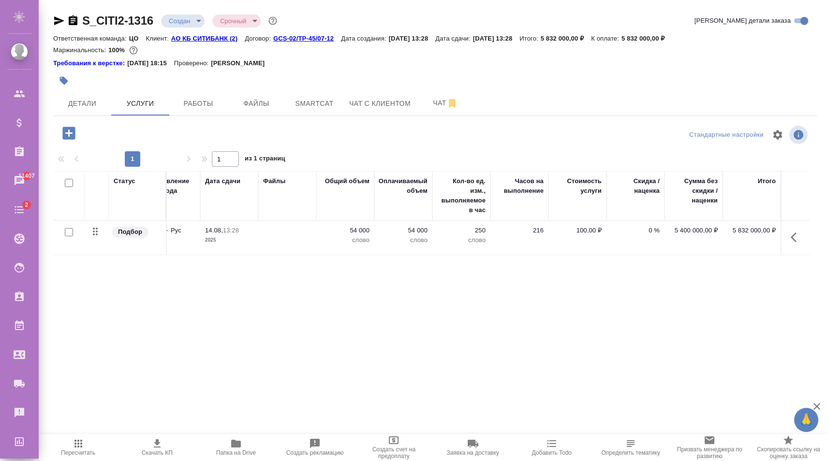
click at [800, 237] on icon "button" at bounding box center [797, 238] width 12 height 12
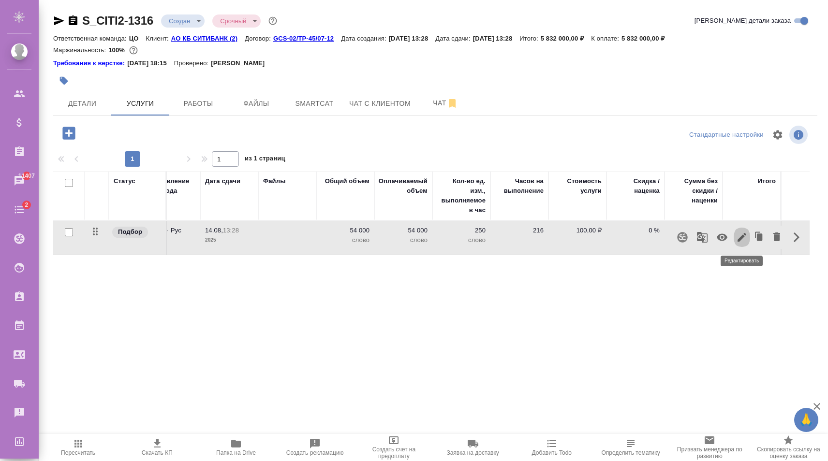
click at [739, 238] on icon "button" at bounding box center [742, 238] width 12 height 12
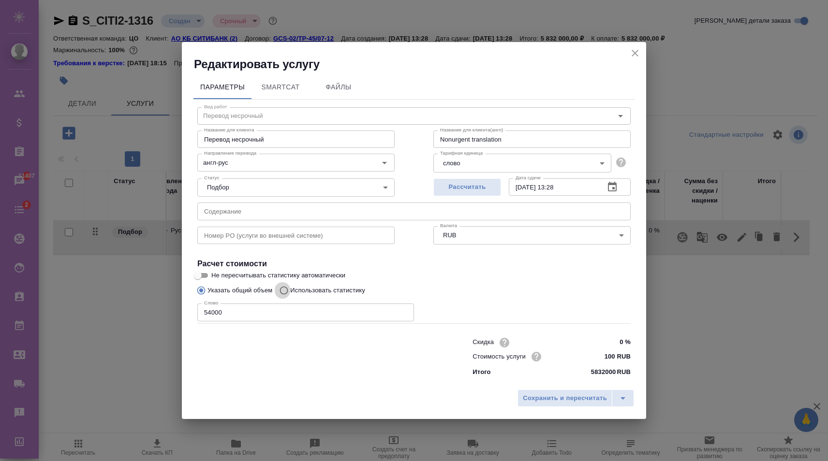
click at [290, 292] on input "Использовать статистику" at bounding box center [282, 290] width 15 height 18
radio input "true"
radio input "false"
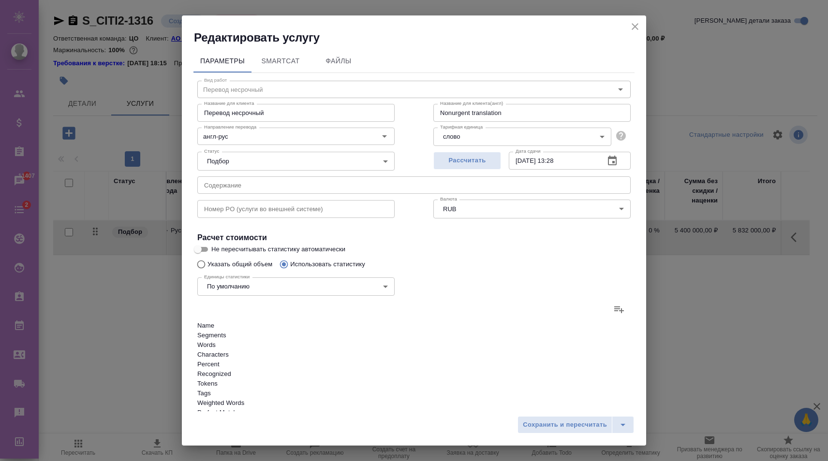
scroll to position [175, 0]
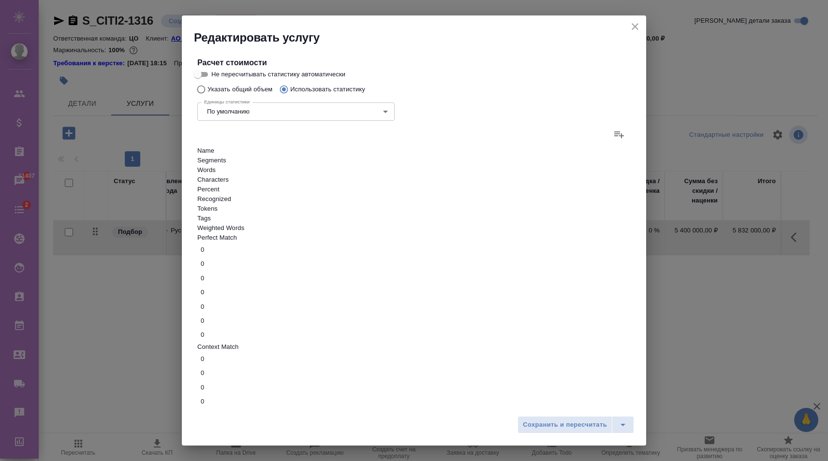
drag, startPoint x: 332, startPoint y: 235, endPoint x: 308, endPoint y: 237, distance: 23.8
type input "18000"
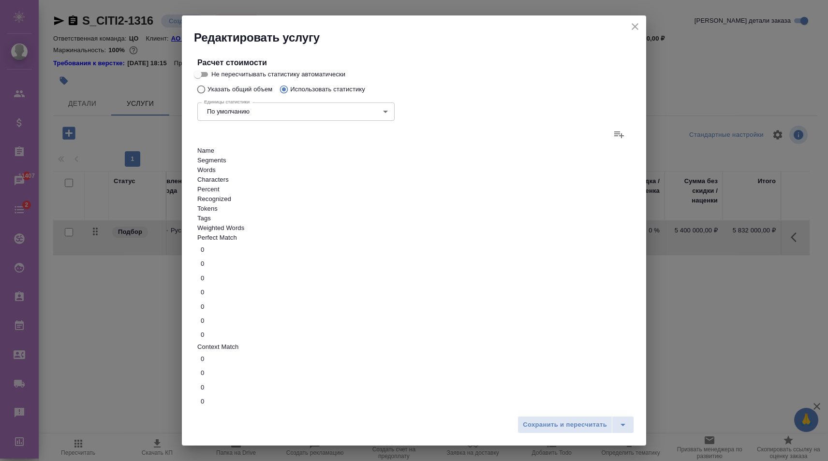
paste input "1800"
type input "18000"
paste input "1800"
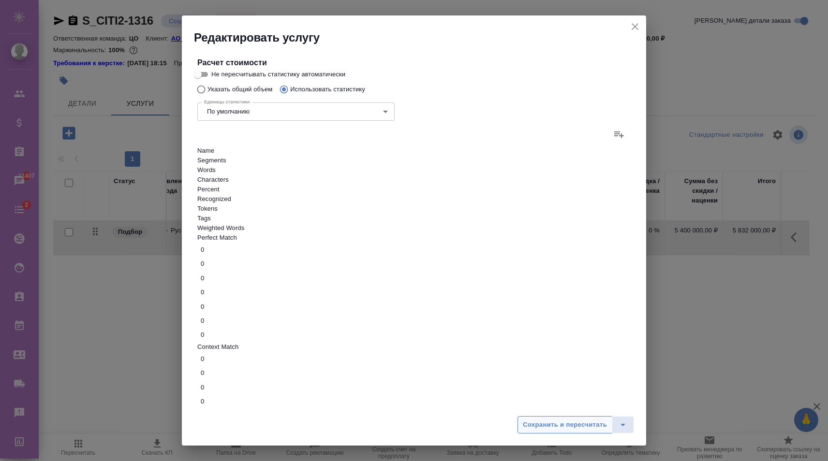
type input "18000"
click at [562, 425] on span "Сохранить и пересчитать" at bounding box center [565, 425] width 84 height 11
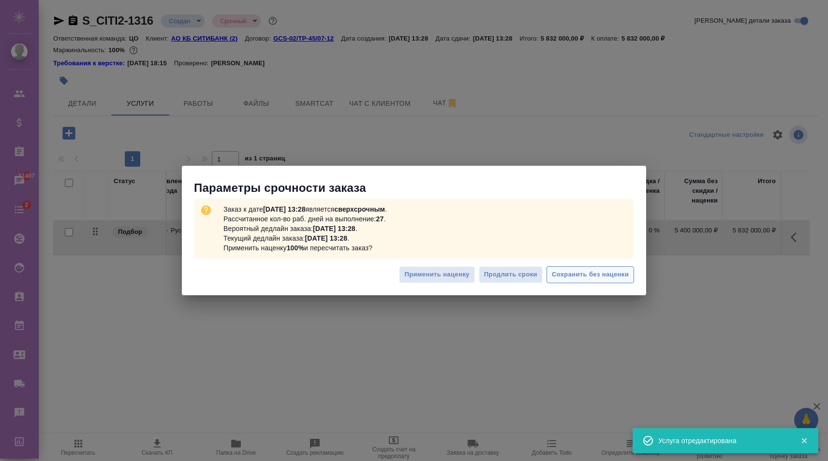
click at [580, 280] on span "Сохранить без наценки" at bounding box center [590, 274] width 77 height 11
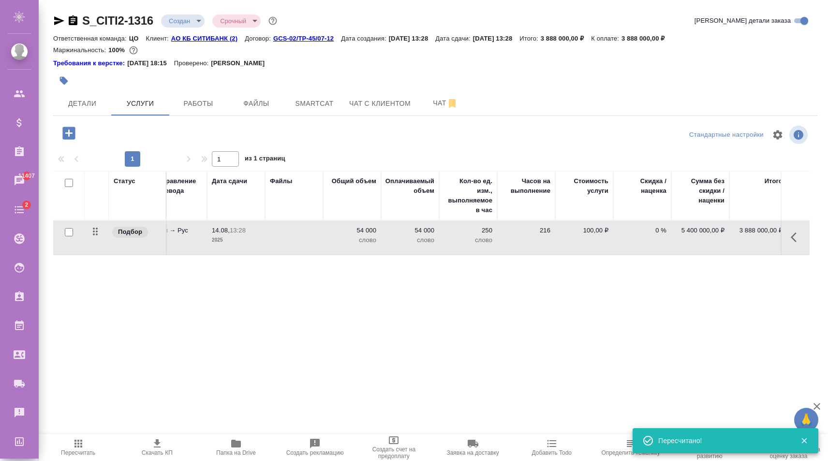
scroll to position [0, 155]
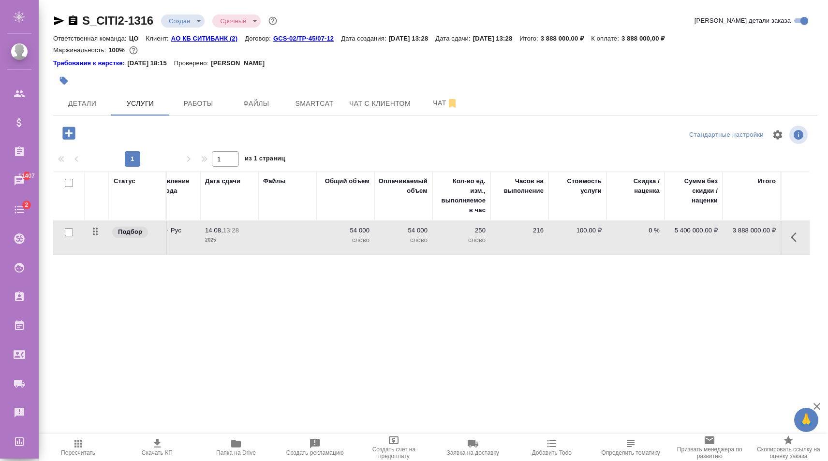
click at [798, 245] on button "button" at bounding box center [796, 237] width 23 height 23
click at [740, 241] on icon "button" at bounding box center [742, 238] width 12 height 12
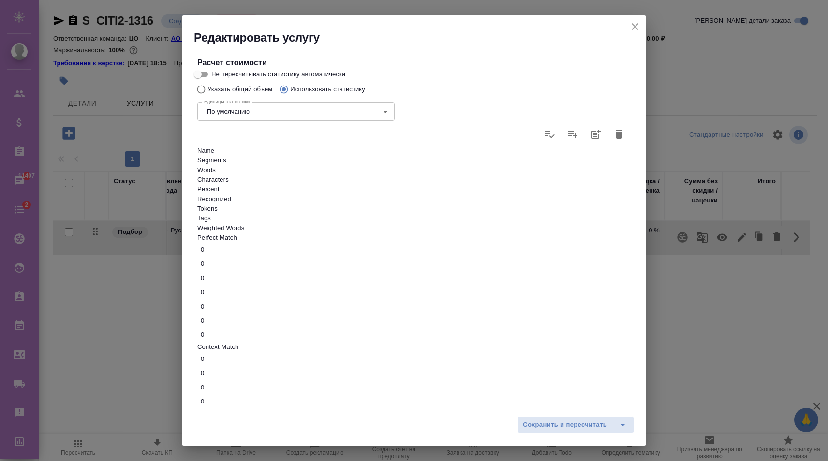
scroll to position [76, 0]
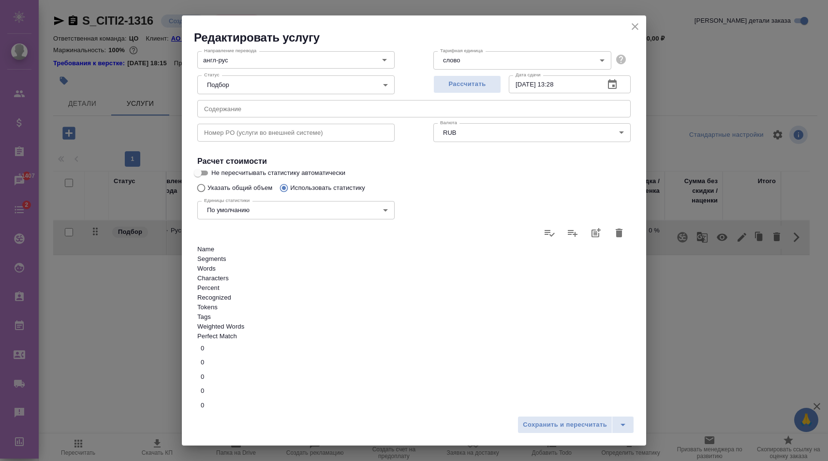
click at [217, 168] on span "Не пересчитывать статистику автоматически" at bounding box center [278, 173] width 134 height 10
click at [215, 167] on input "Не пересчитывать статистику автоматически" at bounding box center [197, 173] width 35 height 12
click at [214, 168] on span "Не пересчитывать статистику автоматически" at bounding box center [278, 173] width 134 height 10
click at [214, 167] on input "Не пересчитывать статистику автоматически" at bounding box center [205, 173] width 35 height 12
checkbox input "false"
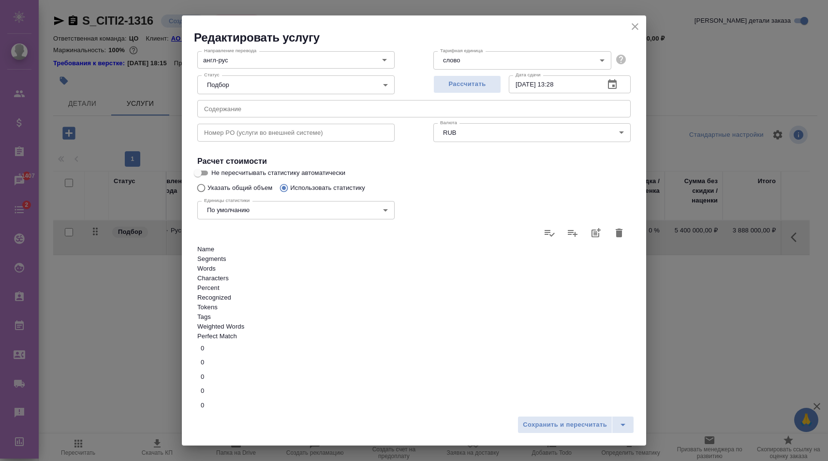
click at [207, 178] on div "Единицы статистики По умолчанию default Единицы статистики" at bounding box center [296, 209] width 236 height 63
click at [199, 179] on input "Указать общий объем" at bounding box center [199, 188] width 15 height 18
radio input "true"
radio input "false"
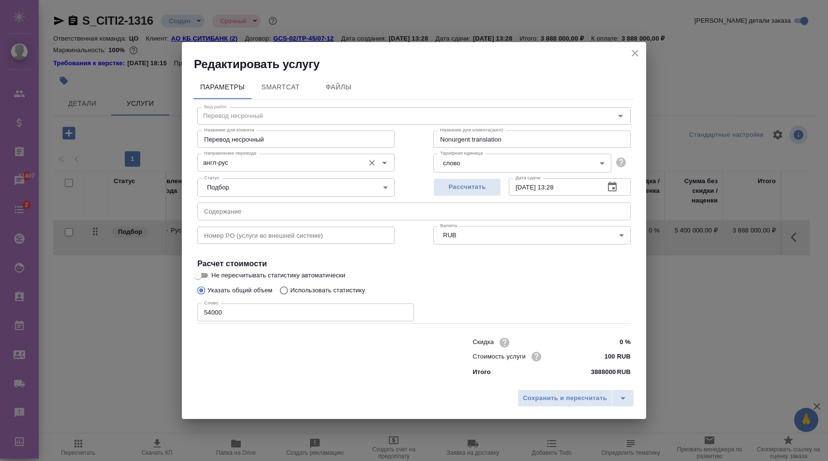
scroll to position [0, 0]
click at [287, 317] on input "54000" at bounding box center [305, 312] width 217 height 17
type input "54"
click at [603, 174] on body "🙏 .cls-1 fill:#fff; AWATERA Karapetyan David Клиенты Спецификации Заказы 11407 …" at bounding box center [414, 230] width 828 height 461
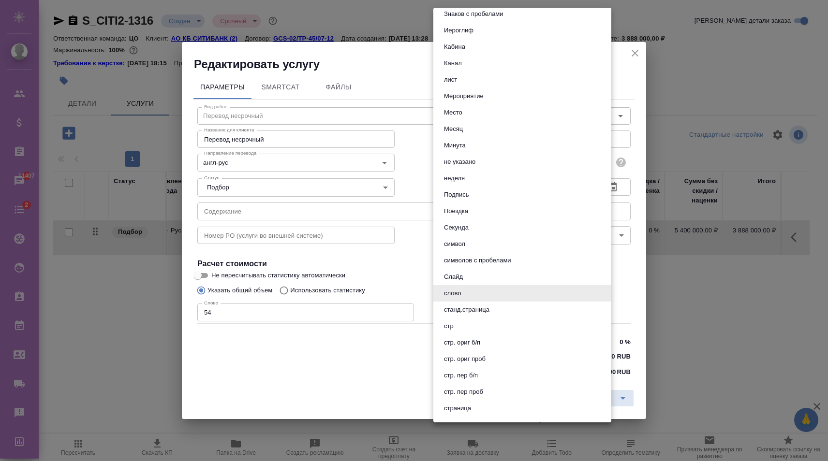
scroll to position [320, 0]
click at [518, 256] on li "символов с пробелами" at bounding box center [522, 259] width 178 height 16
type input "5ca1acf853b22f58dad1d161"
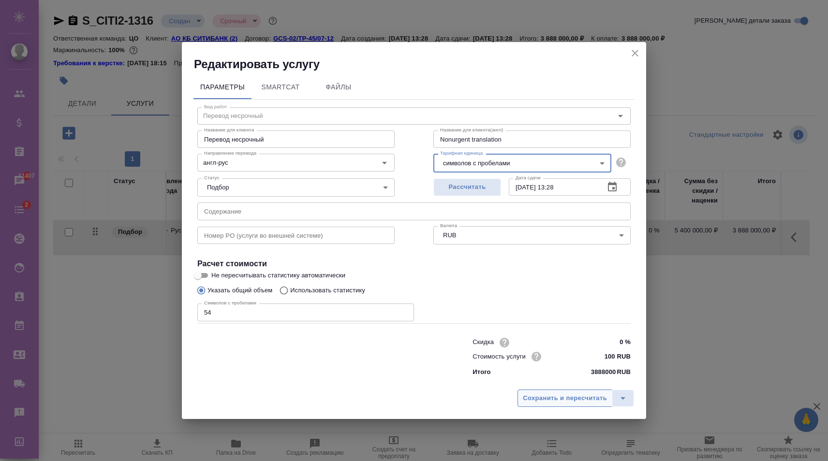
click at [558, 393] on span "Сохранить и пересчитать" at bounding box center [565, 398] width 84 height 11
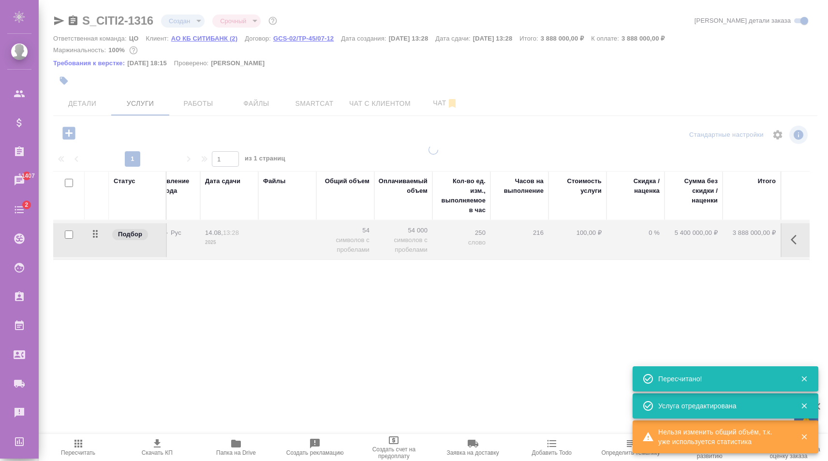
type input "normal"
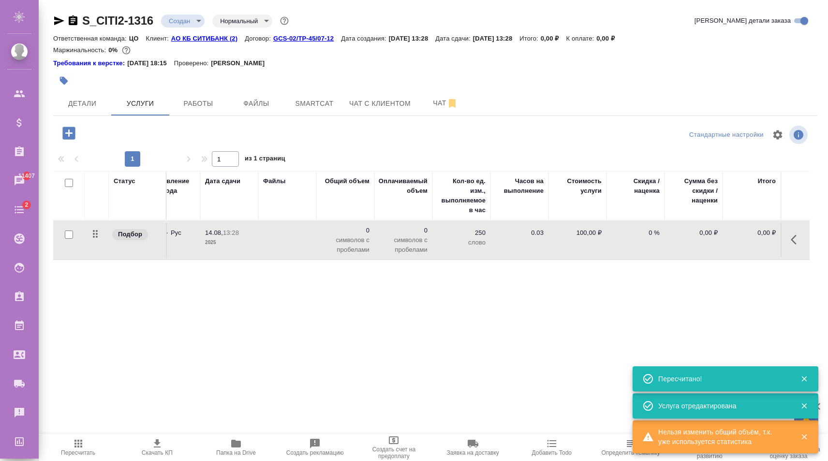
drag, startPoint x: 518, startPoint y: 380, endPoint x: 502, endPoint y: 379, distance: 16.5
click at [501, 379] on div "S_CITI2-1316 Создан new Нормальный normal Кратко детали заказа Ответственная ко…" at bounding box center [435, 202] width 775 height 404
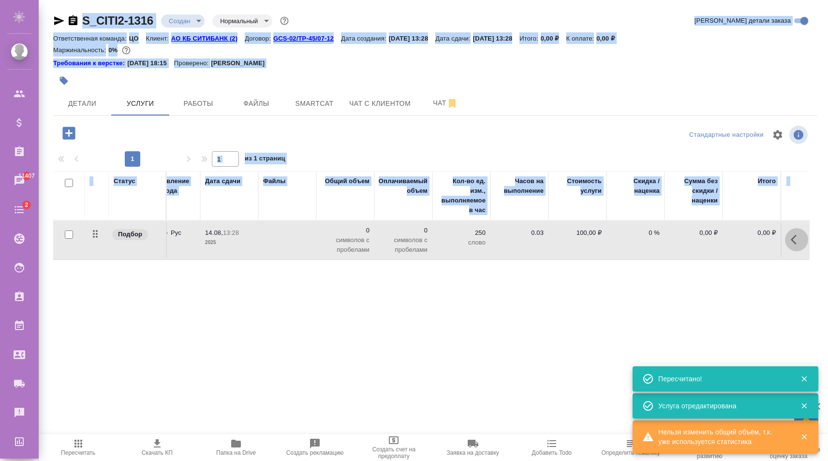
click at [799, 245] on icon "button" at bounding box center [797, 240] width 12 height 12
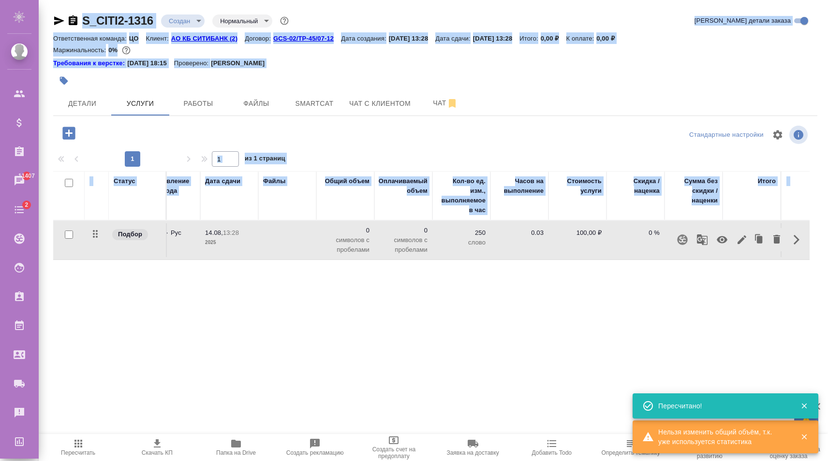
click at [746, 244] on icon "button" at bounding box center [742, 240] width 12 height 12
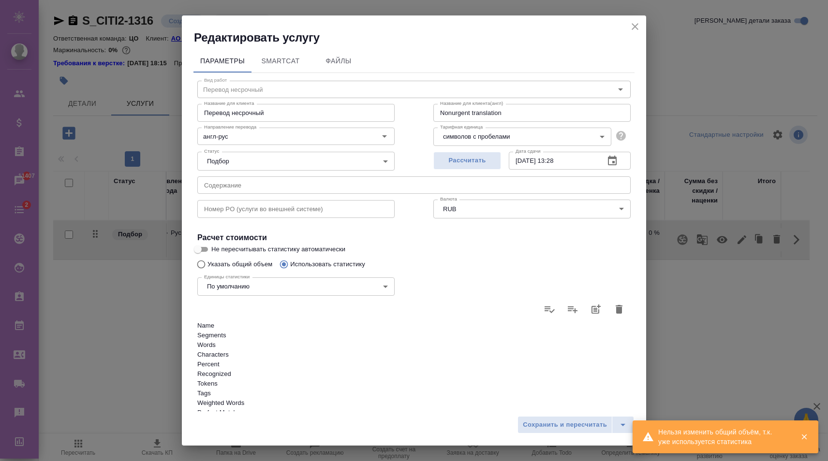
scroll to position [148, 0]
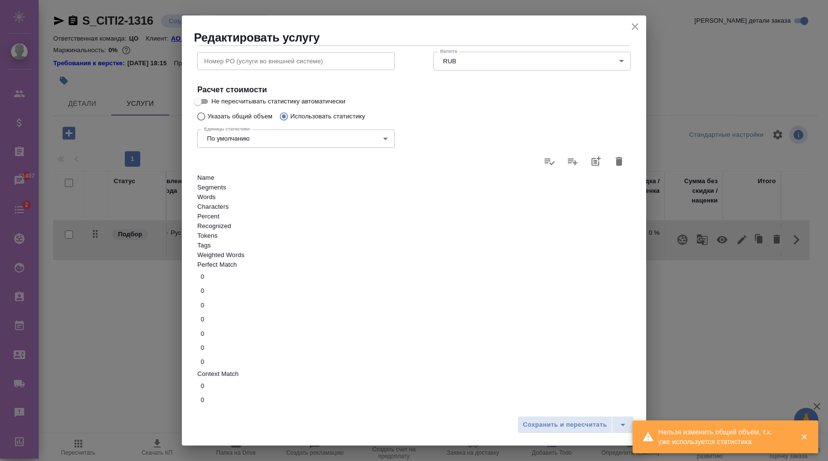
type input "5"
type input "54"
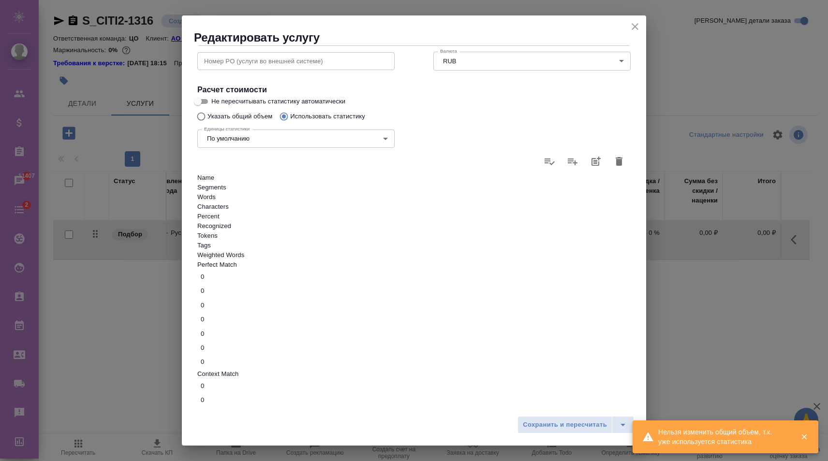
type input "54"
type input "540"
type input "5400"
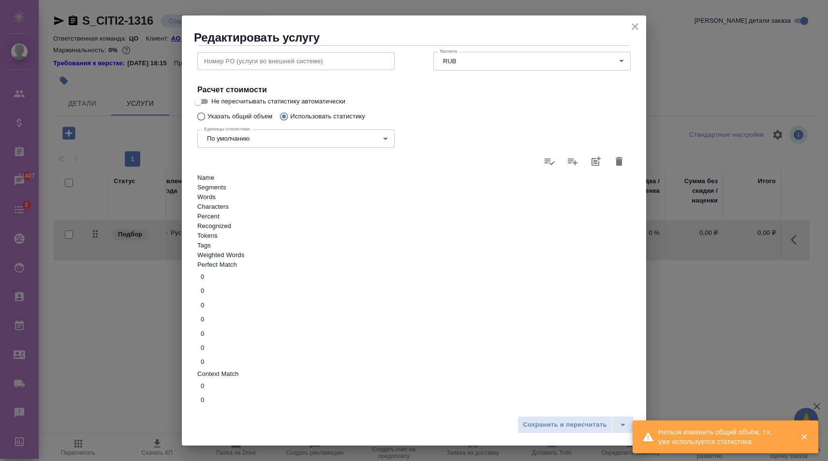
type input "54000"
click at [564, 424] on span "Сохранить и пересчитать" at bounding box center [565, 425] width 84 height 11
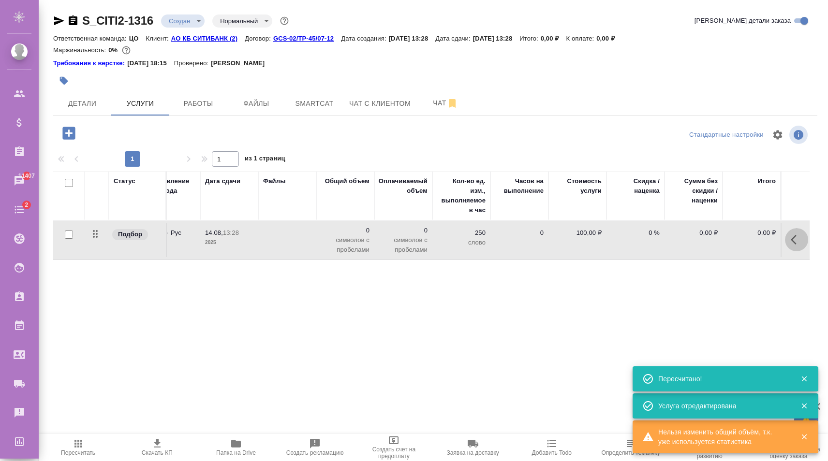
click at [799, 243] on icon "button" at bounding box center [797, 240] width 12 height 12
click at [741, 246] on icon "button" at bounding box center [742, 240] width 12 height 12
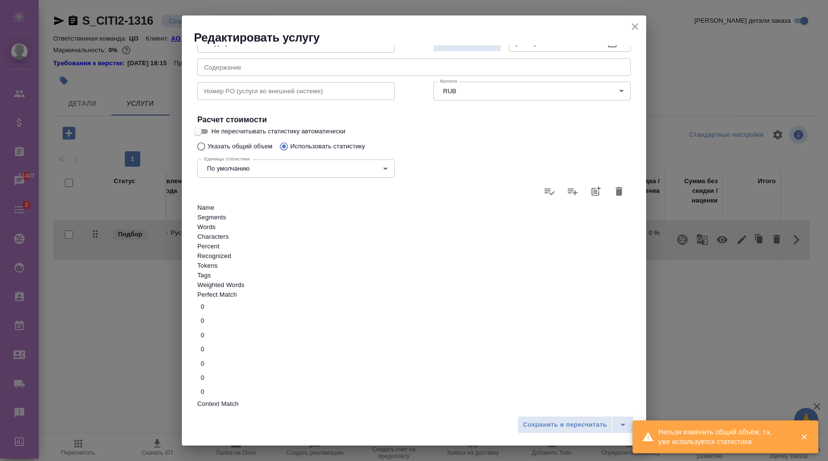
scroll to position [76, 0]
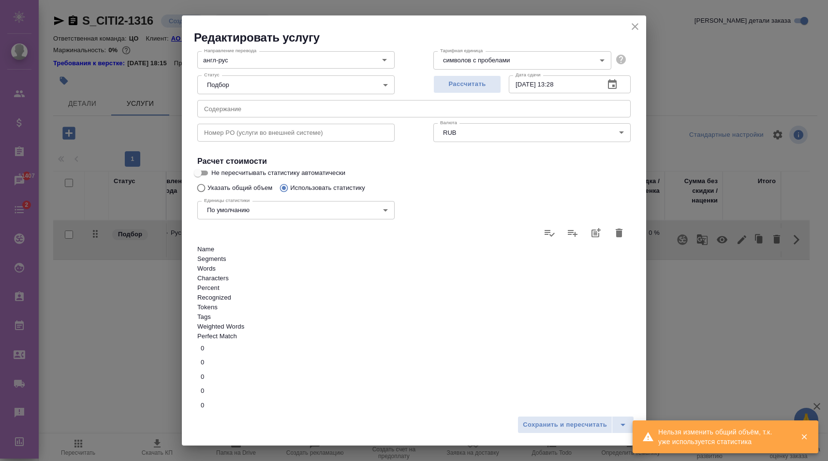
click at [241, 178] on div "Единицы статистики По умолчанию default Единицы статистики" at bounding box center [296, 209] width 236 height 63
click at [209, 178] on div "Единицы статистики По умолчанию default Единицы статистики" at bounding box center [296, 209] width 236 height 63
click at [202, 179] on input "Указать общий объем" at bounding box center [199, 188] width 15 height 18
radio input "true"
radio input "false"
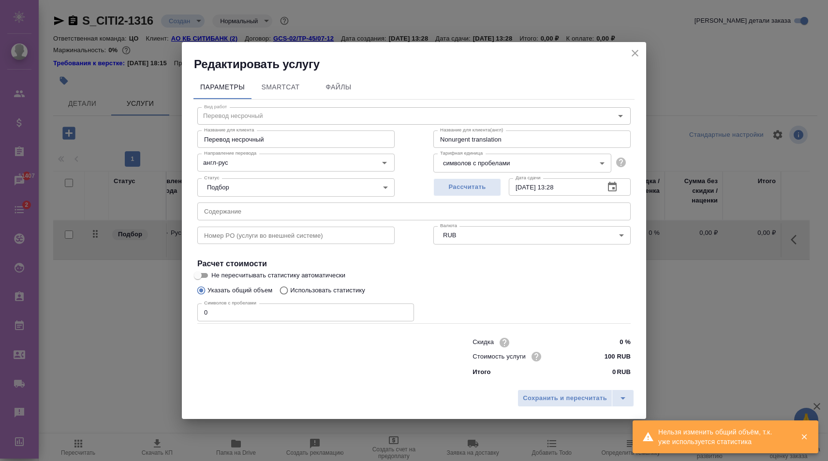
scroll to position [0, 0]
click at [340, 320] on input "0" at bounding box center [305, 312] width 217 height 17
type input "54000"
click at [577, 395] on button "Сохранить и пересчитать" at bounding box center [565, 398] width 95 height 17
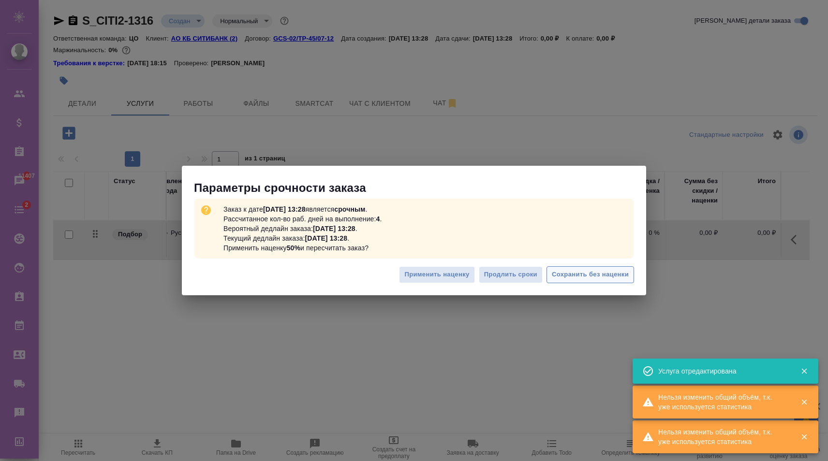
click at [600, 279] on span "Сохранить без наценки" at bounding box center [590, 274] width 77 height 11
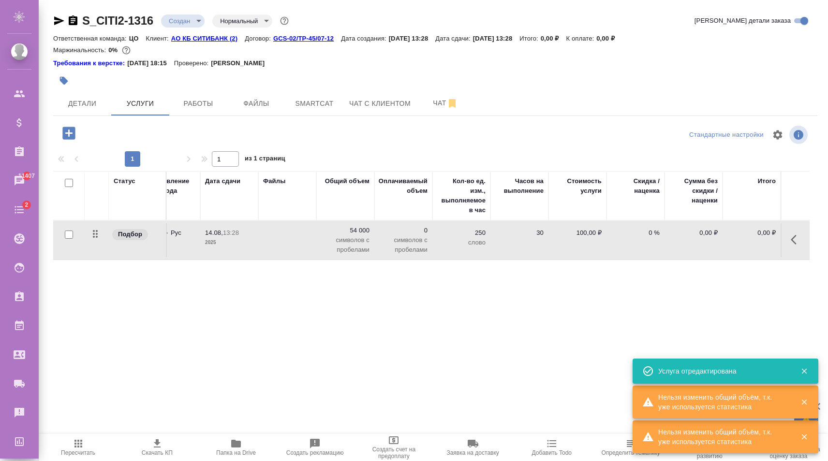
type input "urgent"
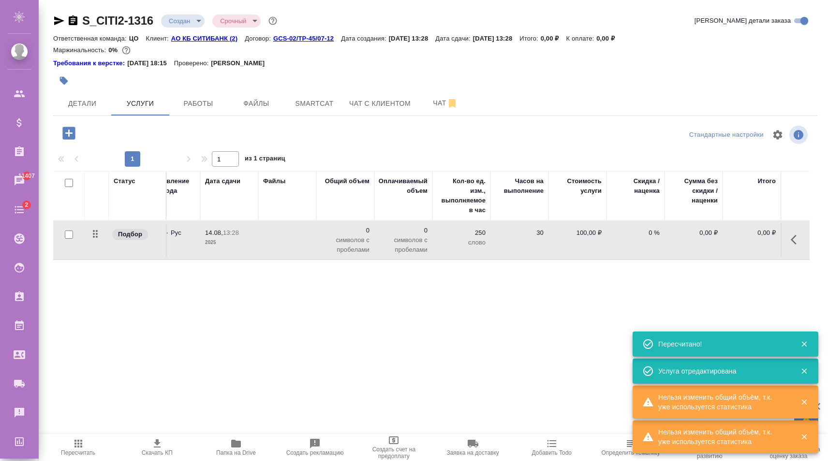
click at [783, 247] on td at bounding box center [795, 240] width 29 height 34
click at [797, 245] on icon "button" at bounding box center [797, 240] width 12 height 12
click at [747, 241] on icon "button" at bounding box center [742, 240] width 12 height 12
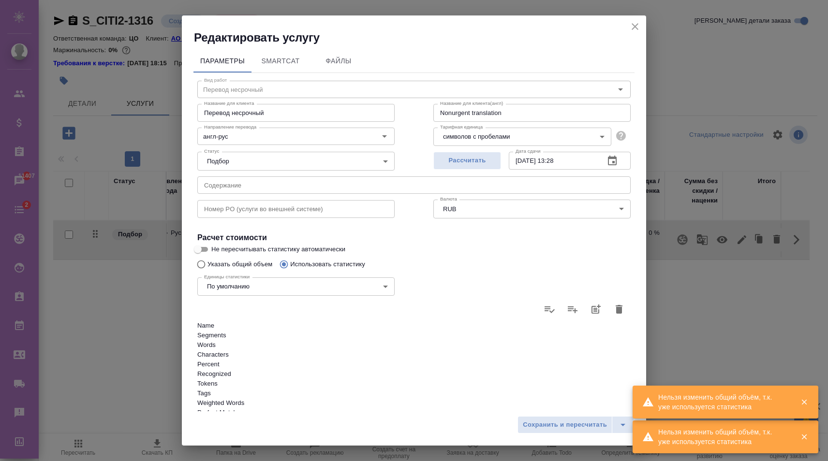
click at [577, 136] on body "🙏 .cls-1 fill:#fff; AWATERA Karapetyan David Клиенты Спецификации Заказы 11407 …" at bounding box center [414, 230] width 828 height 461
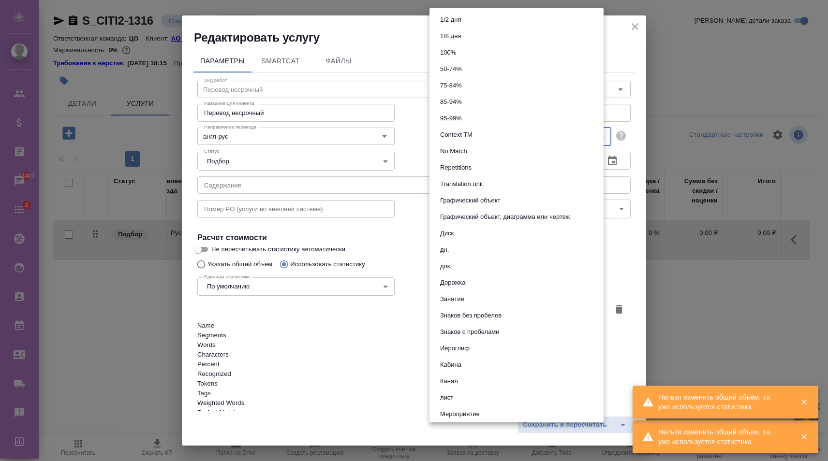
scroll to position [364, 0]
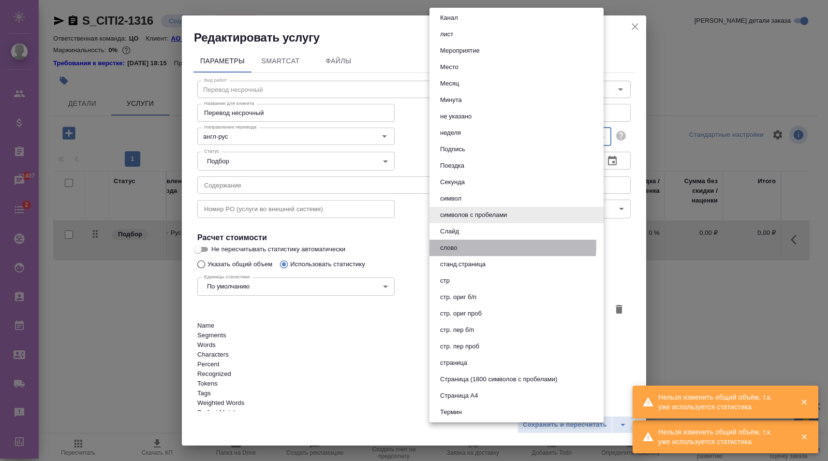
click at [453, 245] on button "слово" at bounding box center [448, 248] width 23 height 11
type input "5a8b1489cc6b4906c91bfd90"
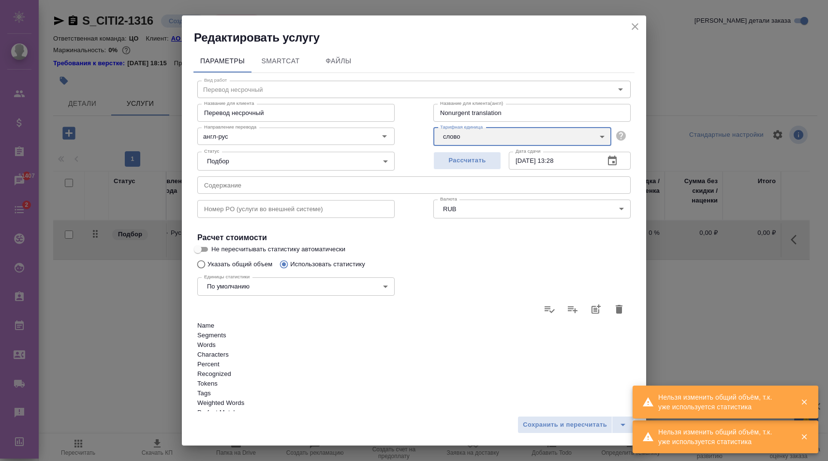
scroll to position [175, 0]
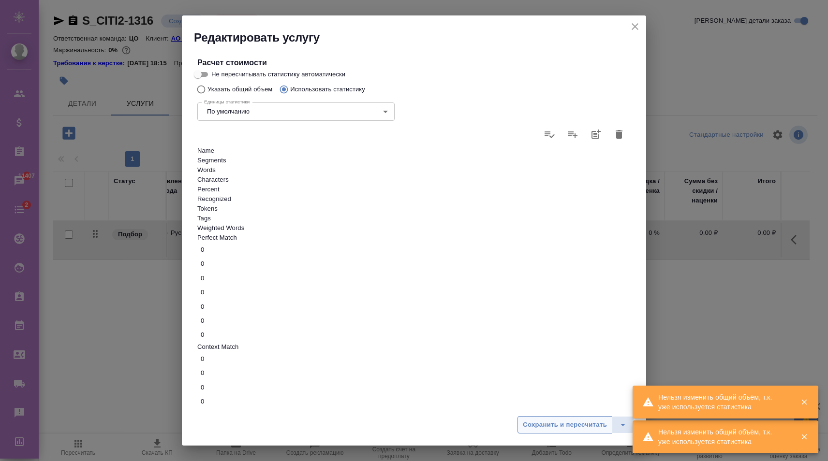
click at [560, 423] on span "Сохранить и пересчитать" at bounding box center [565, 425] width 84 height 11
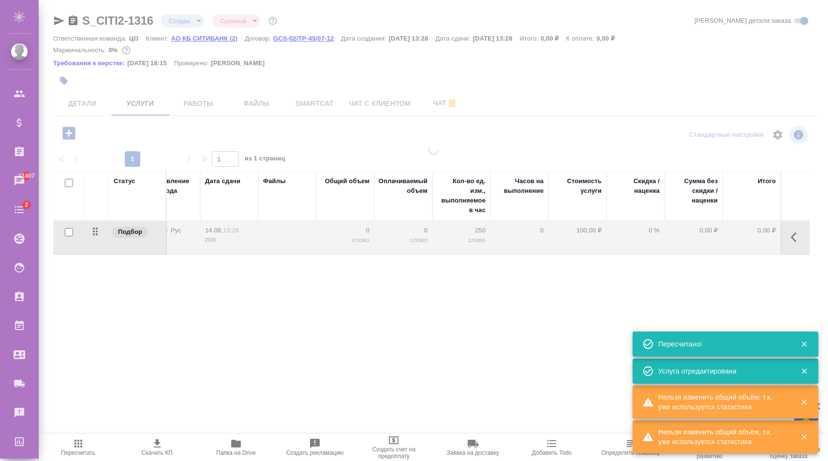
type input "normal"
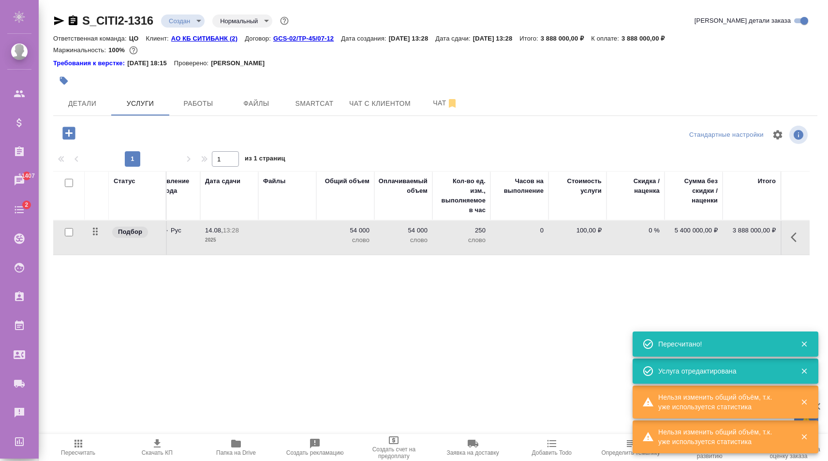
click at [791, 239] on icon "button" at bounding box center [797, 238] width 12 height 12
click at [743, 239] on icon "button" at bounding box center [742, 238] width 12 height 12
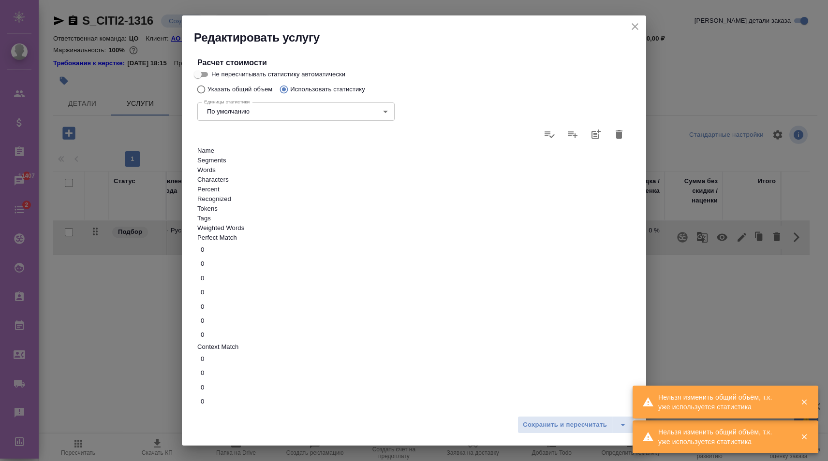
type input "10"
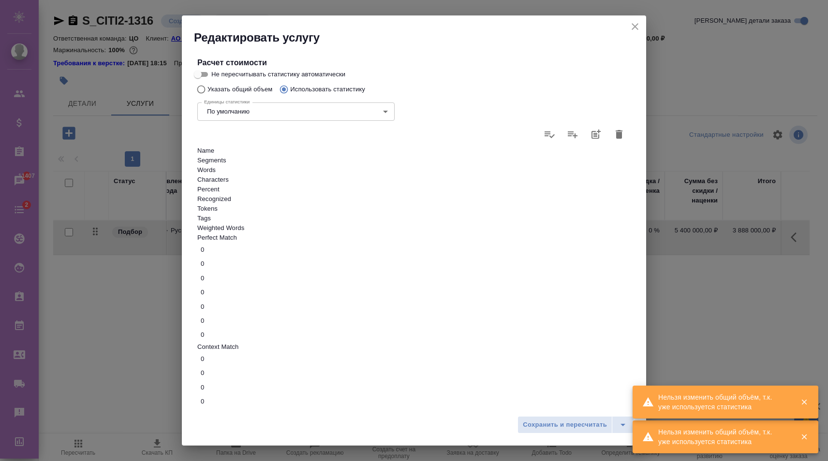
type input "10"
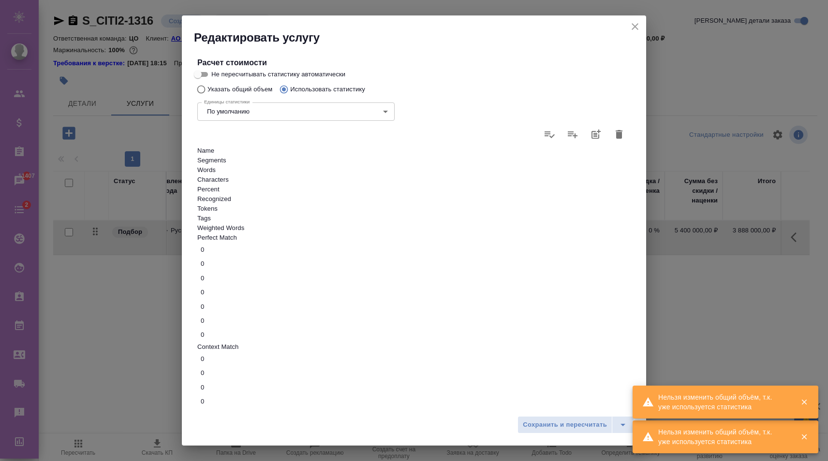
type input "3"
type input "30"
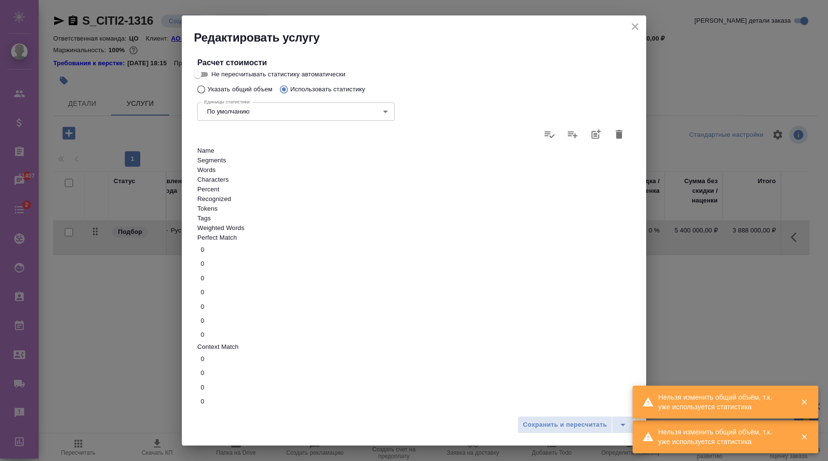
click at [565, 413] on div "Сохранить и пересчитать" at bounding box center [414, 429] width 464 height 34
click at [572, 423] on span "Сохранить и пересчитать" at bounding box center [565, 425] width 84 height 11
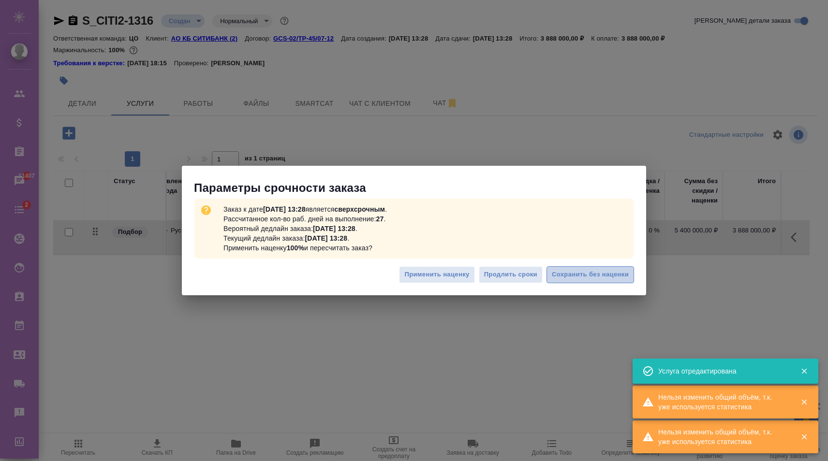
click at [587, 278] on span "Сохранить без наценки" at bounding box center [590, 274] width 77 height 11
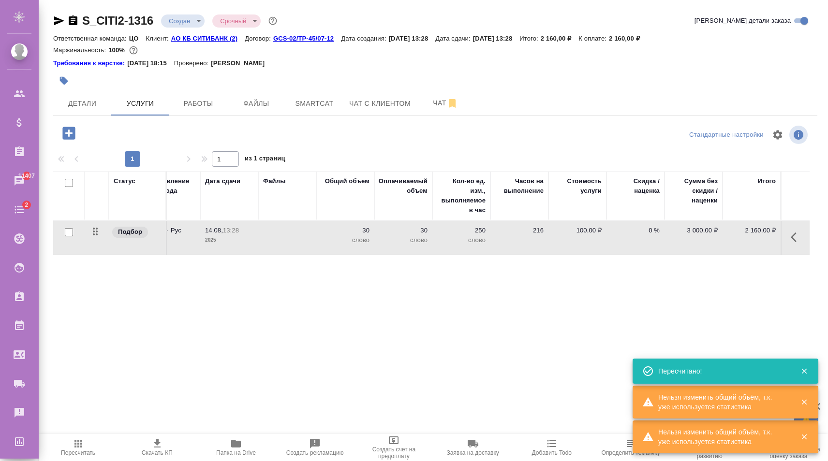
click at [92, 443] on span "Пересчитать" at bounding box center [77, 447] width 67 height 18
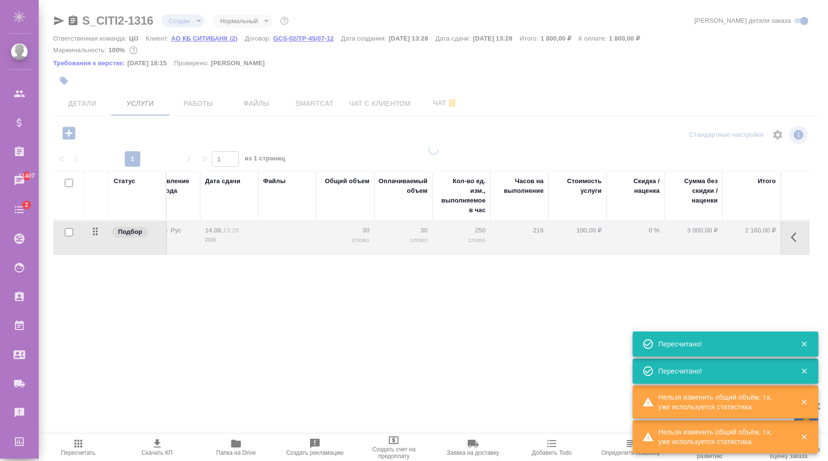
type input "normal"
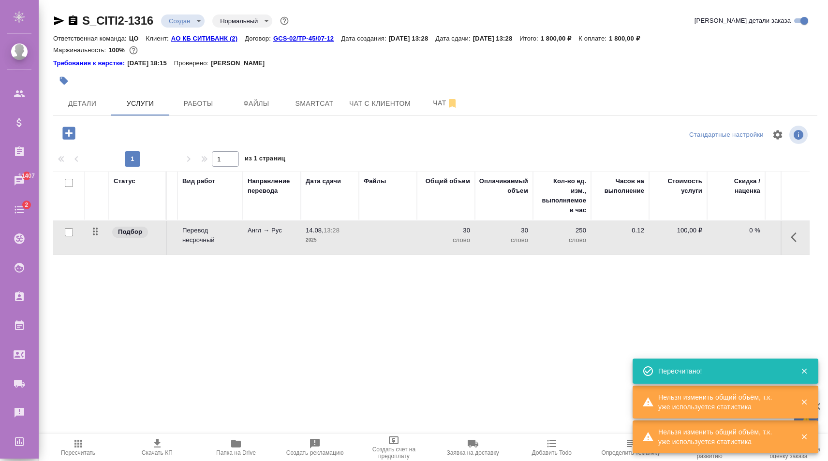
scroll to position [0, 155]
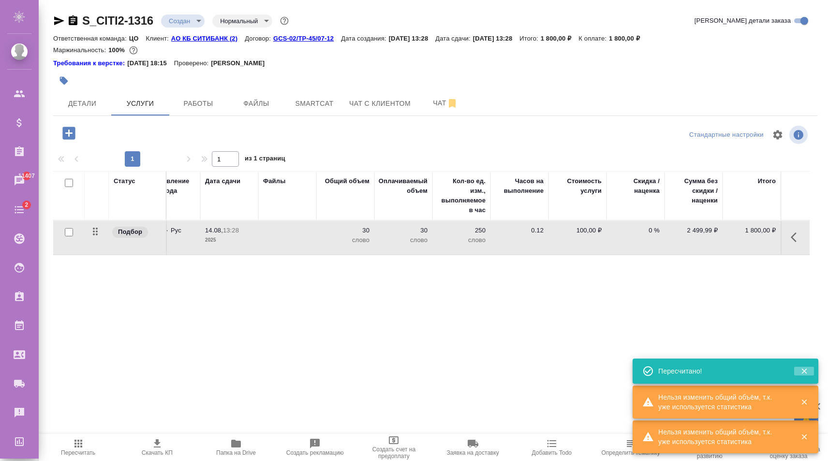
click at [805, 372] on icon "button" at bounding box center [803, 371] width 5 height 5
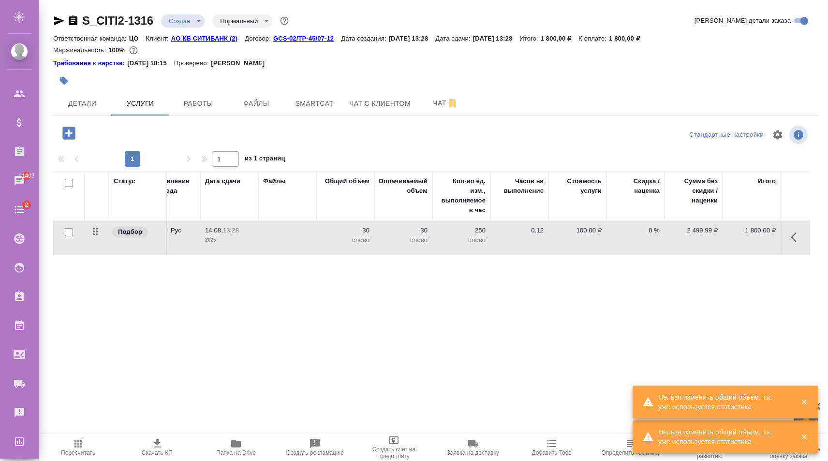
click at [802, 403] on icon "button" at bounding box center [804, 402] width 9 height 9
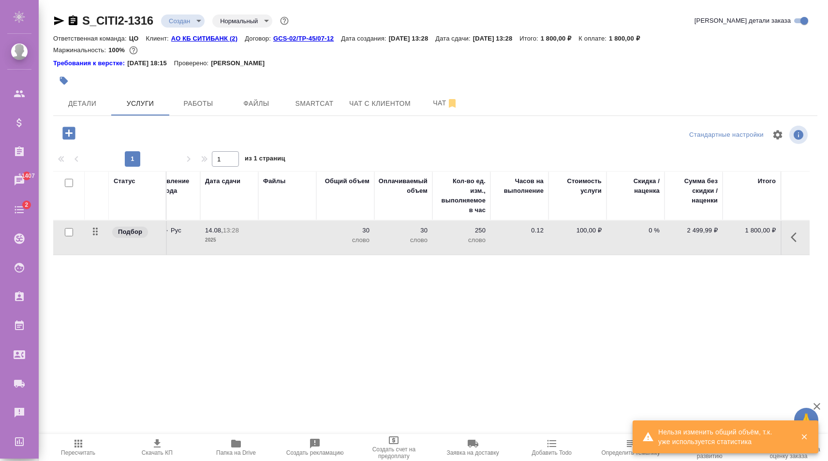
click at [809, 439] on button "button" at bounding box center [804, 437] width 20 height 9
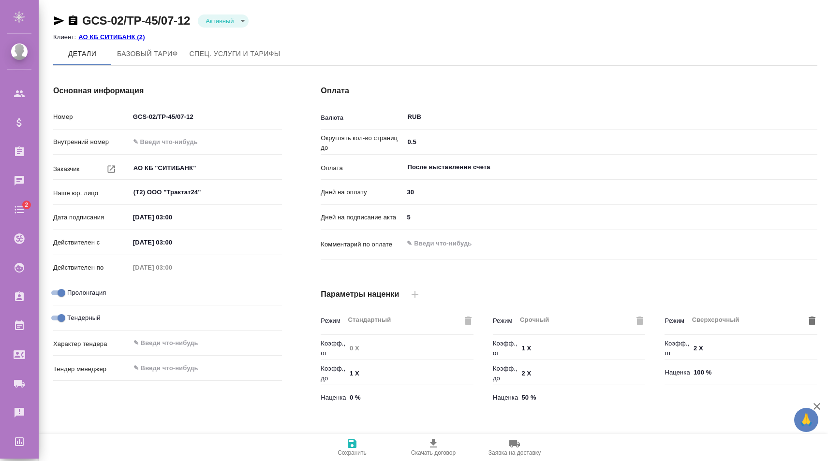
scroll to position [185, 0]
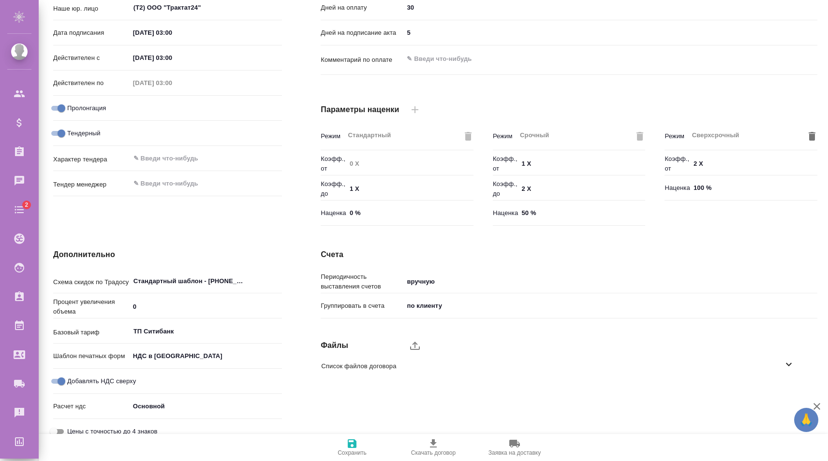
click at [56, 376] on input "Добавлять НДС сверху" at bounding box center [61, 382] width 35 height 12
checkbox input "false"
drag, startPoint x: 355, startPoint y: 442, endPoint x: 307, endPoint y: 279, distance: 170.6
click at [355, 443] on icon "button" at bounding box center [352, 444] width 9 height 9
